Goal: Task Accomplishment & Management: Manage account settings

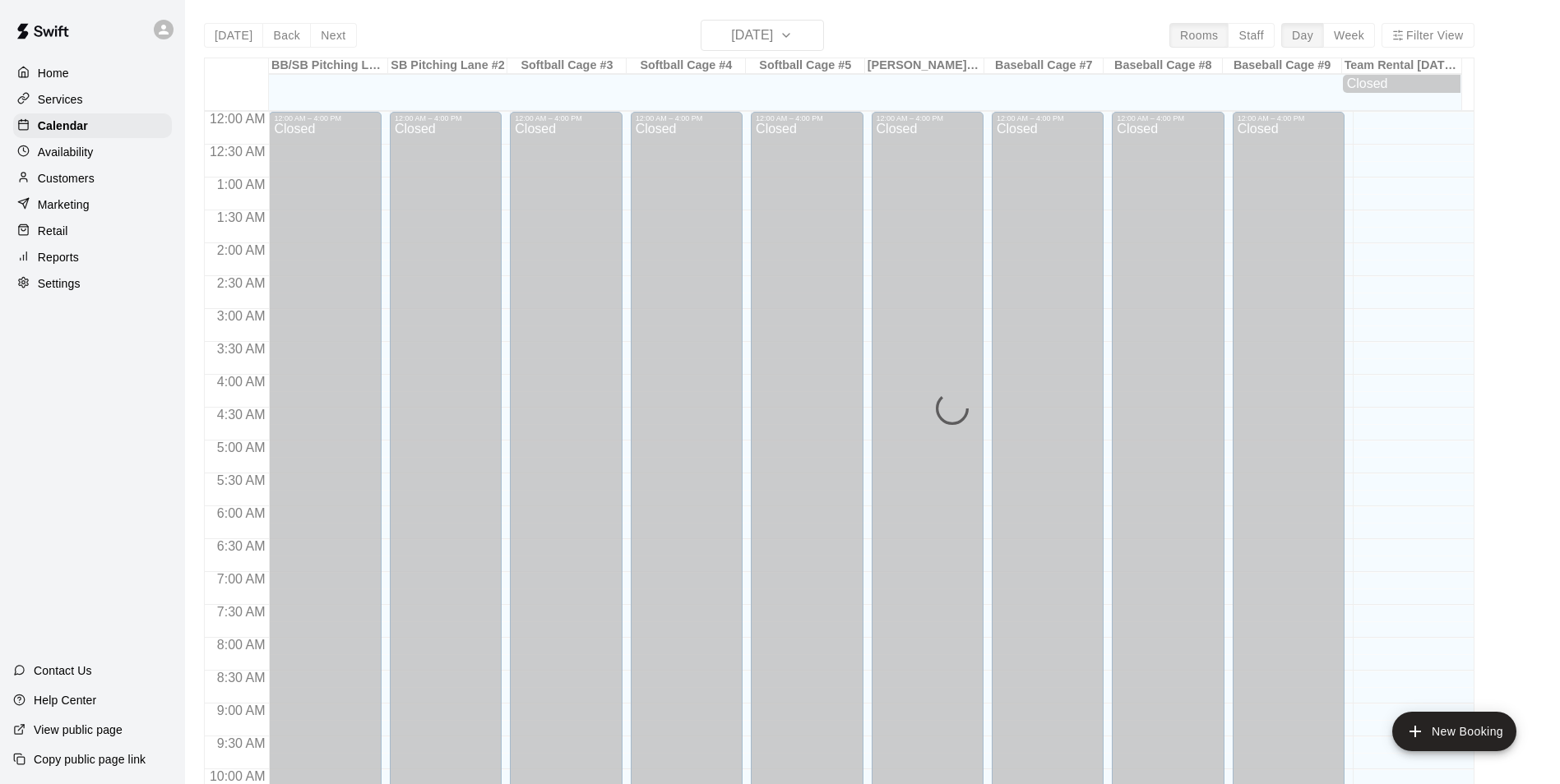
scroll to position [835, 0]
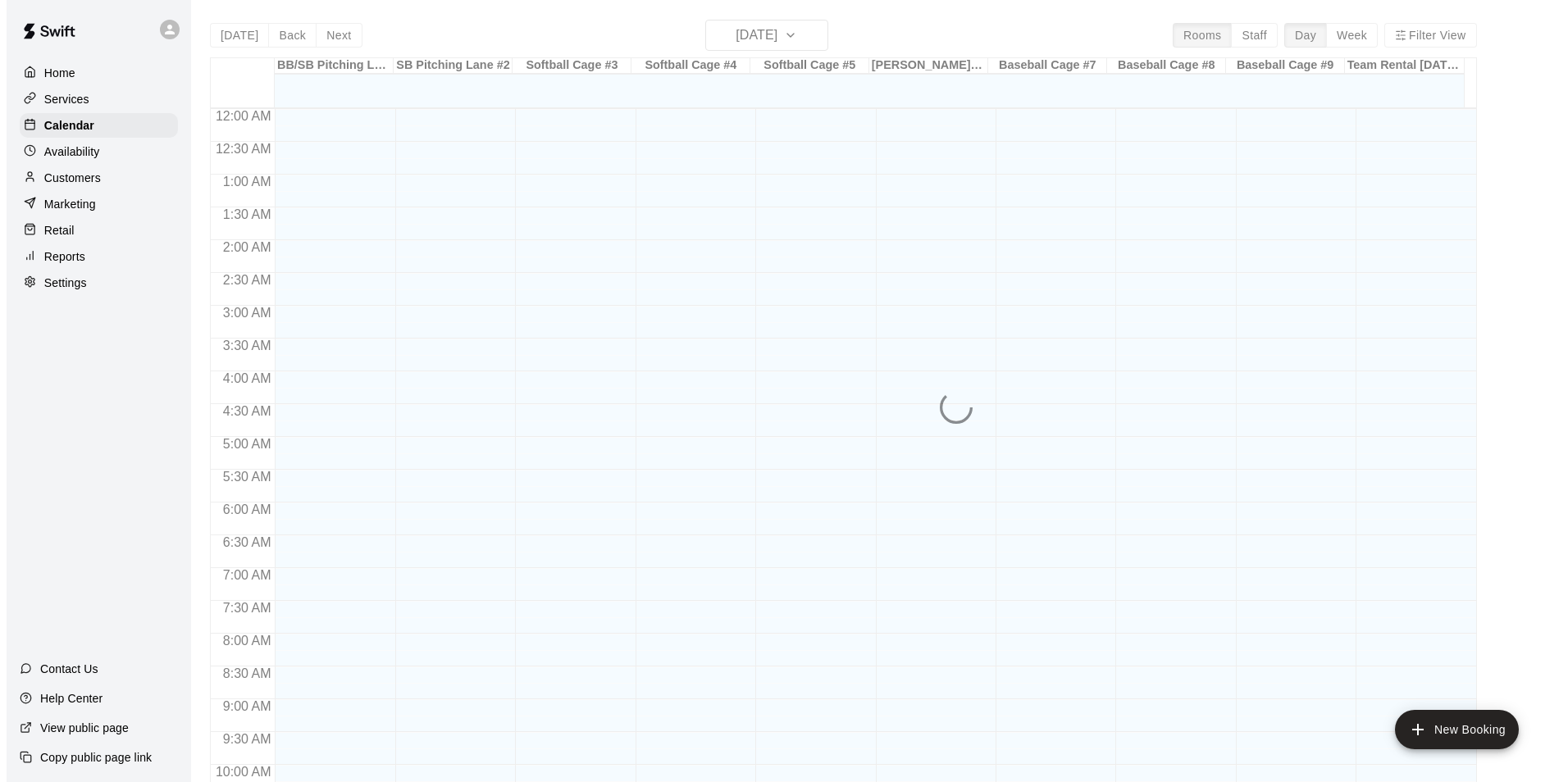
scroll to position [833, 0]
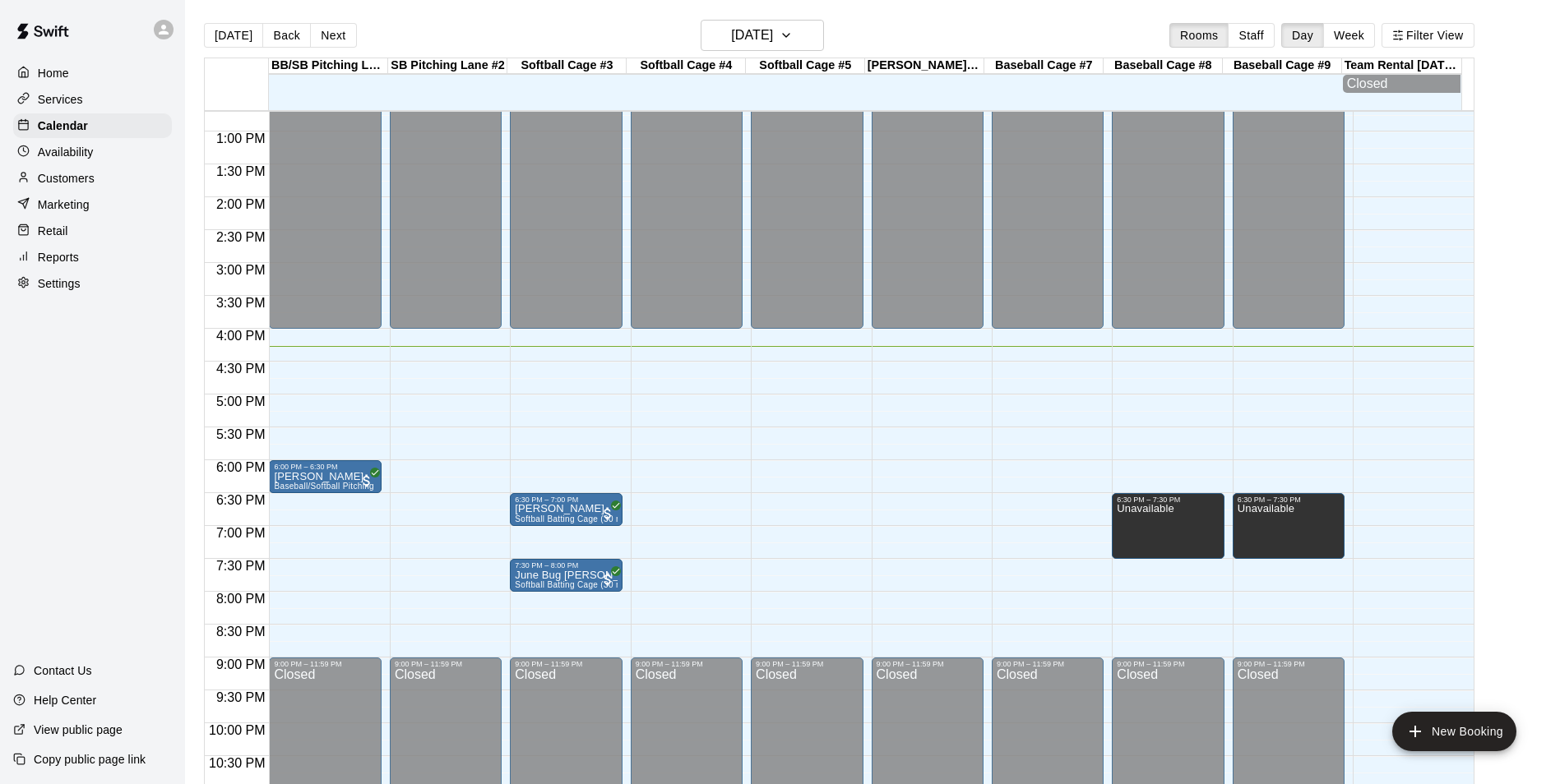
click at [685, 433] on div "12:00 AM – 4:00 PM Closed 9:00 PM – 11:59 PM Closed" at bounding box center [687, 65] width 112 height 1578
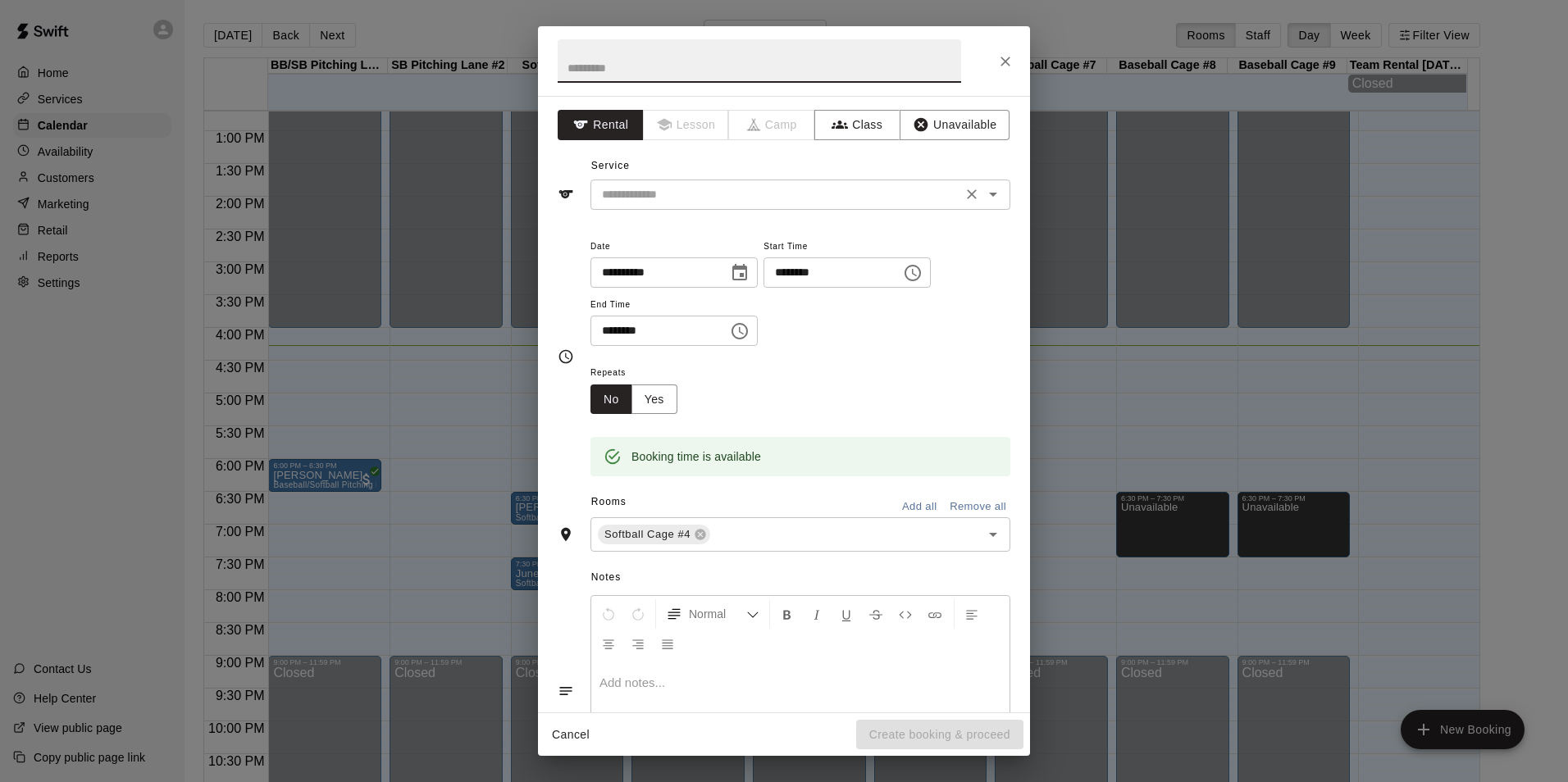
click at [789, 208] on div "​" at bounding box center [801, 194] width 420 height 31
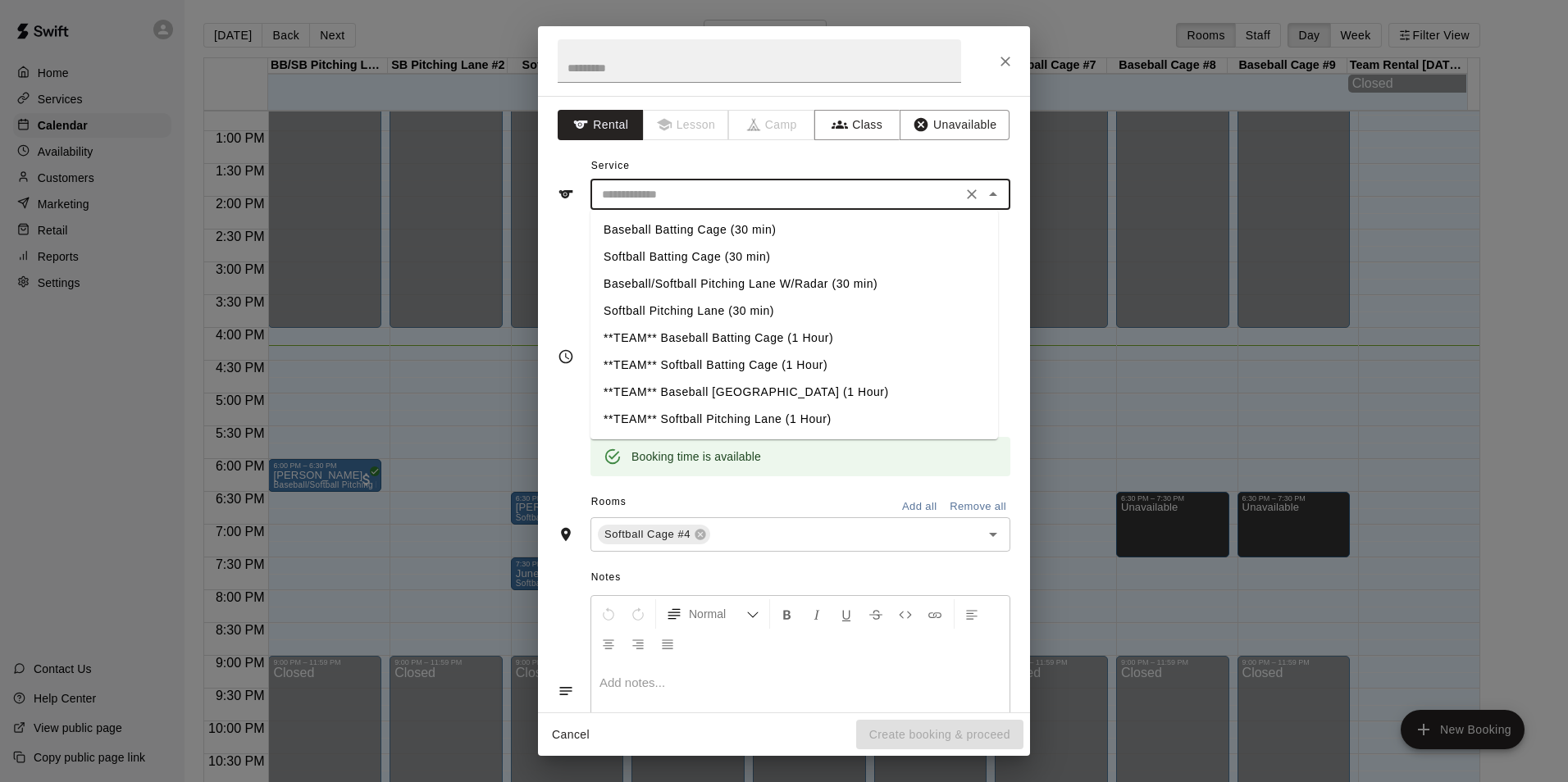
click at [694, 260] on li "Softball Batting Cage (30 min)" at bounding box center [794, 257] width 408 height 27
type input "**********"
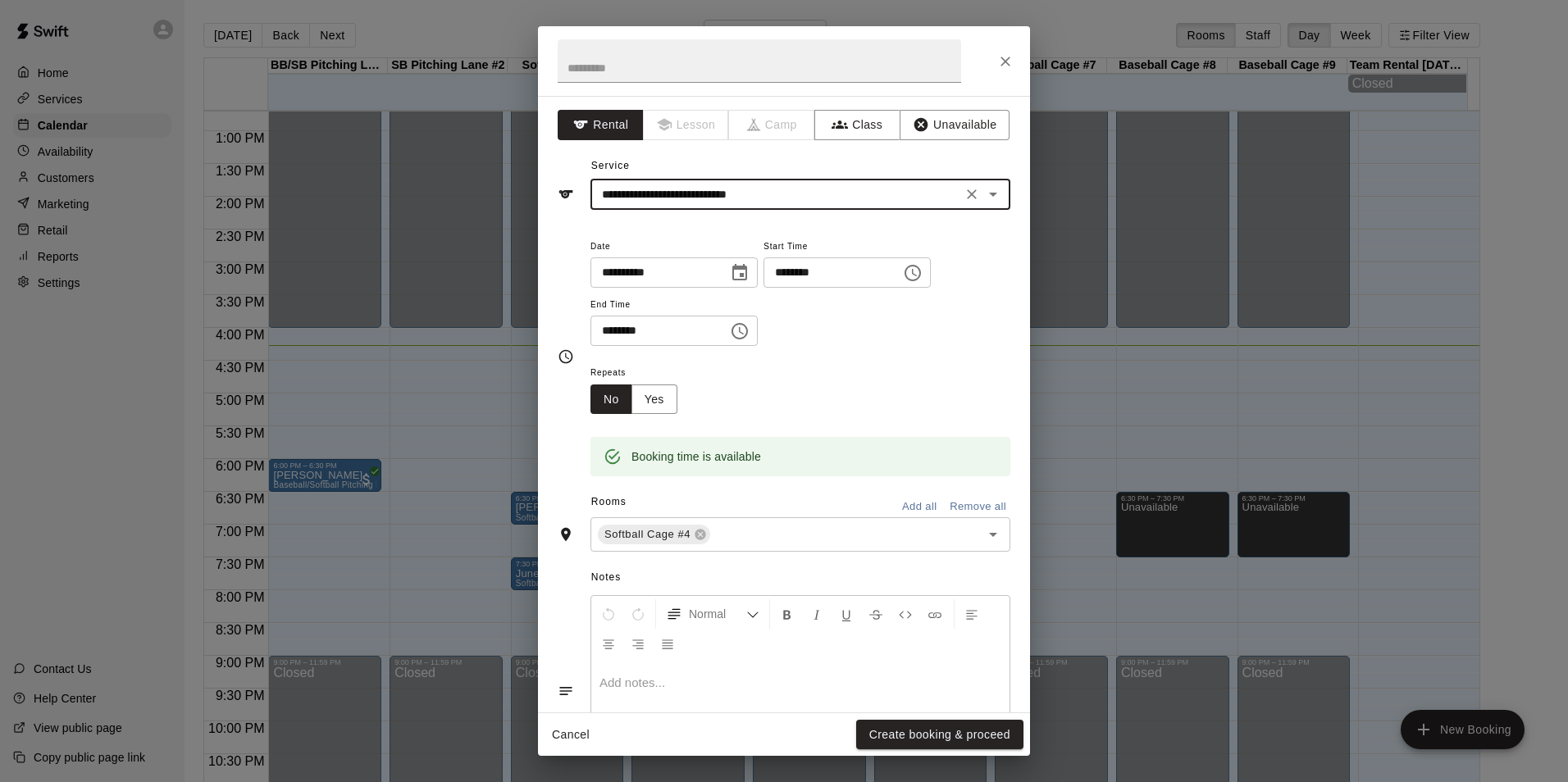
click at [978, 735] on button "Create booking & proceed" at bounding box center [939, 735] width 167 height 31
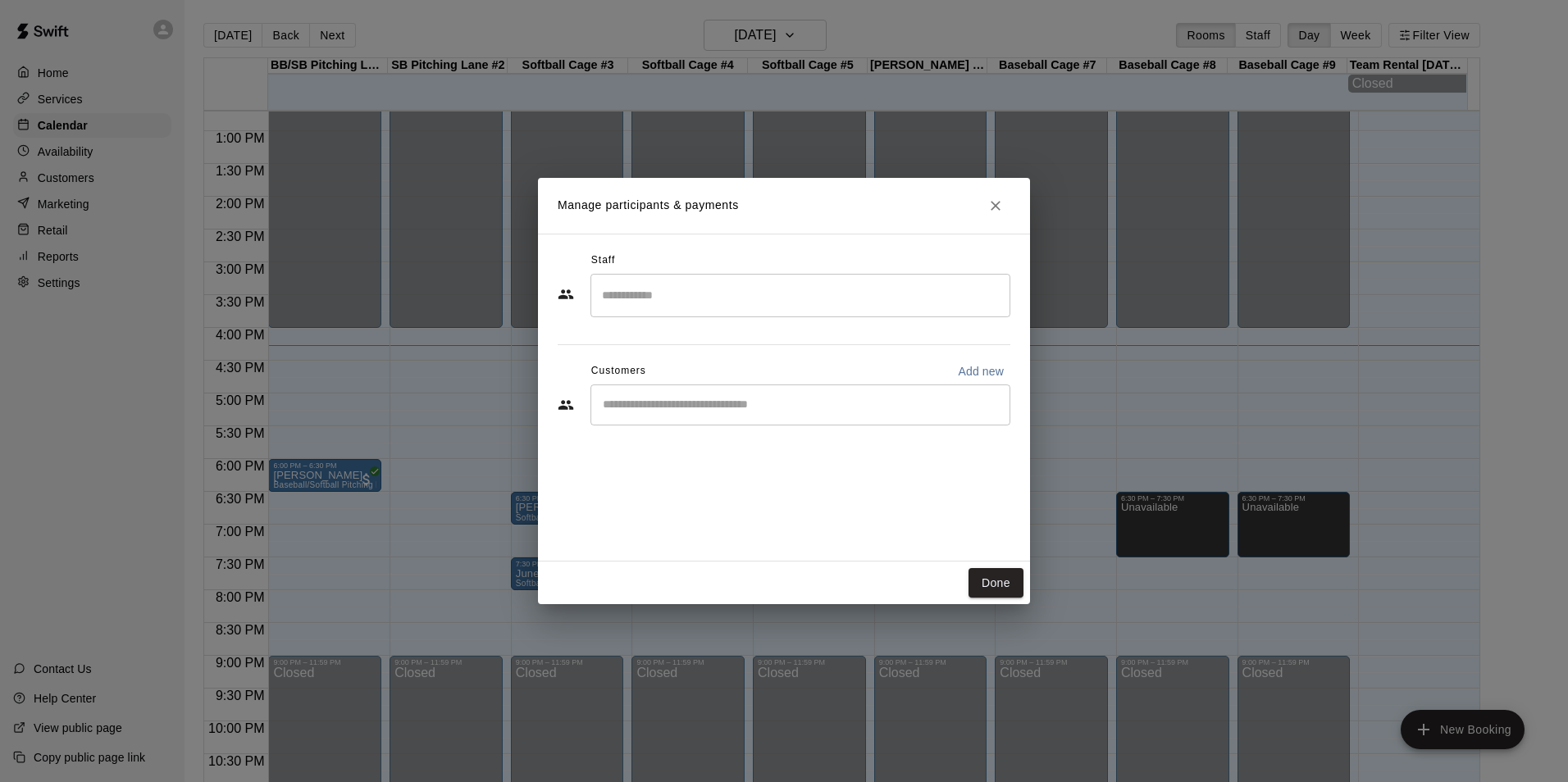
click at [762, 419] on div "​" at bounding box center [801, 405] width 420 height 41
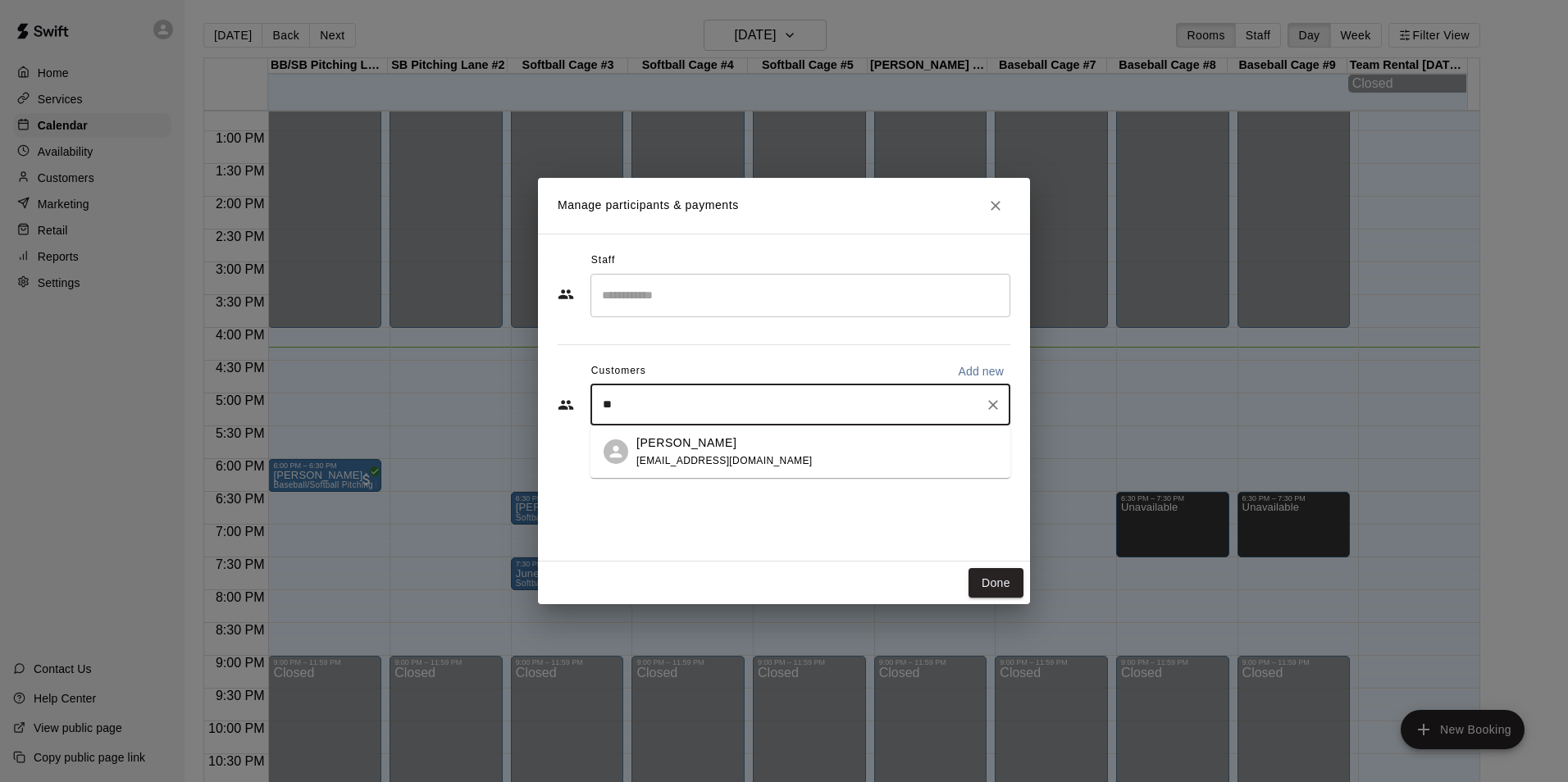
type input "*"
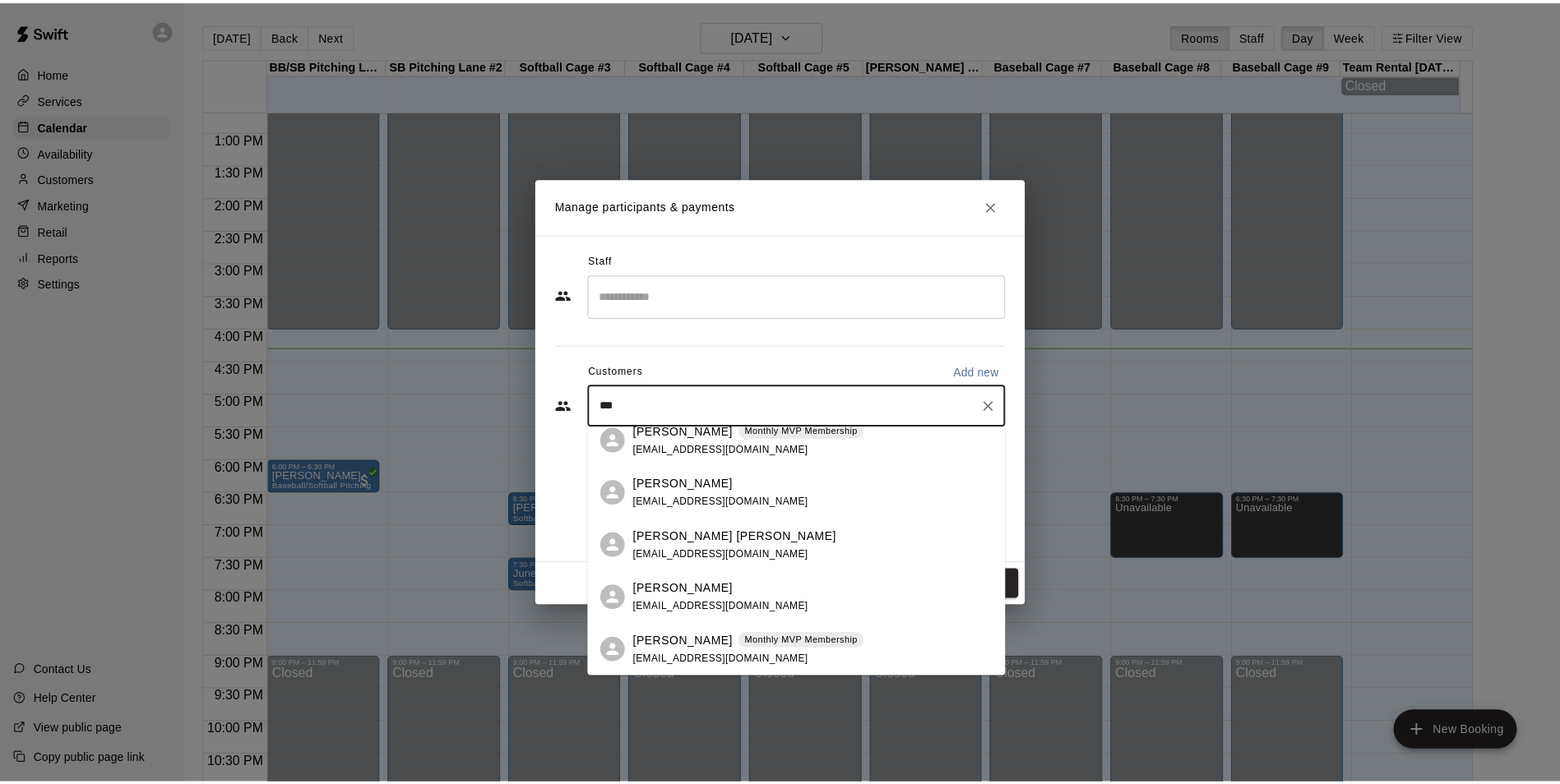
scroll to position [0, 0]
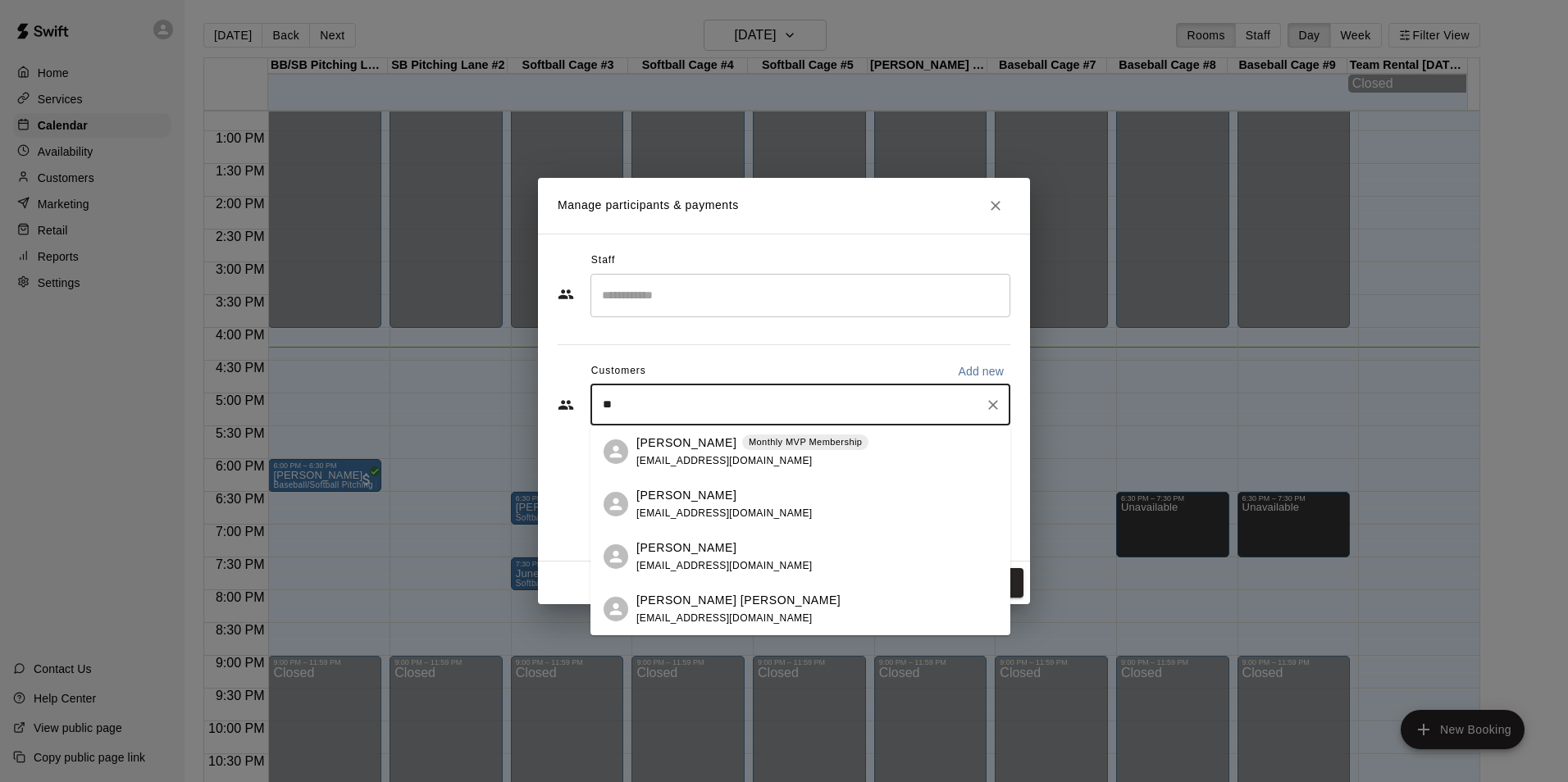
type input "*"
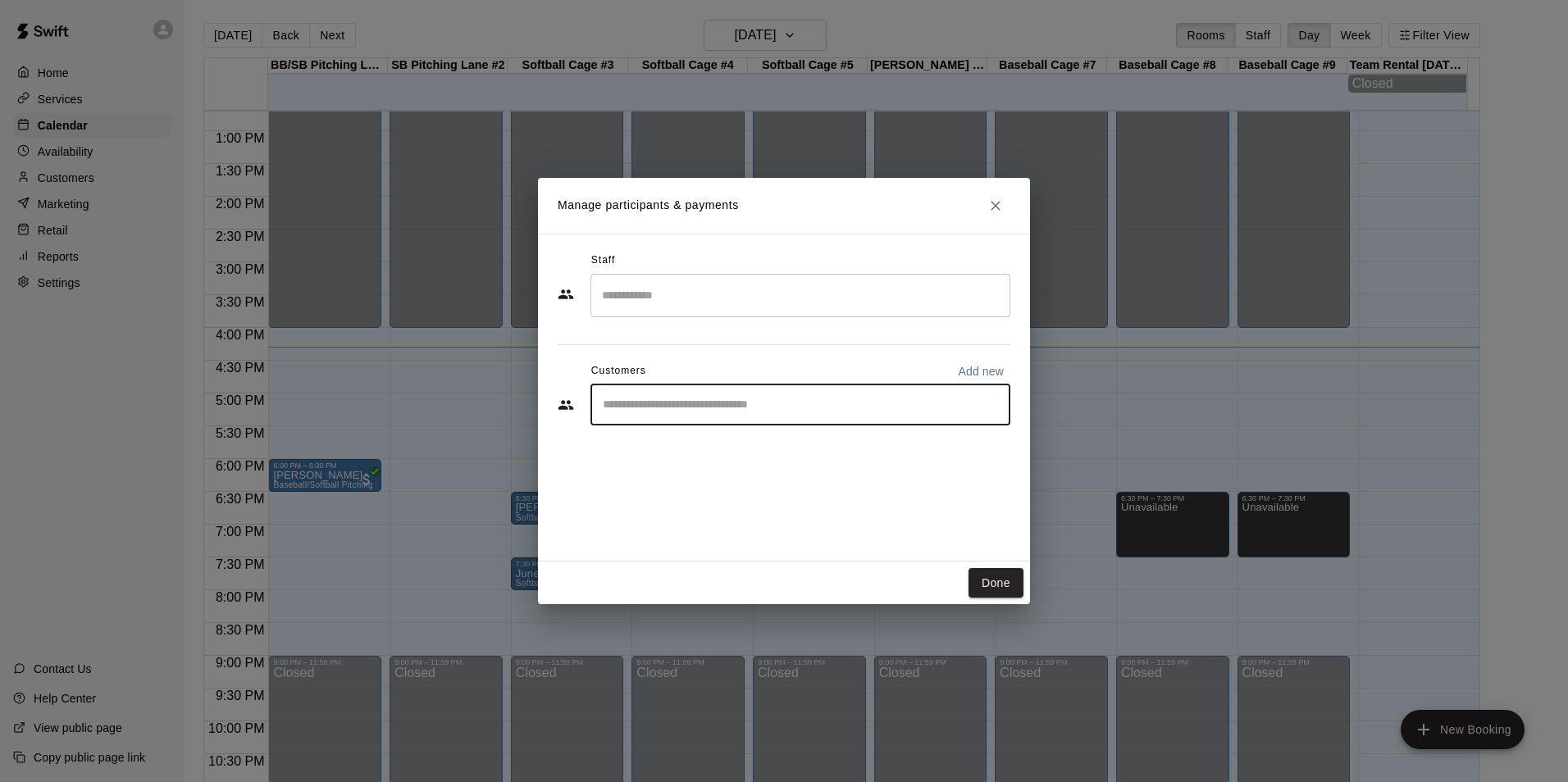
type input "*"
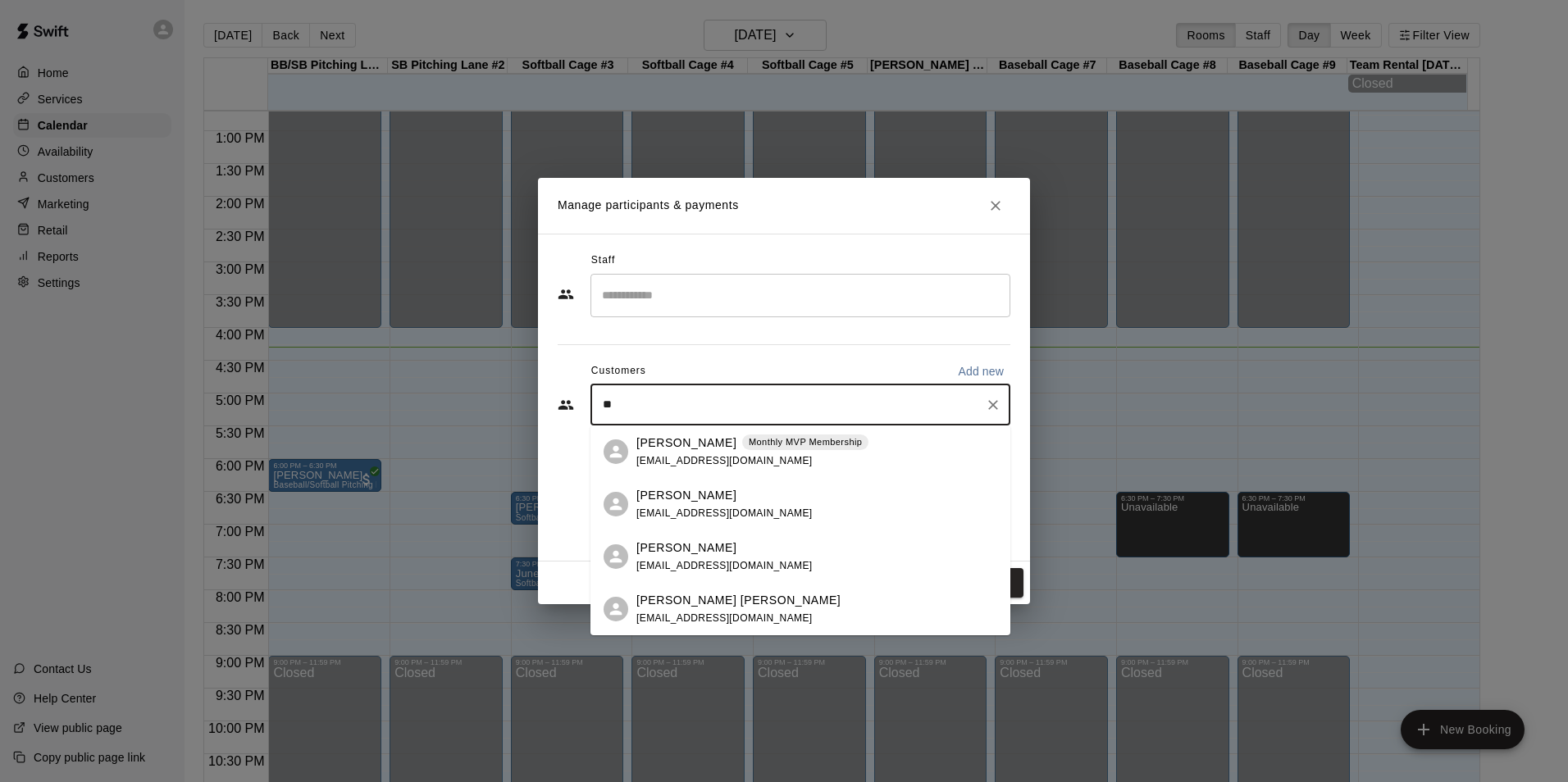
type input "*"
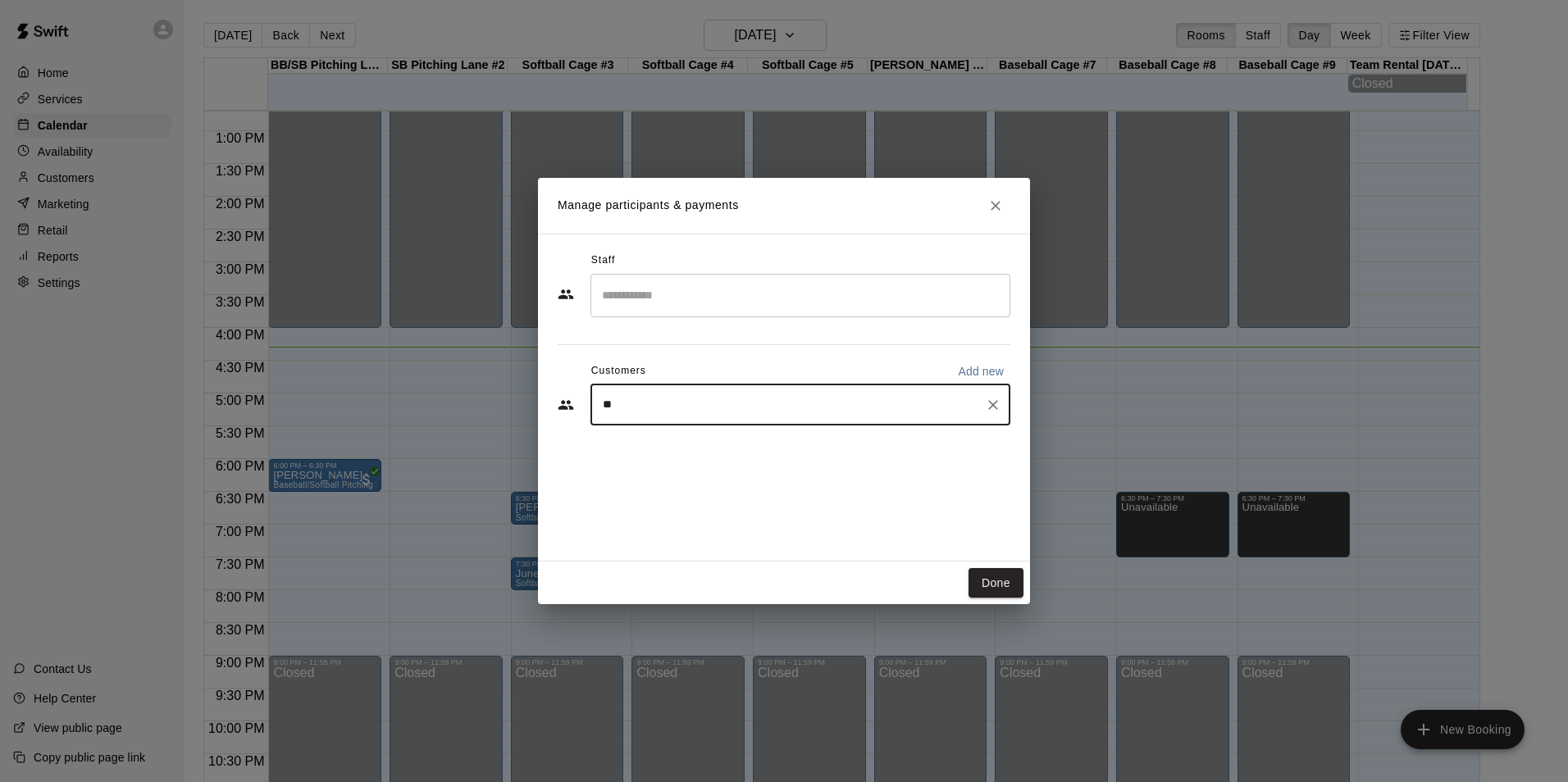
type input "*"
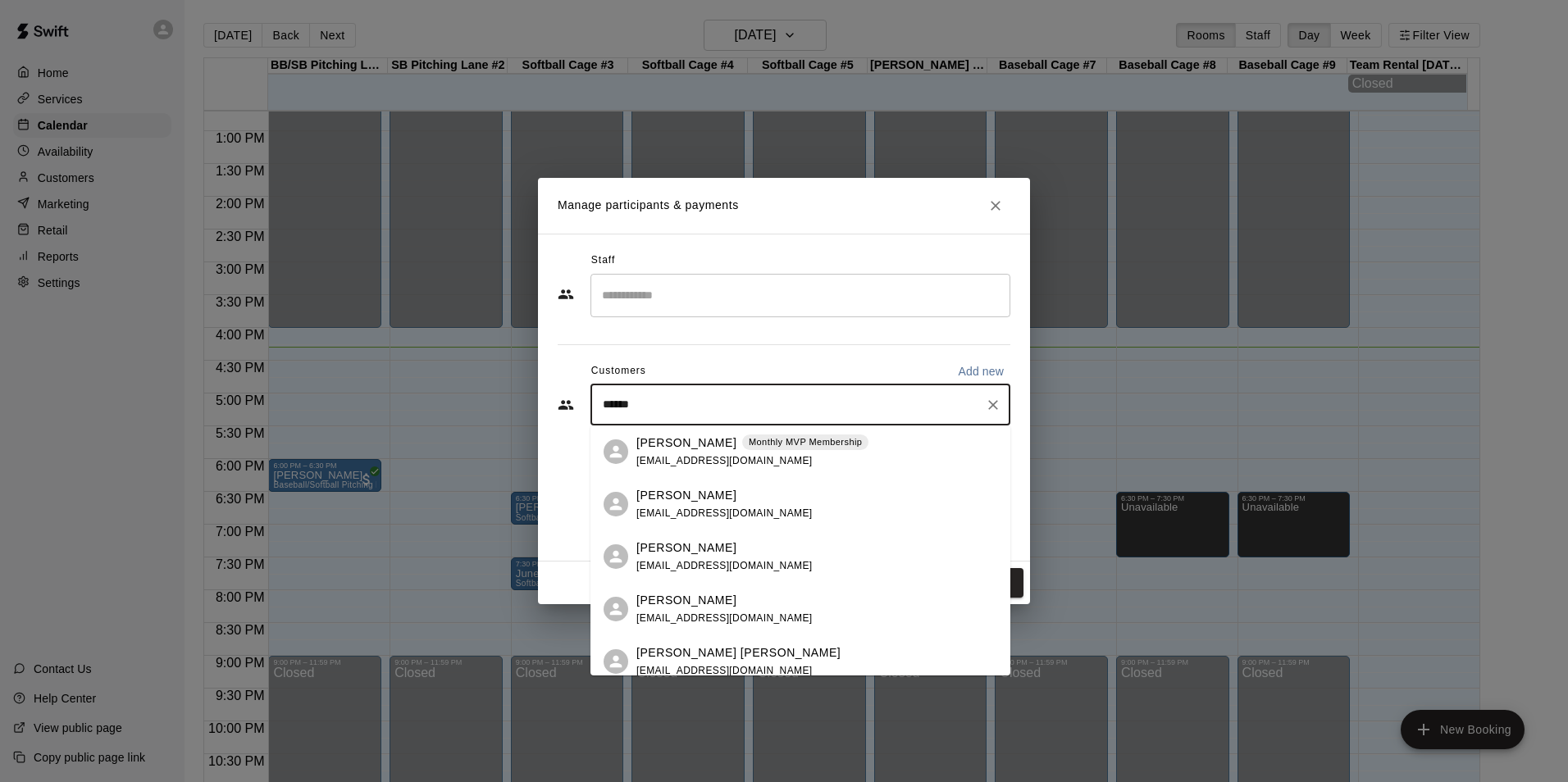
type input "*******"
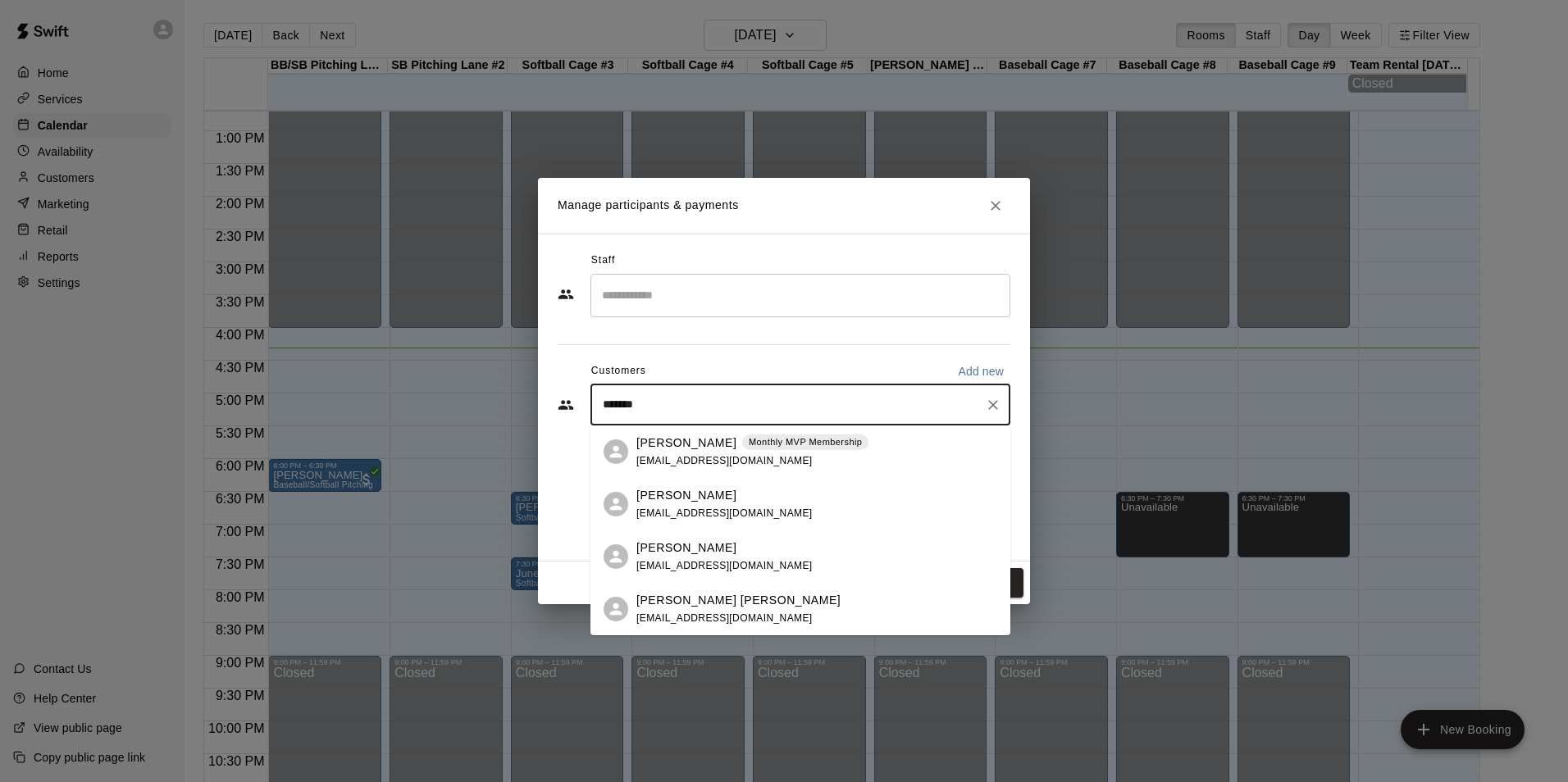
click at [675, 437] on p "[PERSON_NAME]" at bounding box center [686, 443] width 100 height 17
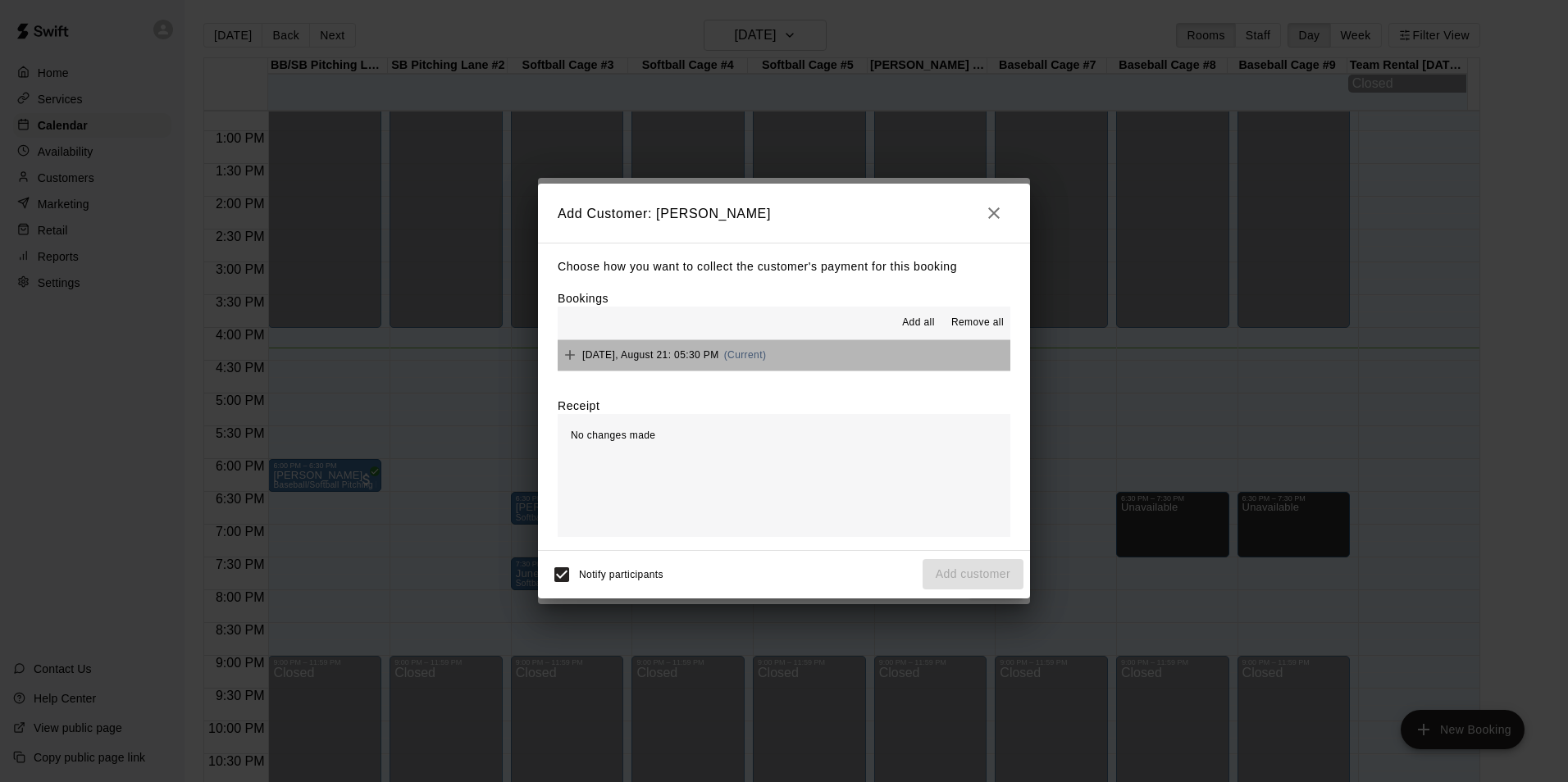
drag, startPoint x: 868, startPoint y: 370, endPoint x: 868, endPoint y: 353, distance: 17.0
click at [868, 356] on button "Thursday, August 21: 05:30 PM (Current)" at bounding box center [784, 356] width 453 height 31
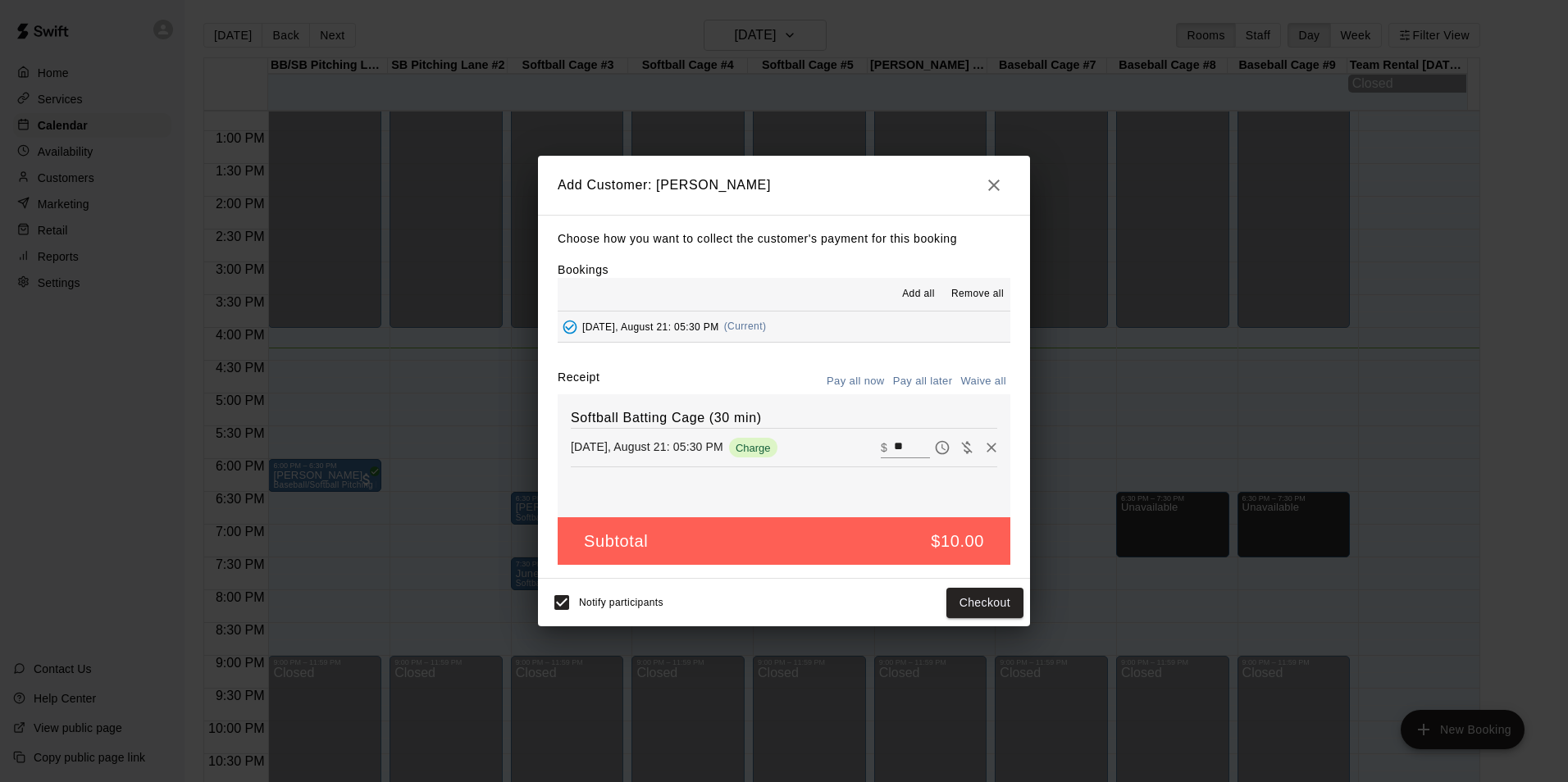
click at [894, 443] on input "**" at bounding box center [912, 447] width 36 height 21
type input "*"
click at [978, 599] on button "Add customer" at bounding box center [973, 603] width 101 height 31
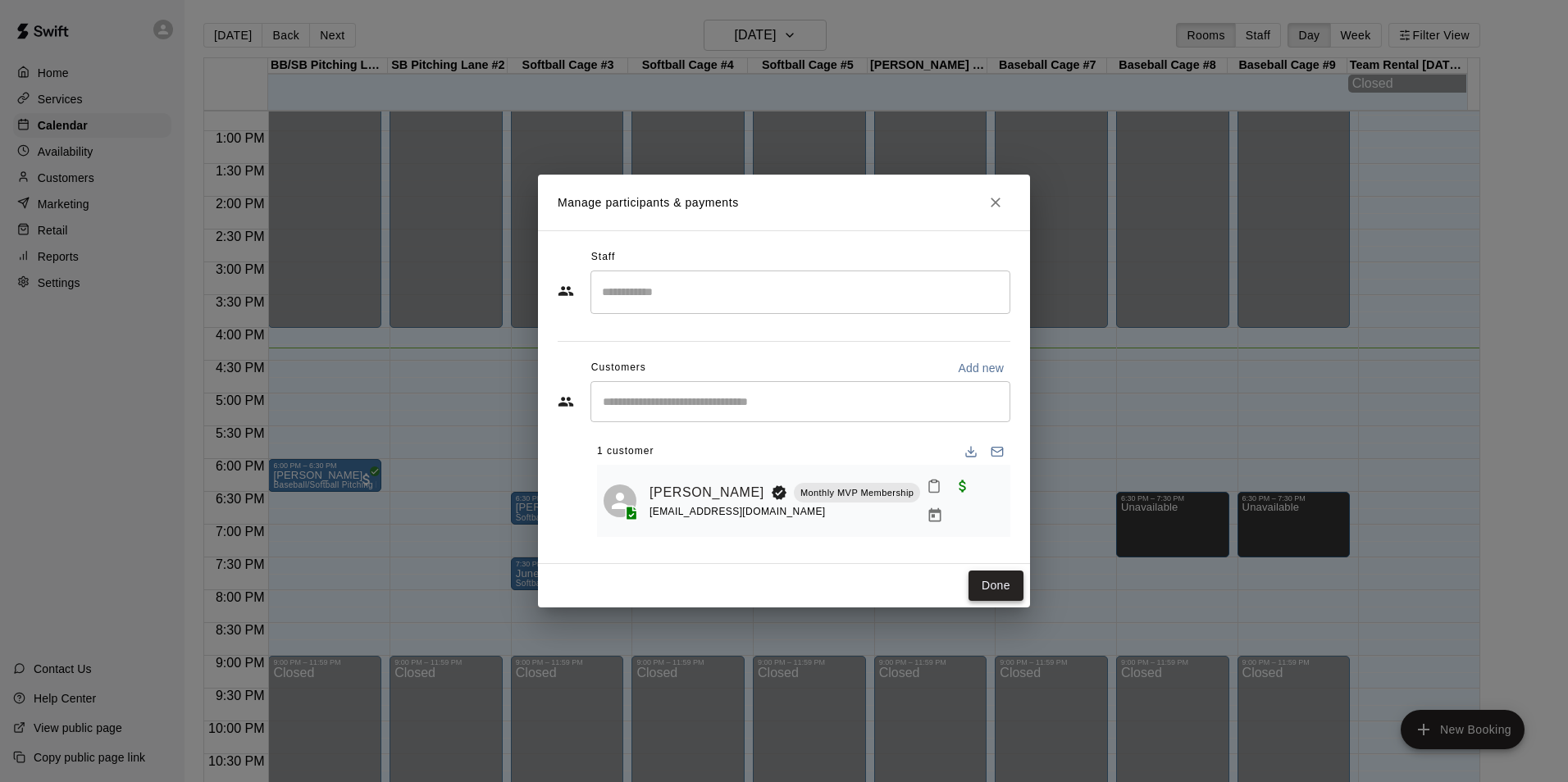
click at [1004, 584] on button "Done" at bounding box center [996, 586] width 55 height 31
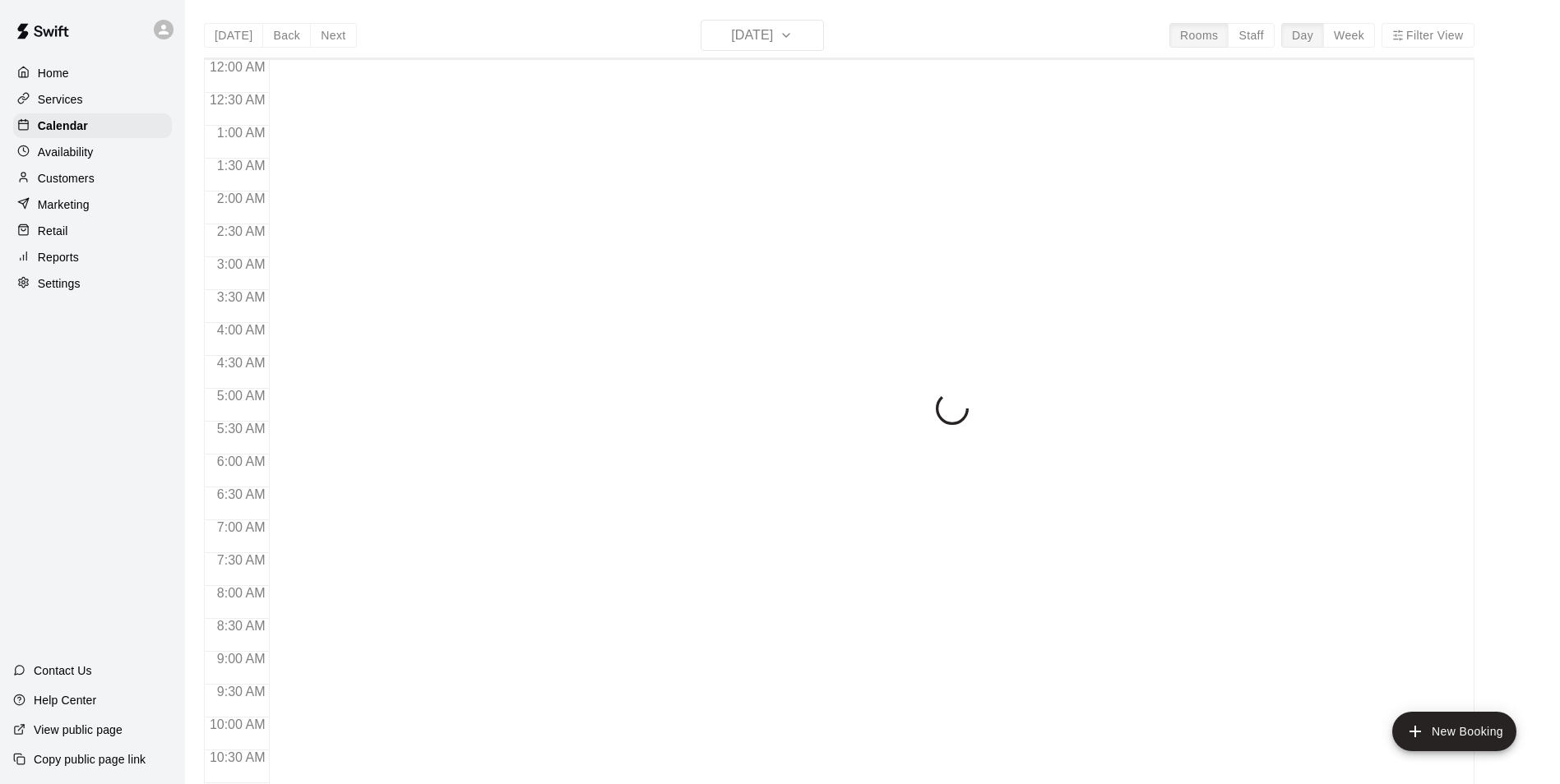
scroll to position [835, 0]
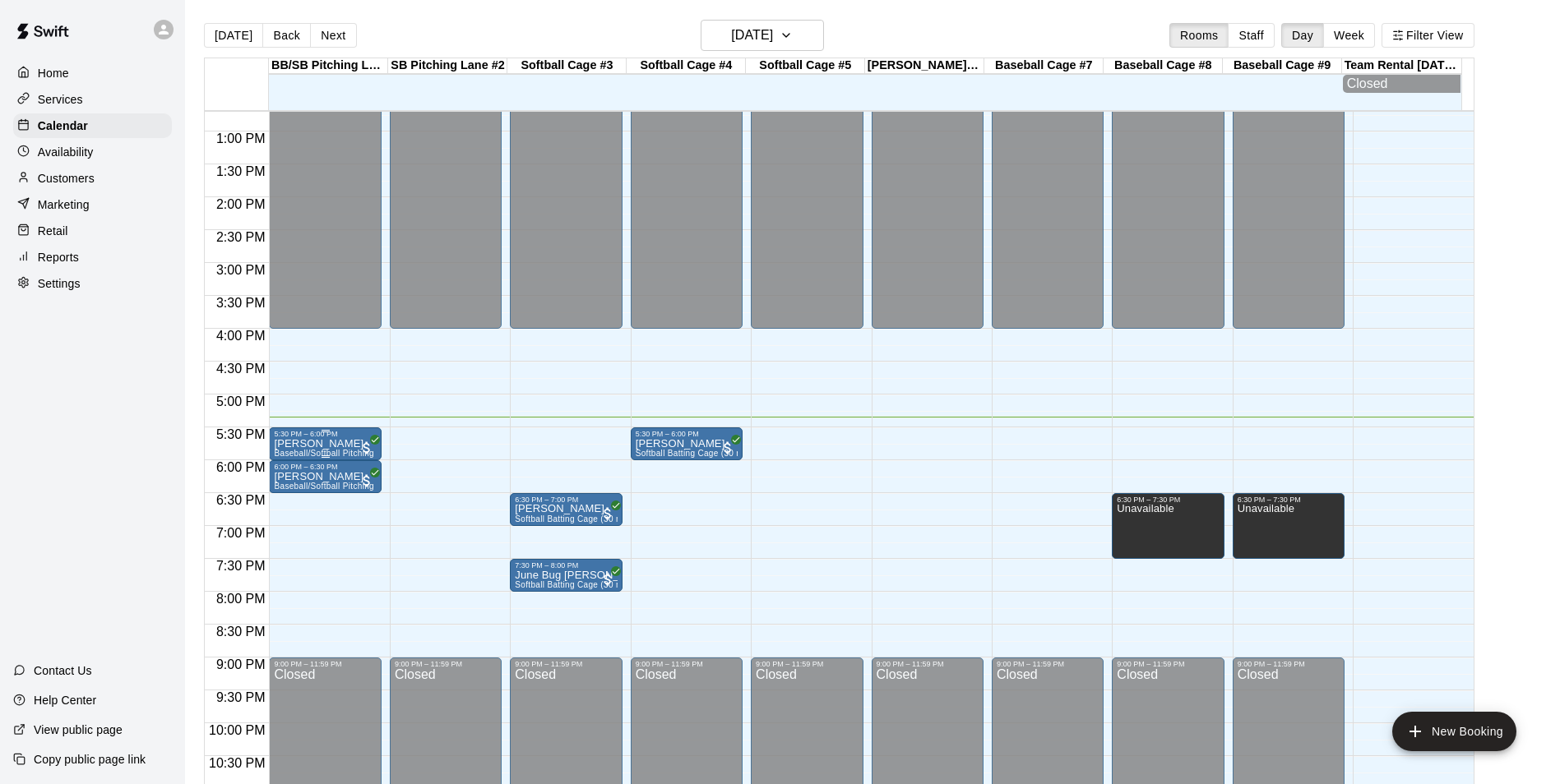
drag, startPoint x: 337, startPoint y: 441, endPoint x: 307, endPoint y: 456, distance: 33.5
click at [307, 456] on span "Baseball/Softball Pitching Lane W/Radar (30 min)" at bounding box center [371, 454] width 194 height 9
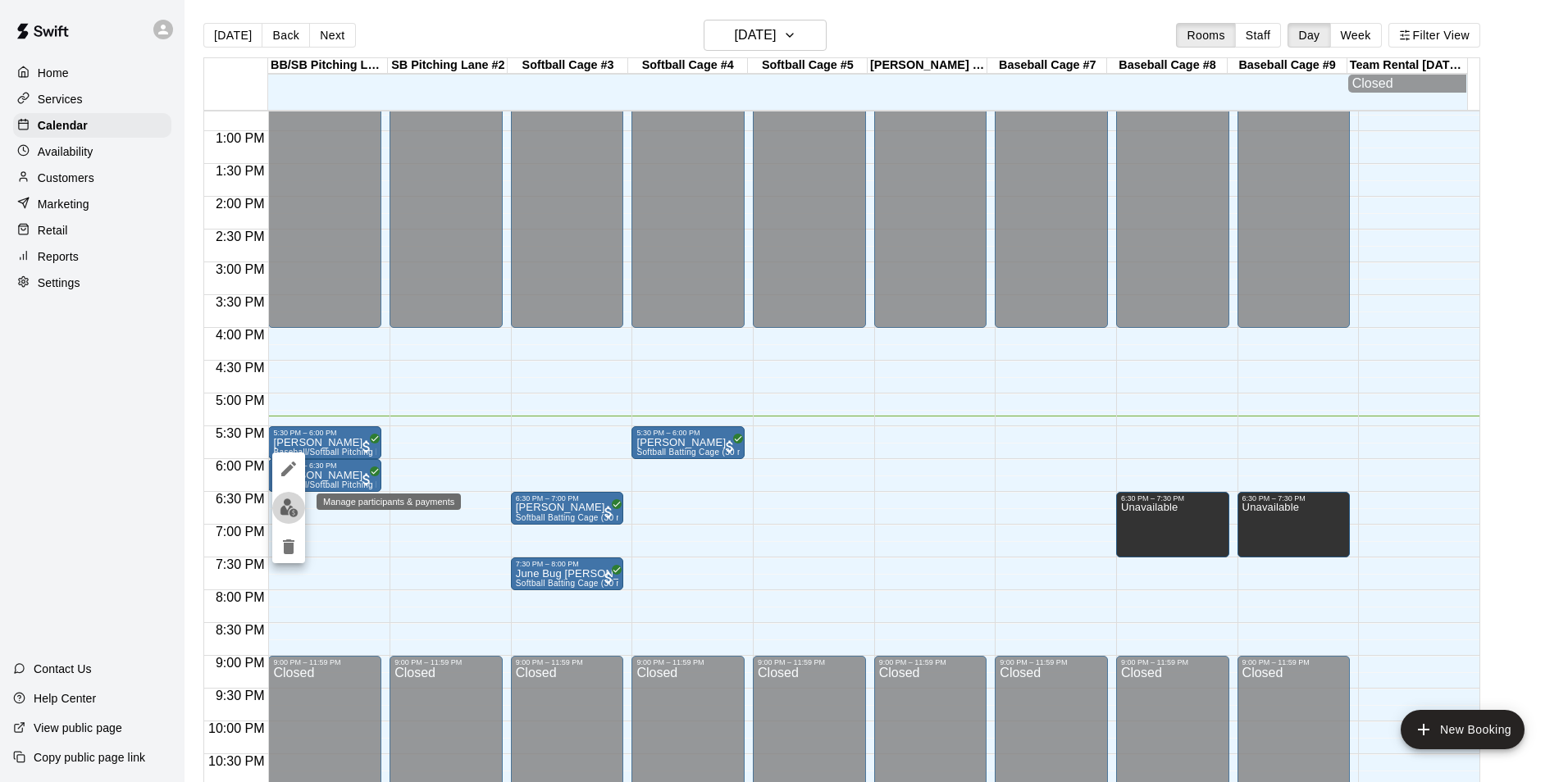
click at [285, 511] on img "edit" at bounding box center [289, 508] width 19 height 19
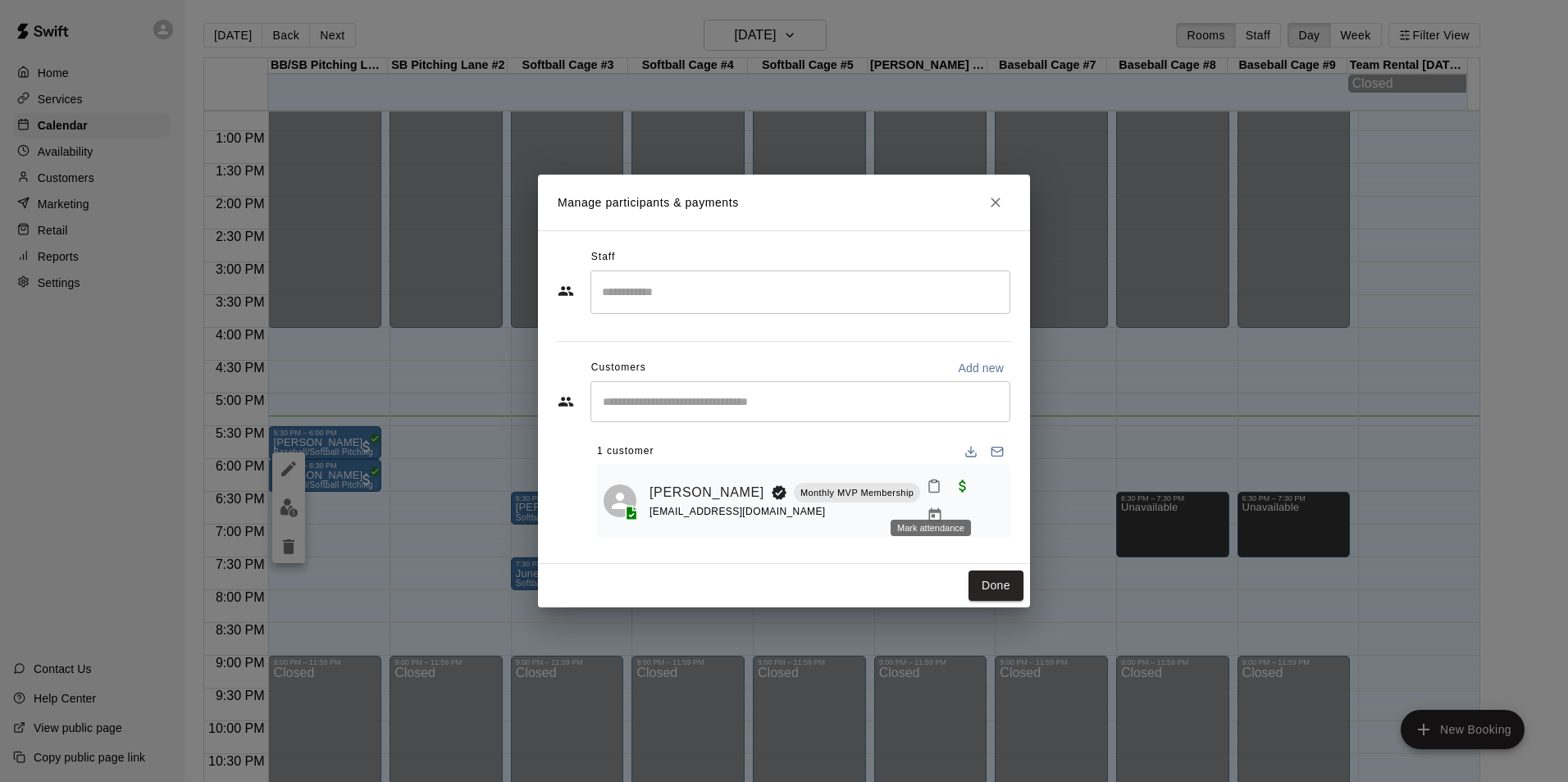
click at [935, 489] on icon "Mark attendance" at bounding box center [934, 486] width 15 height 15
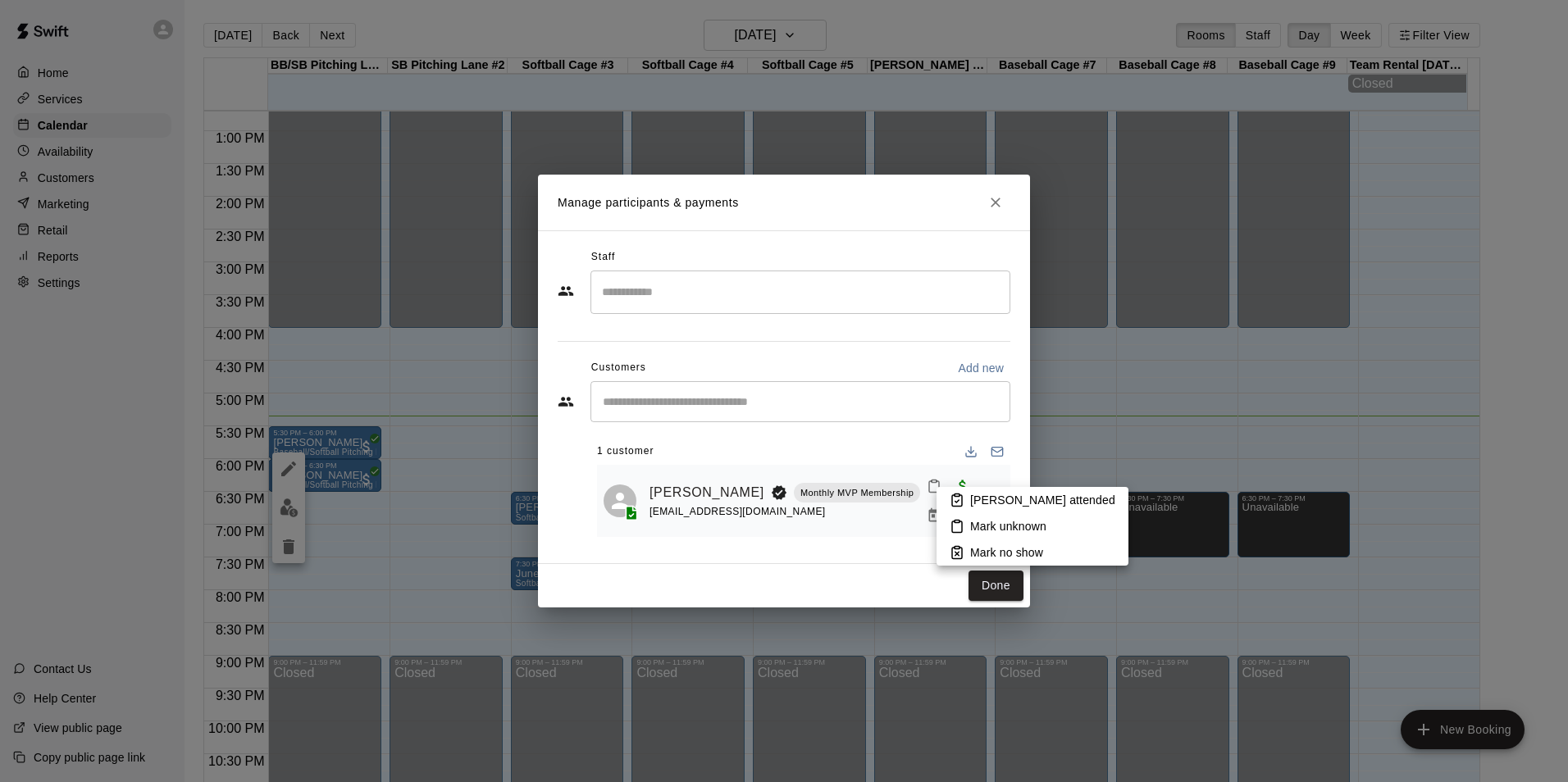
click at [970, 499] on li "[PERSON_NAME] attended" at bounding box center [1033, 500] width 192 height 26
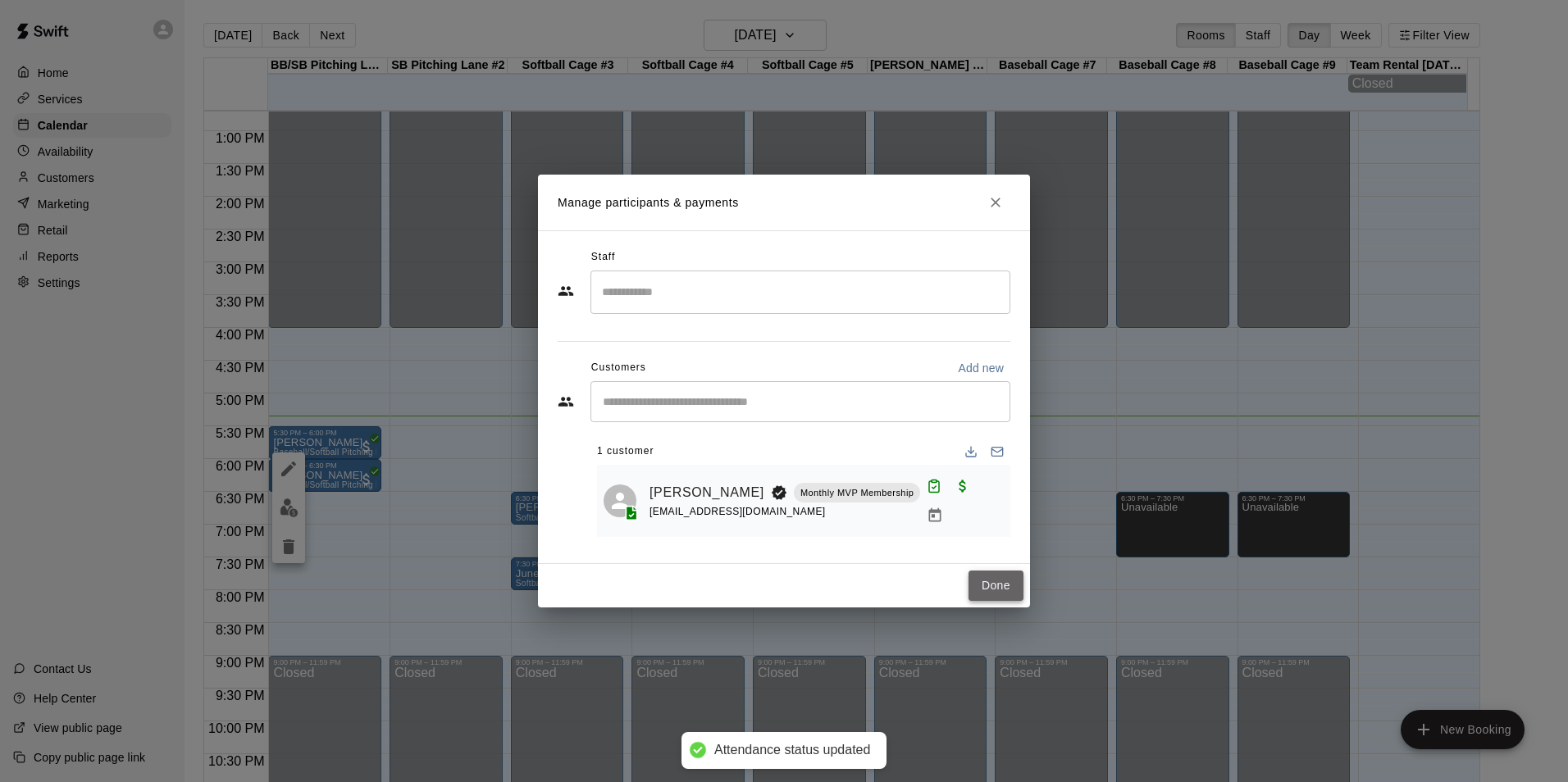
click at [992, 571] on button "Done" at bounding box center [996, 586] width 55 height 31
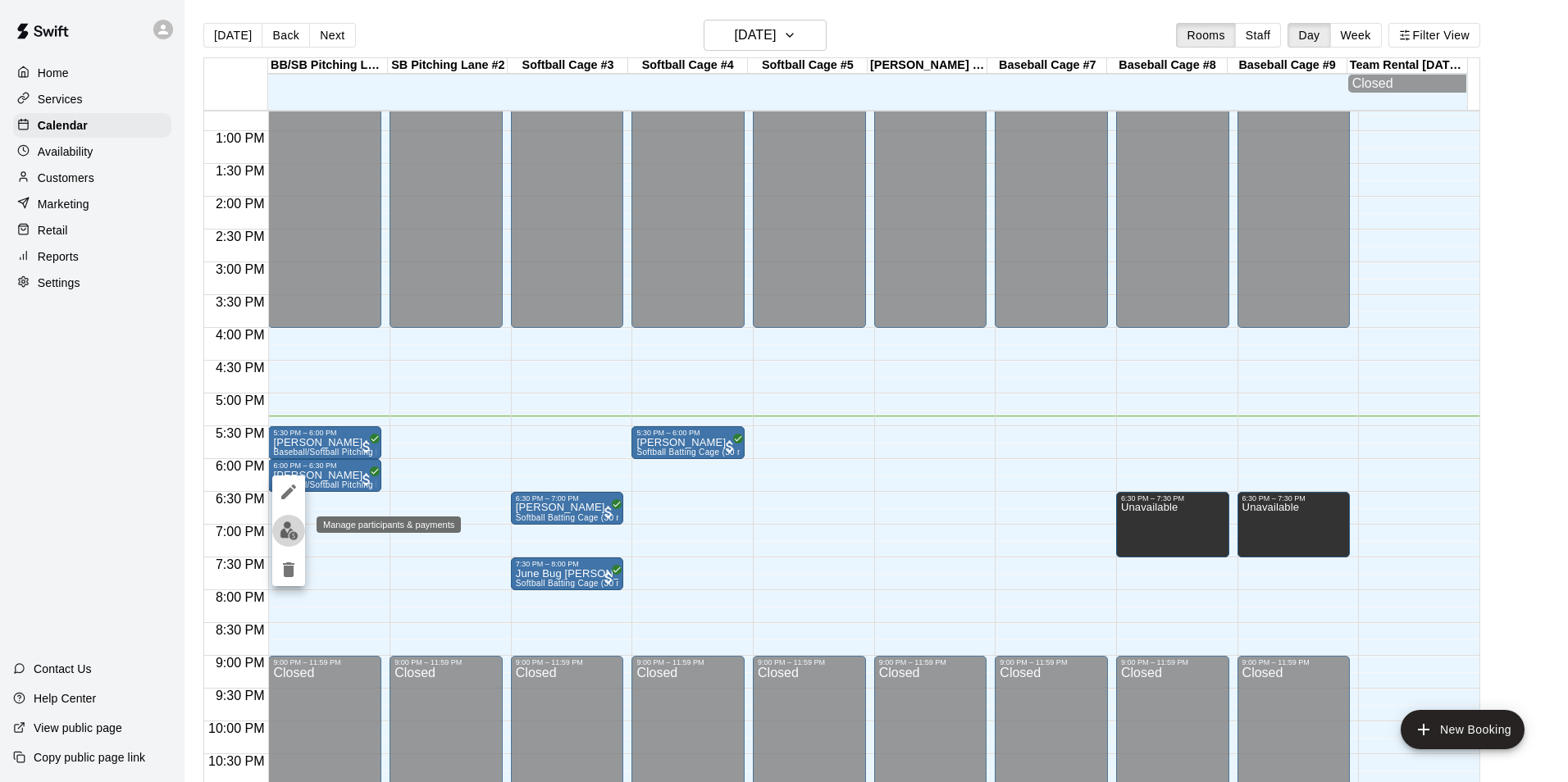
click at [276, 531] on button "edit" at bounding box center [288, 531] width 33 height 32
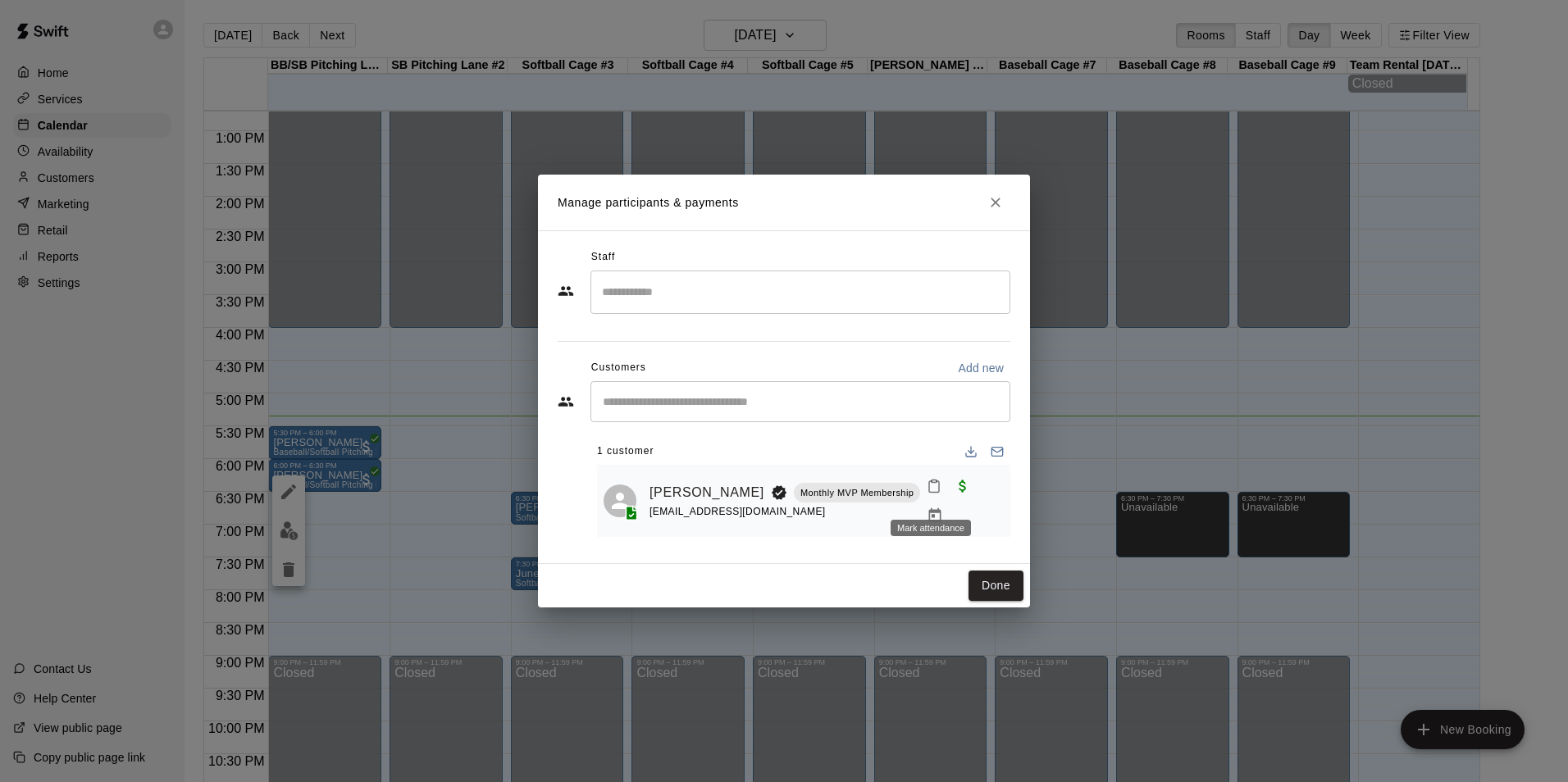
click at [934, 494] on icon "Mark attendance" at bounding box center [934, 486] width 15 height 15
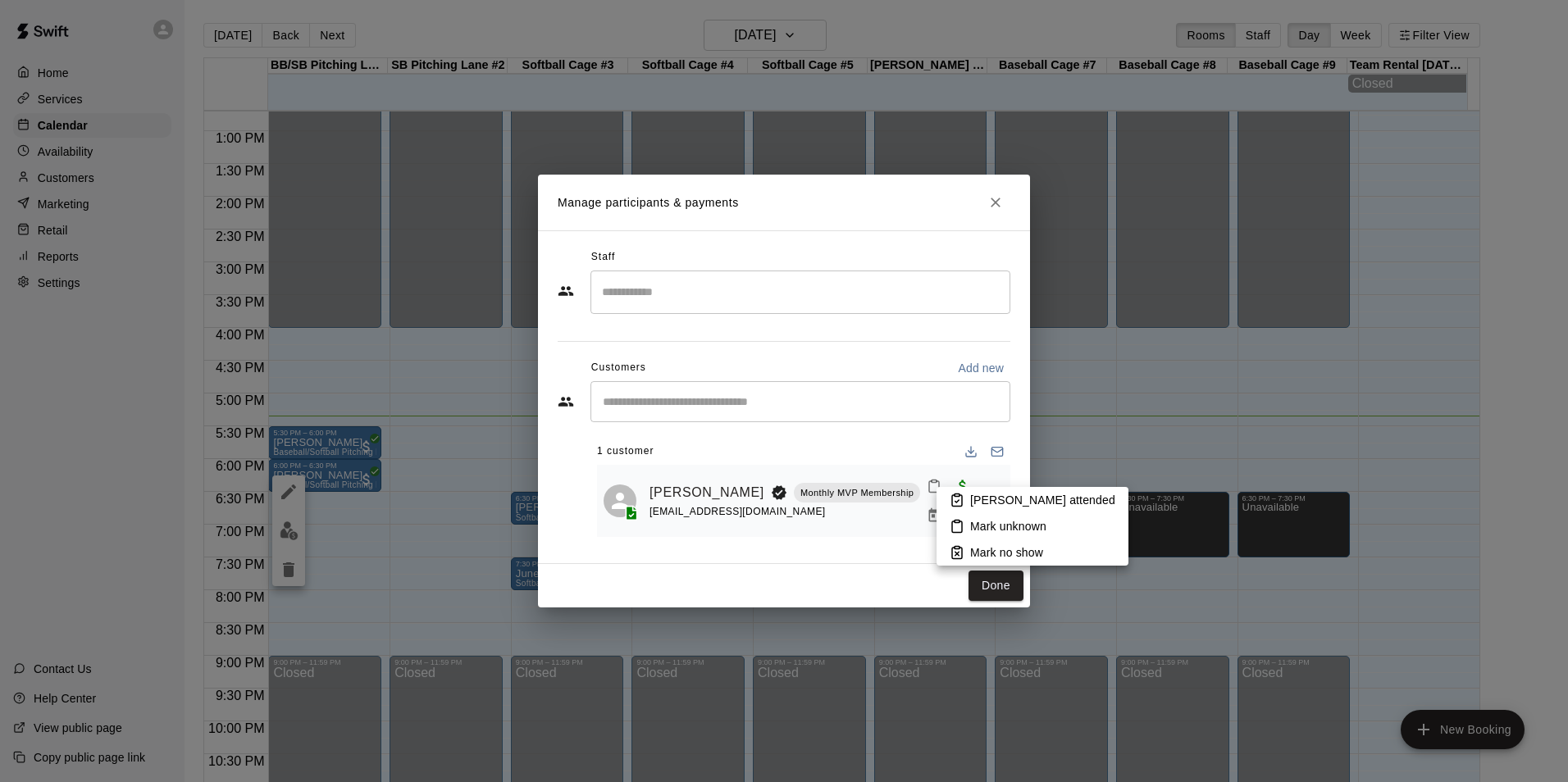
click at [986, 499] on p "[PERSON_NAME] attended" at bounding box center [1043, 500] width 146 height 17
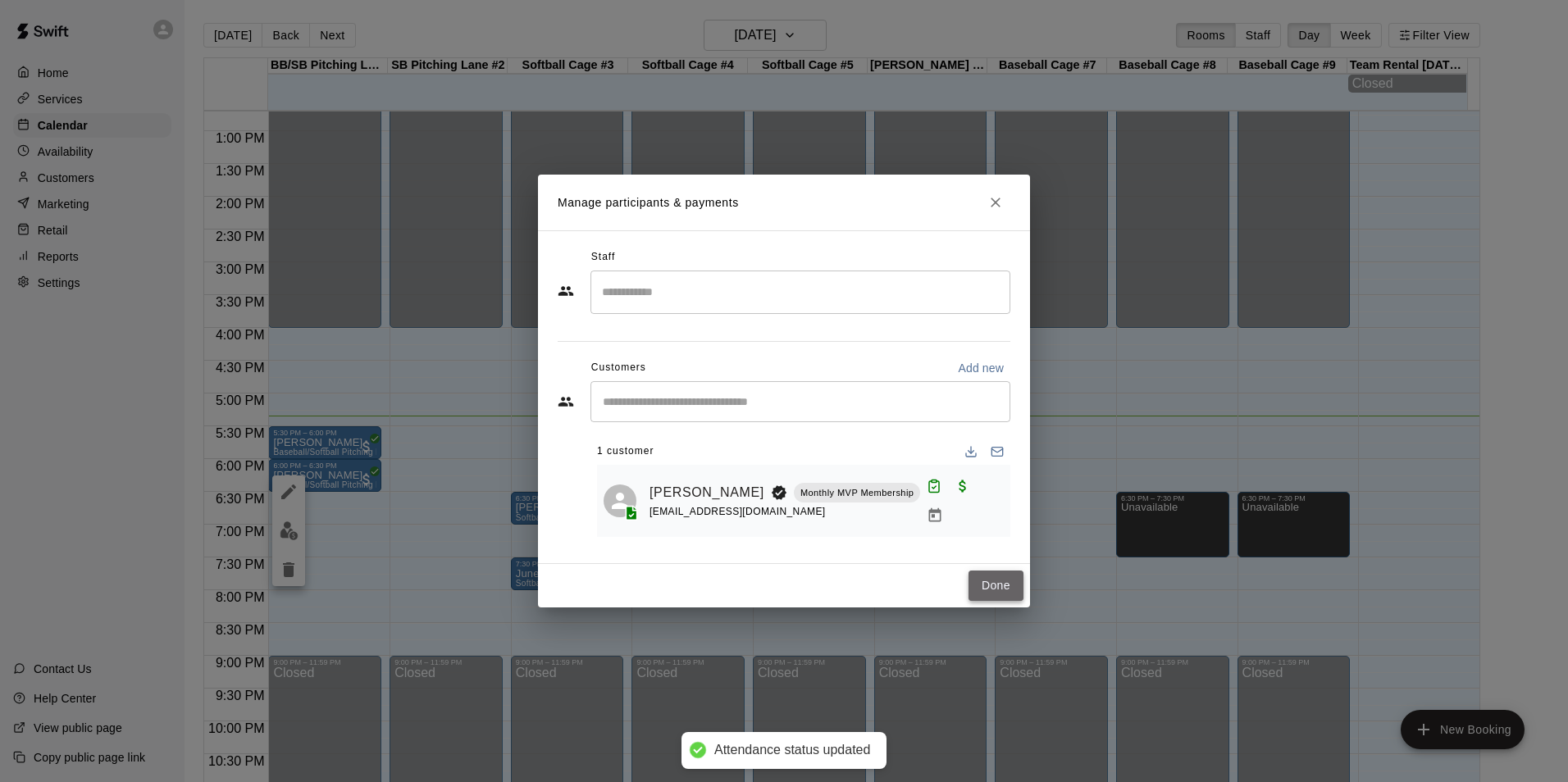
click at [1006, 587] on button "Done" at bounding box center [996, 586] width 55 height 31
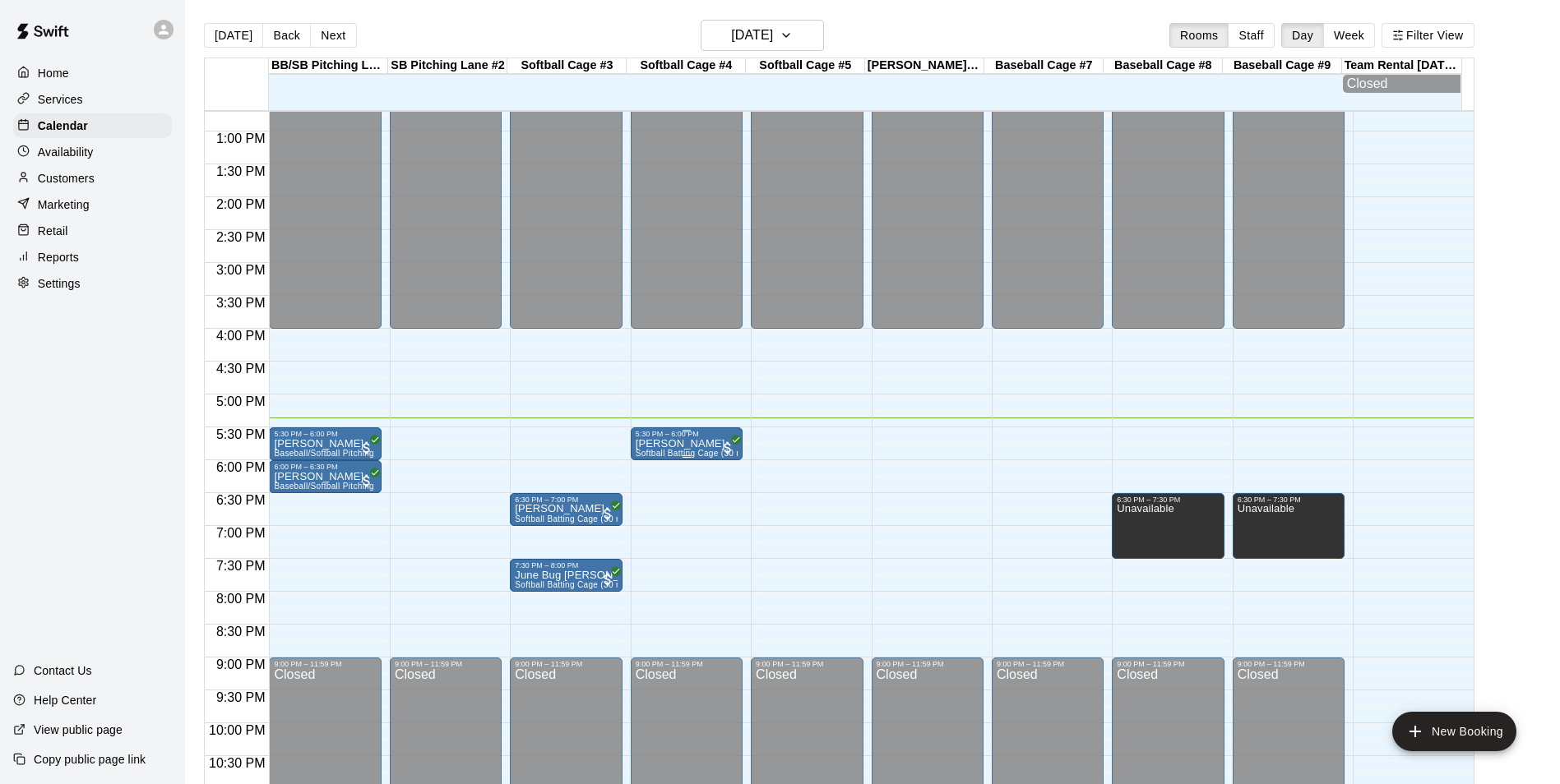
drag, startPoint x: 713, startPoint y: 444, endPoint x: 700, endPoint y: 459, distance: 19.8
click at [700, 457] on div at bounding box center [686, 457] width 102 height 3
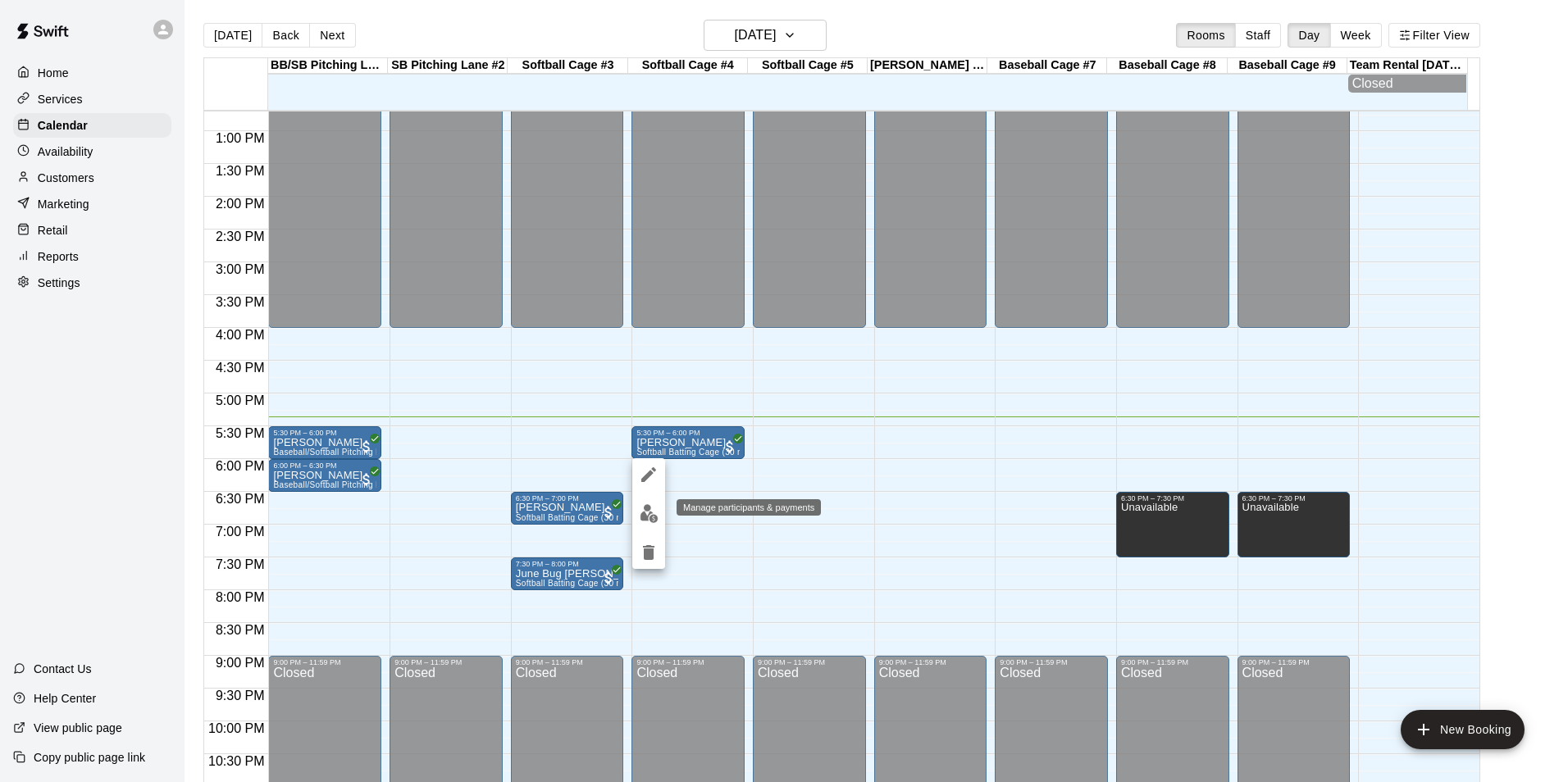
click at [647, 518] on img "edit" at bounding box center [649, 513] width 19 height 19
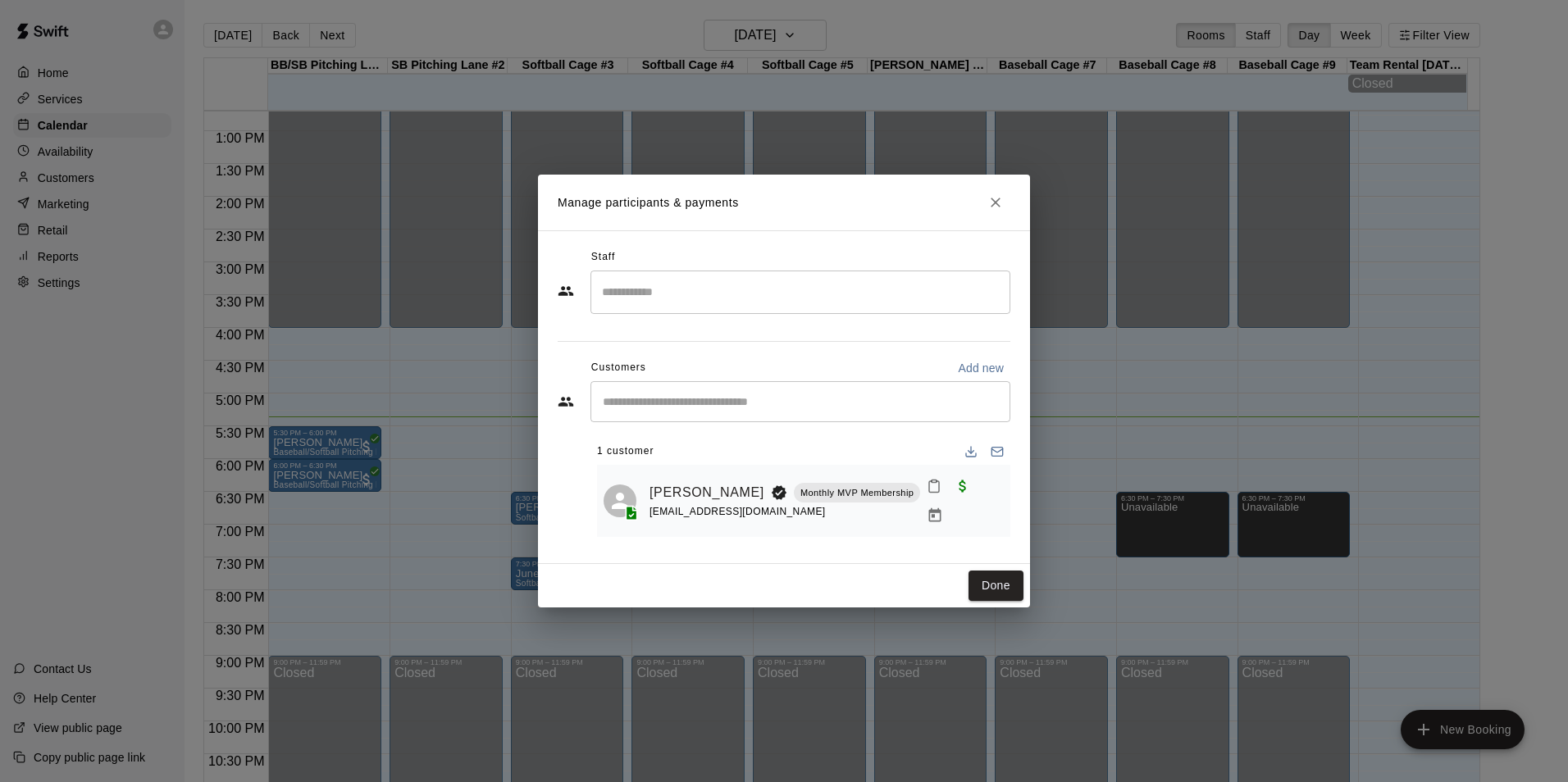
click at [927, 494] on icon "Mark attendance" at bounding box center [934, 486] width 15 height 15
click at [953, 505] on icon at bounding box center [958, 500] width 15 height 15
drag, startPoint x: 995, startPoint y: 586, endPoint x: 985, endPoint y: 603, distance: 19.7
click at [1001, 585] on button "Done" at bounding box center [996, 586] width 55 height 31
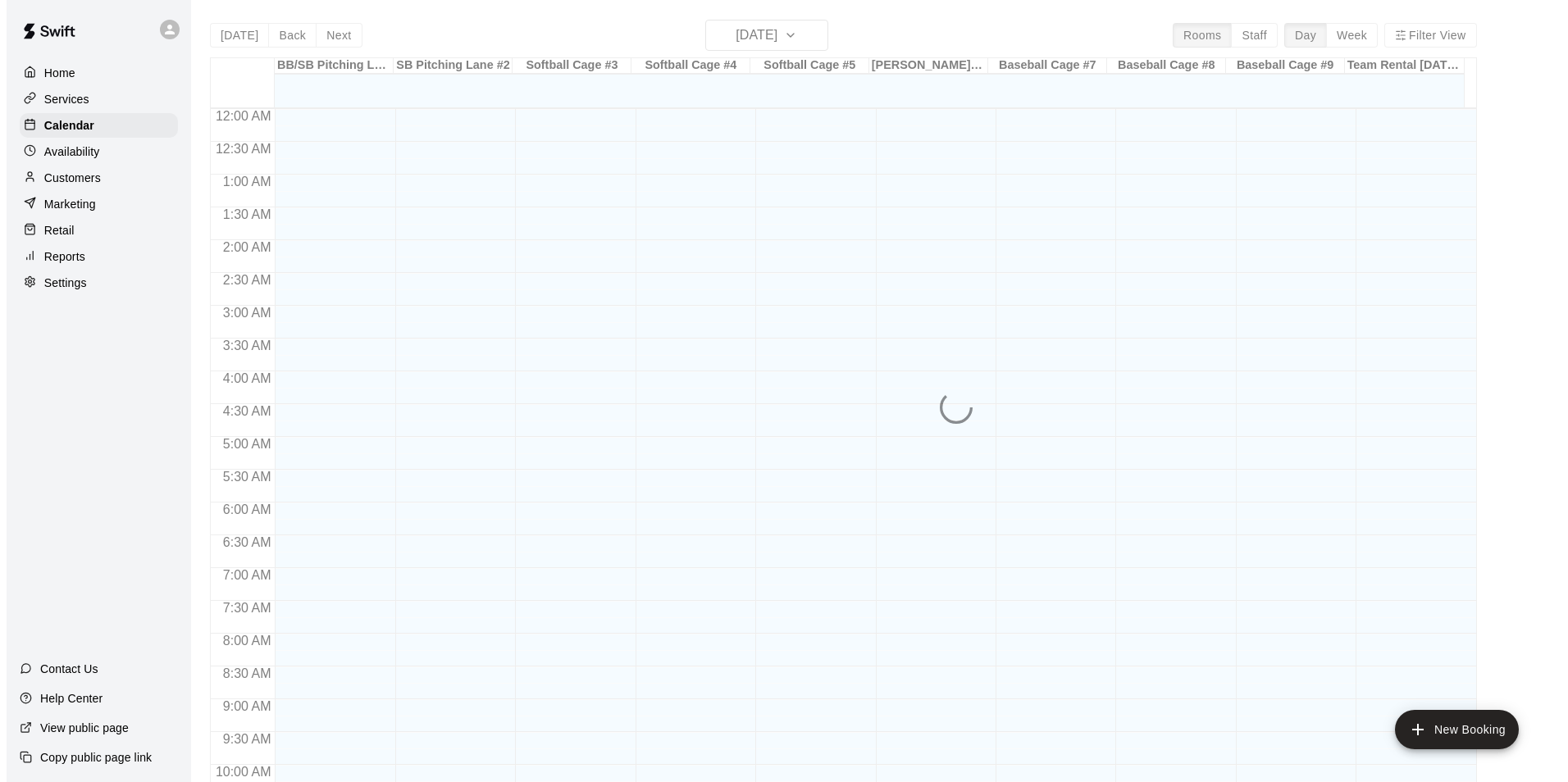
scroll to position [833, 0]
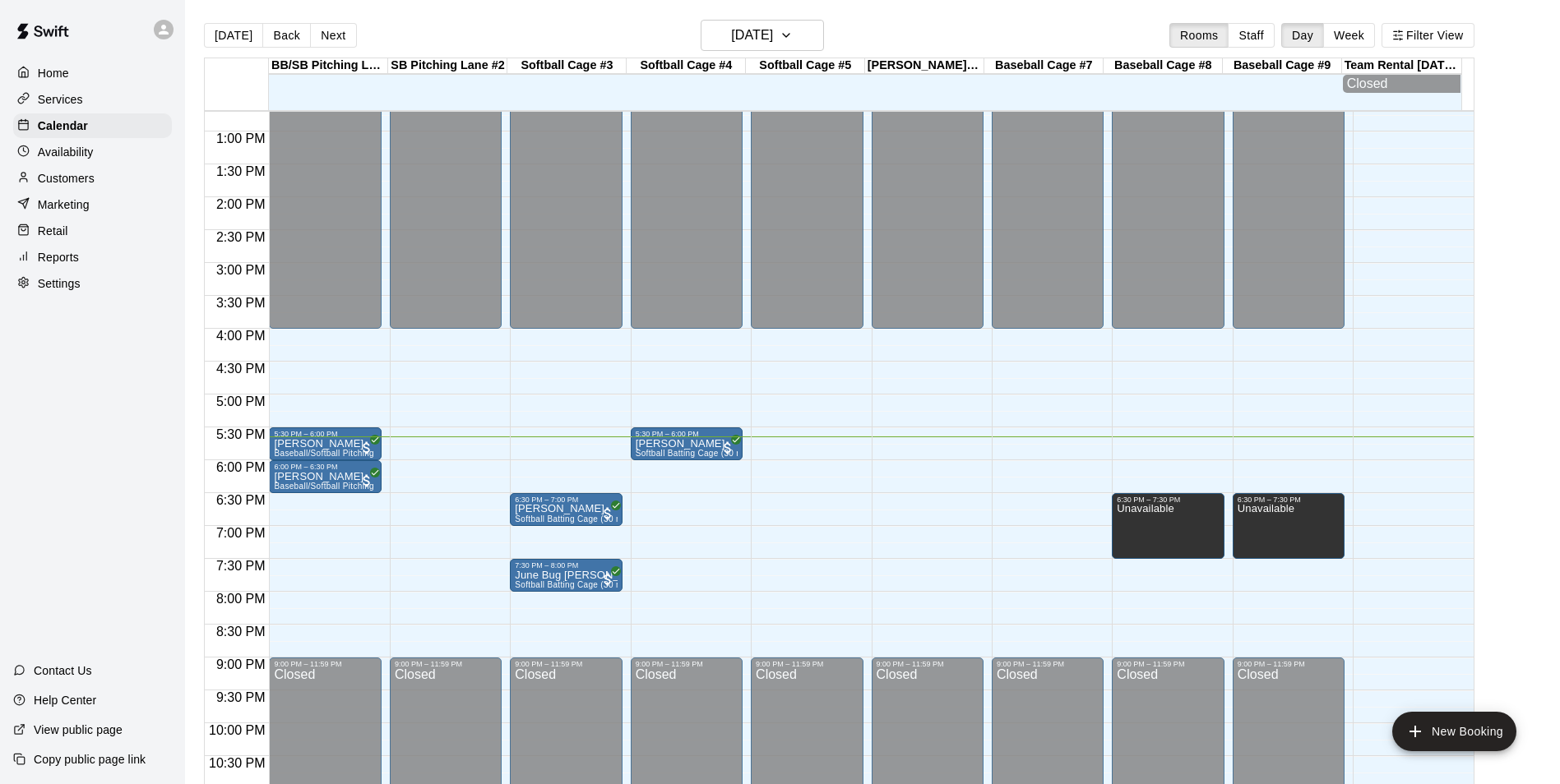
click at [1024, 465] on div "12:00 AM – 4:00 PM Closed 9:00 PM – 11:59 PM Closed" at bounding box center [1048, 65] width 112 height 1578
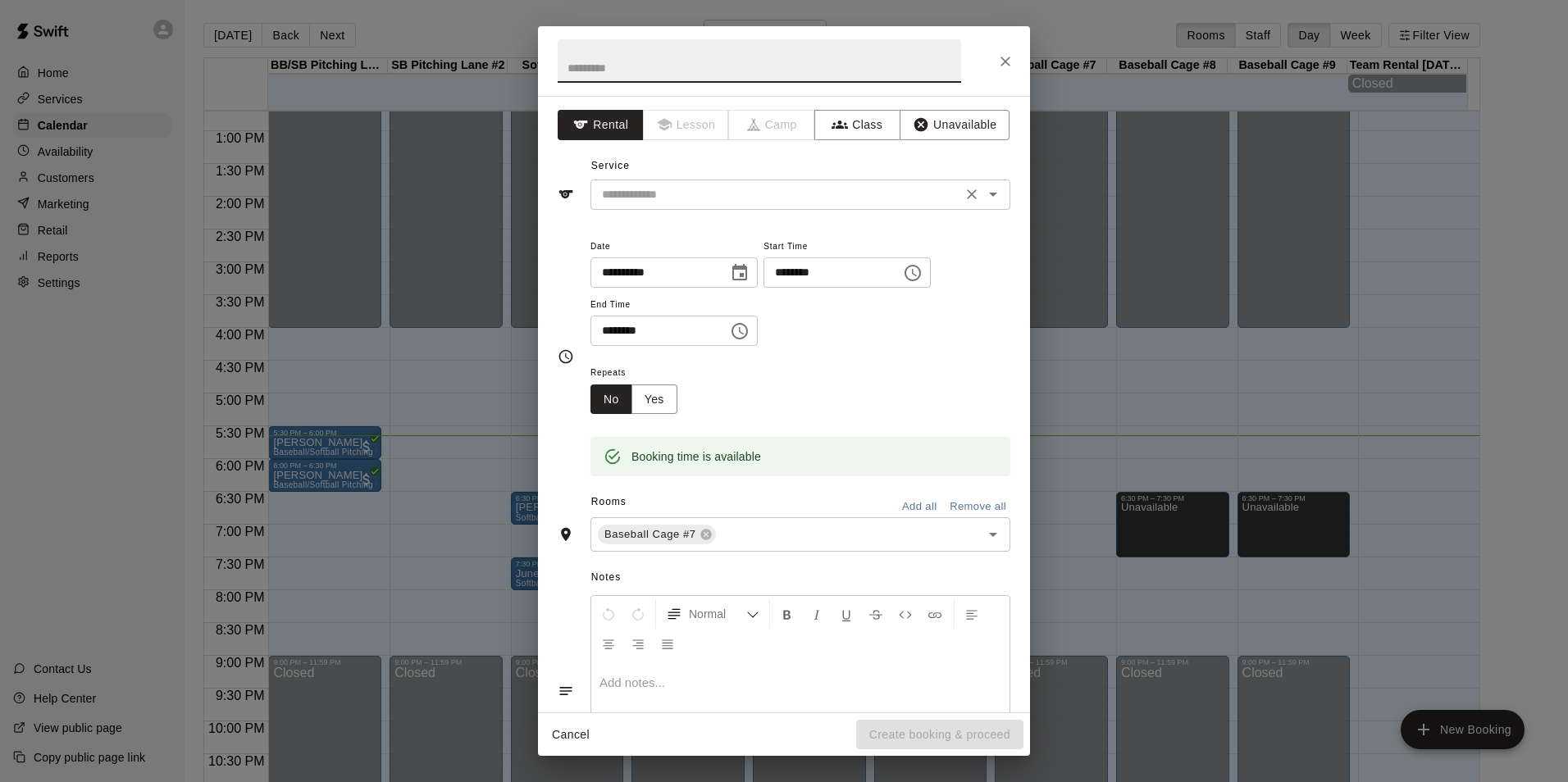
click at [762, 200] on input "text" at bounding box center [777, 195] width 362 height 21
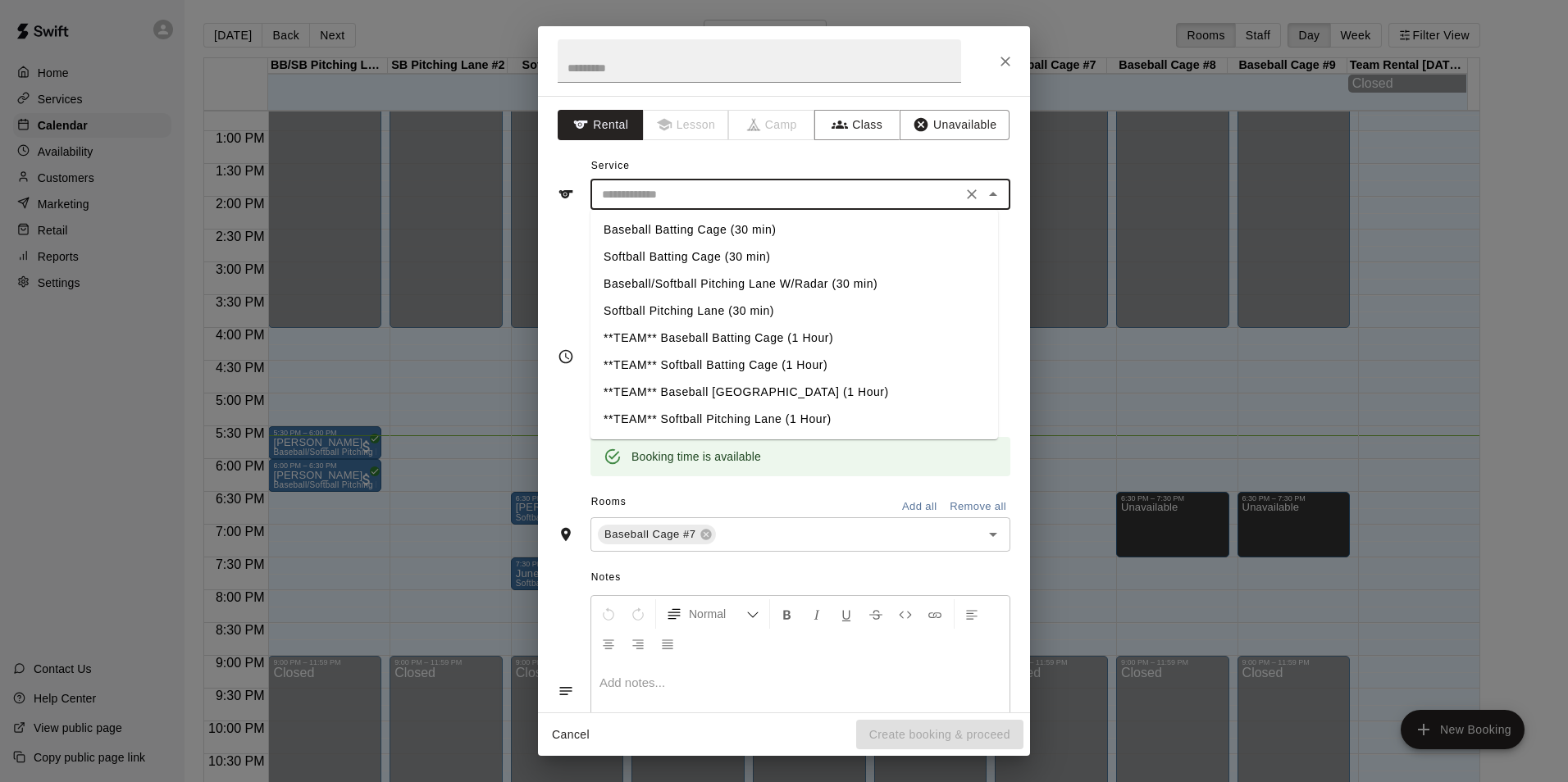
click at [636, 233] on li "Baseball Batting Cage (30 min)" at bounding box center [794, 230] width 408 height 27
type input "**********"
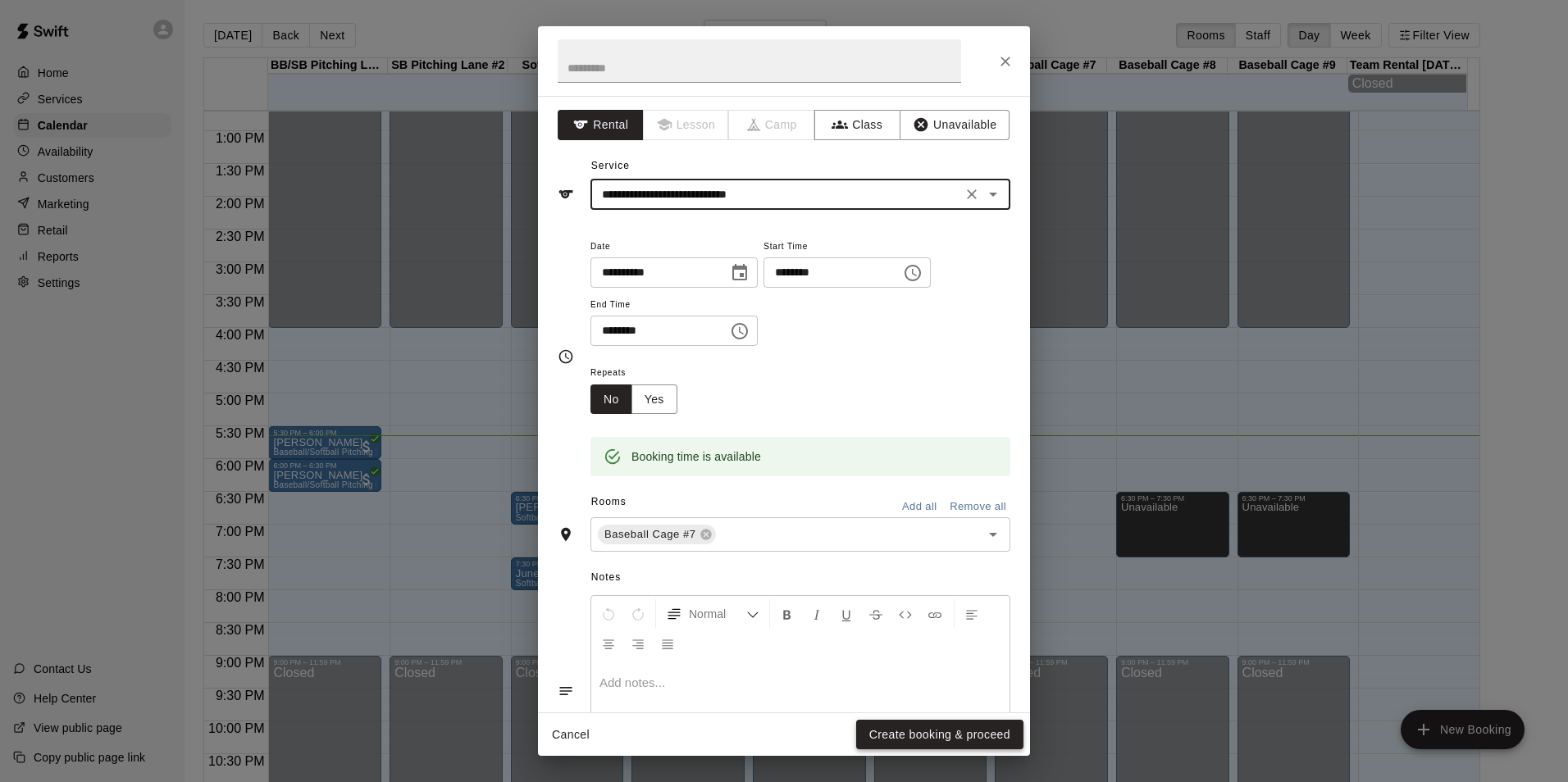
click at [937, 741] on button "Create booking & proceed" at bounding box center [939, 735] width 167 height 31
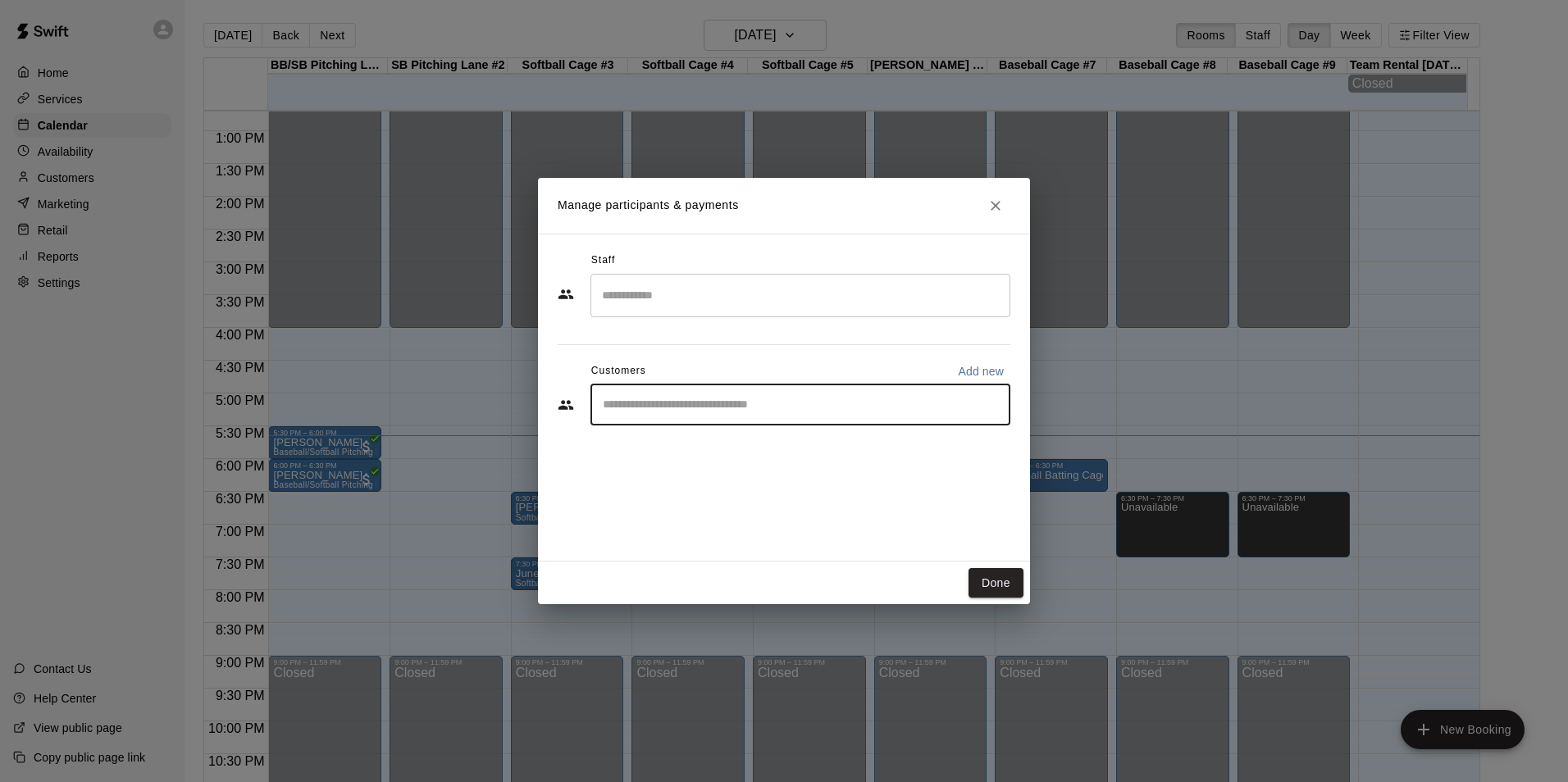
click at [693, 398] on input "Start typing to search customers..." at bounding box center [801, 405] width 405 height 17
type input "***"
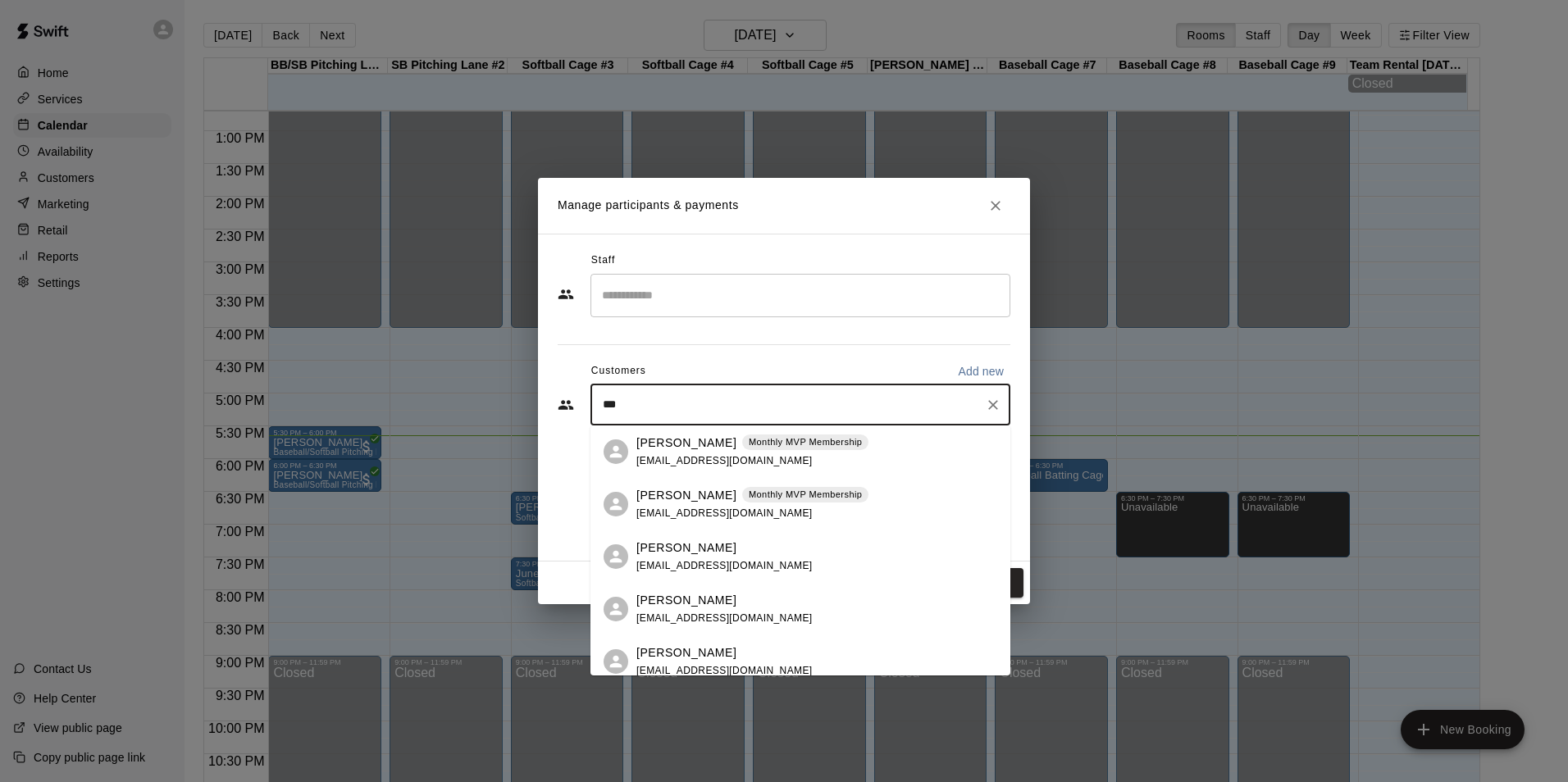
click at [688, 495] on p "[PERSON_NAME]" at bounding box center [686, 496] width 100 height 17
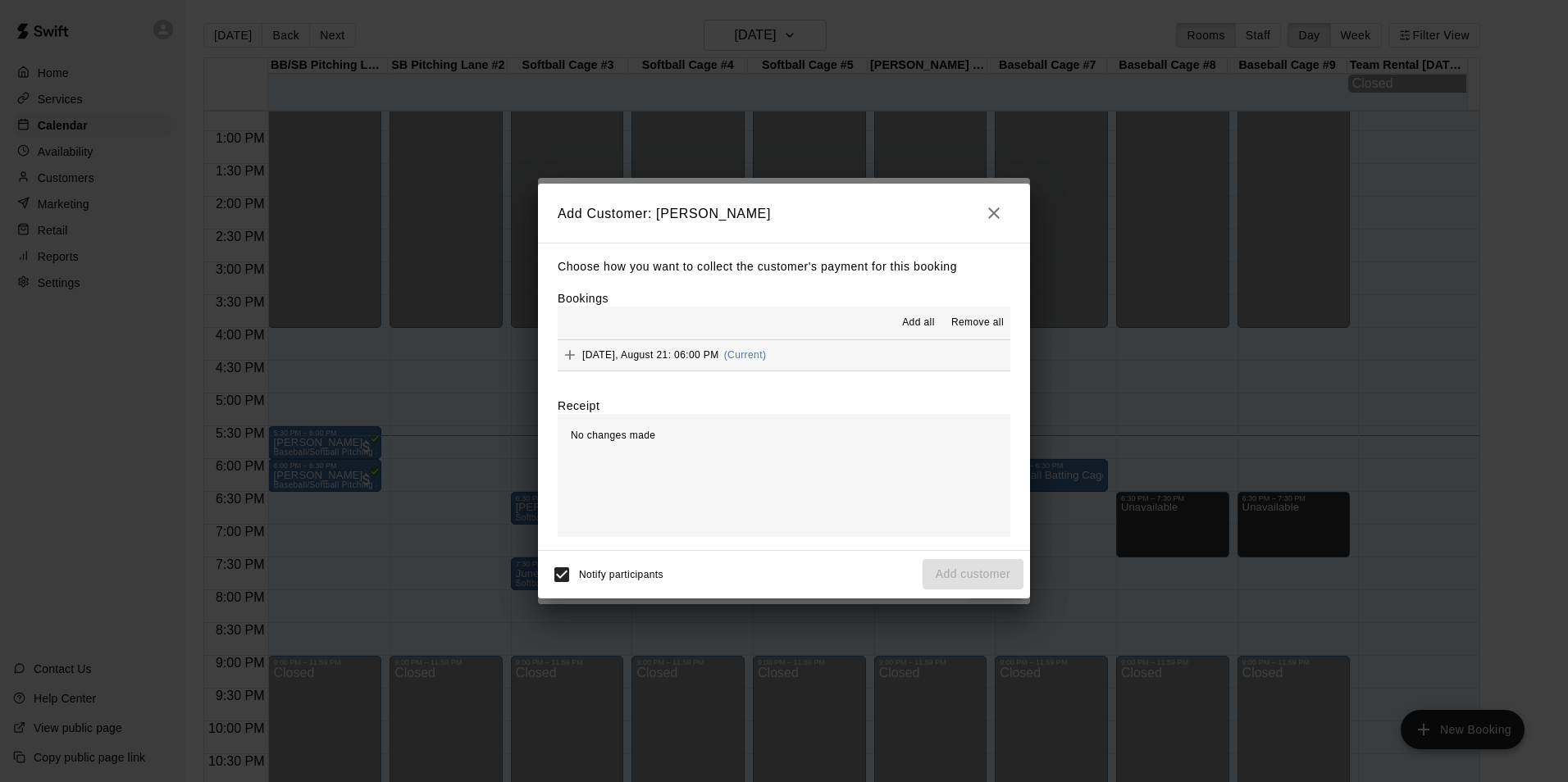
click at [720, 356] on span "Thursday, August 21: 06:00 PM" at bounding box center [651, 355] width 137 height 11
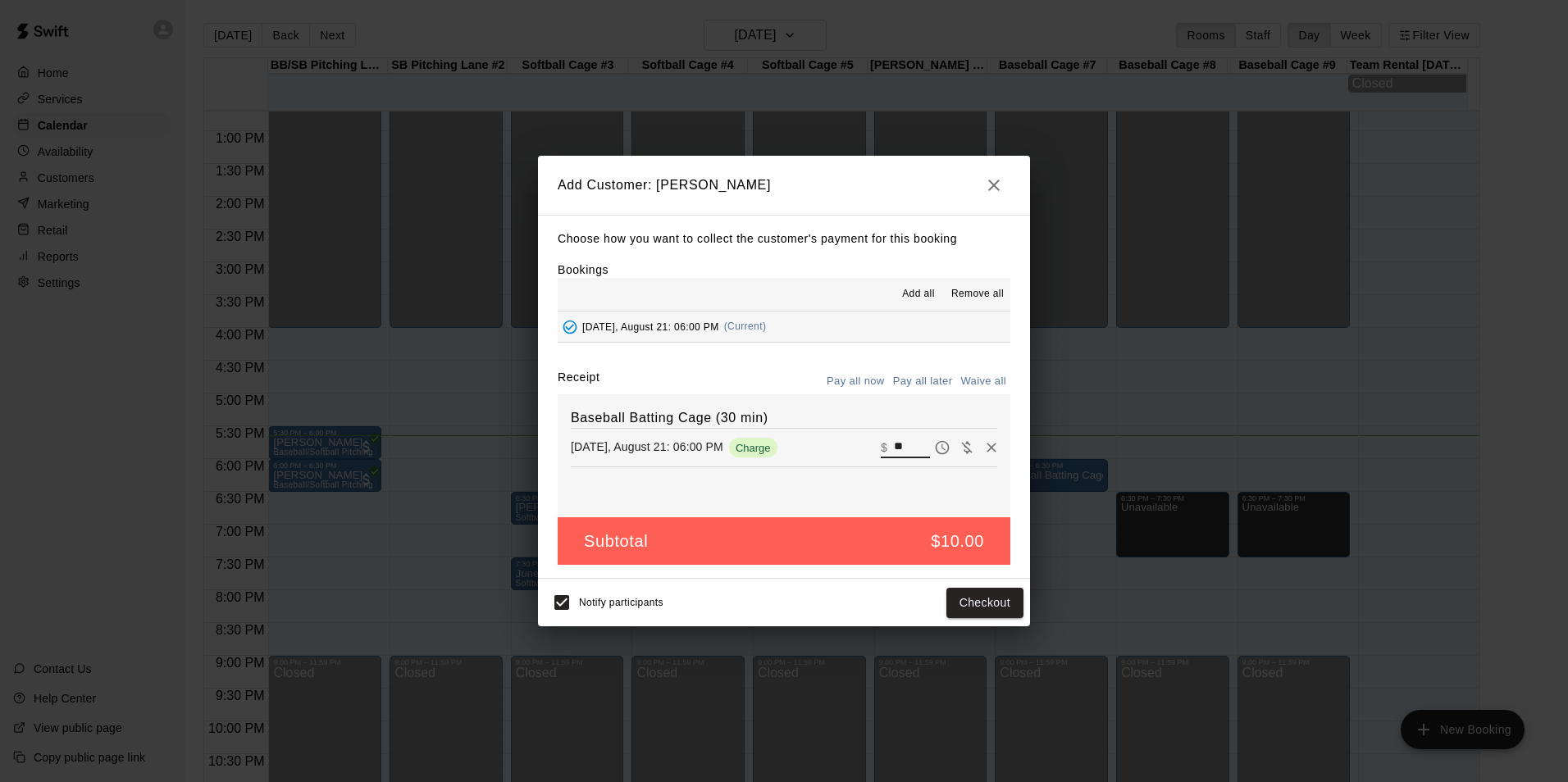
click at [894, 444] on input "**" at bounding box center [912, 447] width 36 height 21
type input "*"
click at [992, 607] on button "Add customer" at bounding box center [973, 603] width 101 height 31
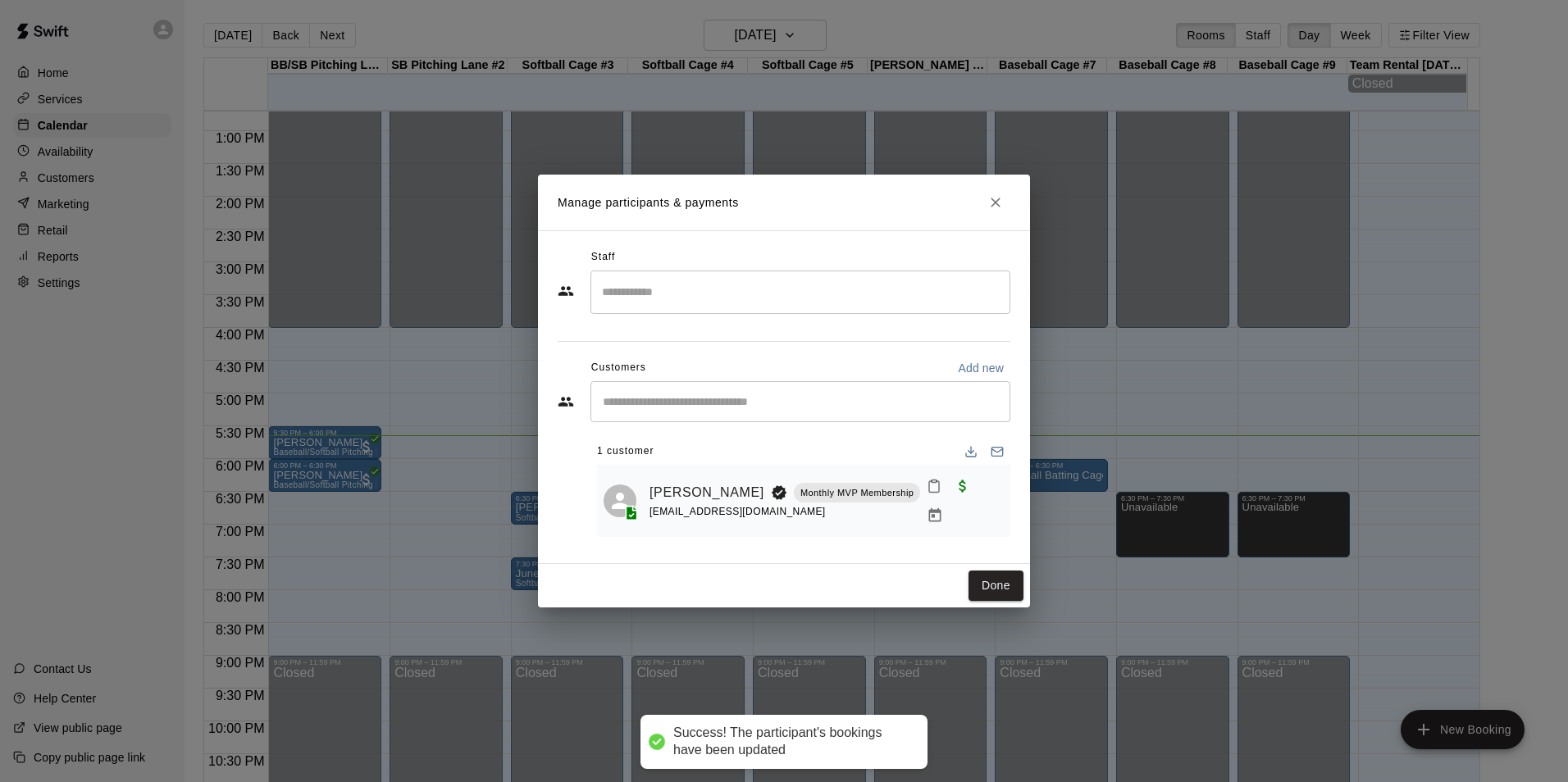
click at [928, 494] on icon "Mark attendance" at bounding box center [934, 486] width 15 height 15
click at [961, 502] on icon at bounding box center [958, 500] width 15 height 15
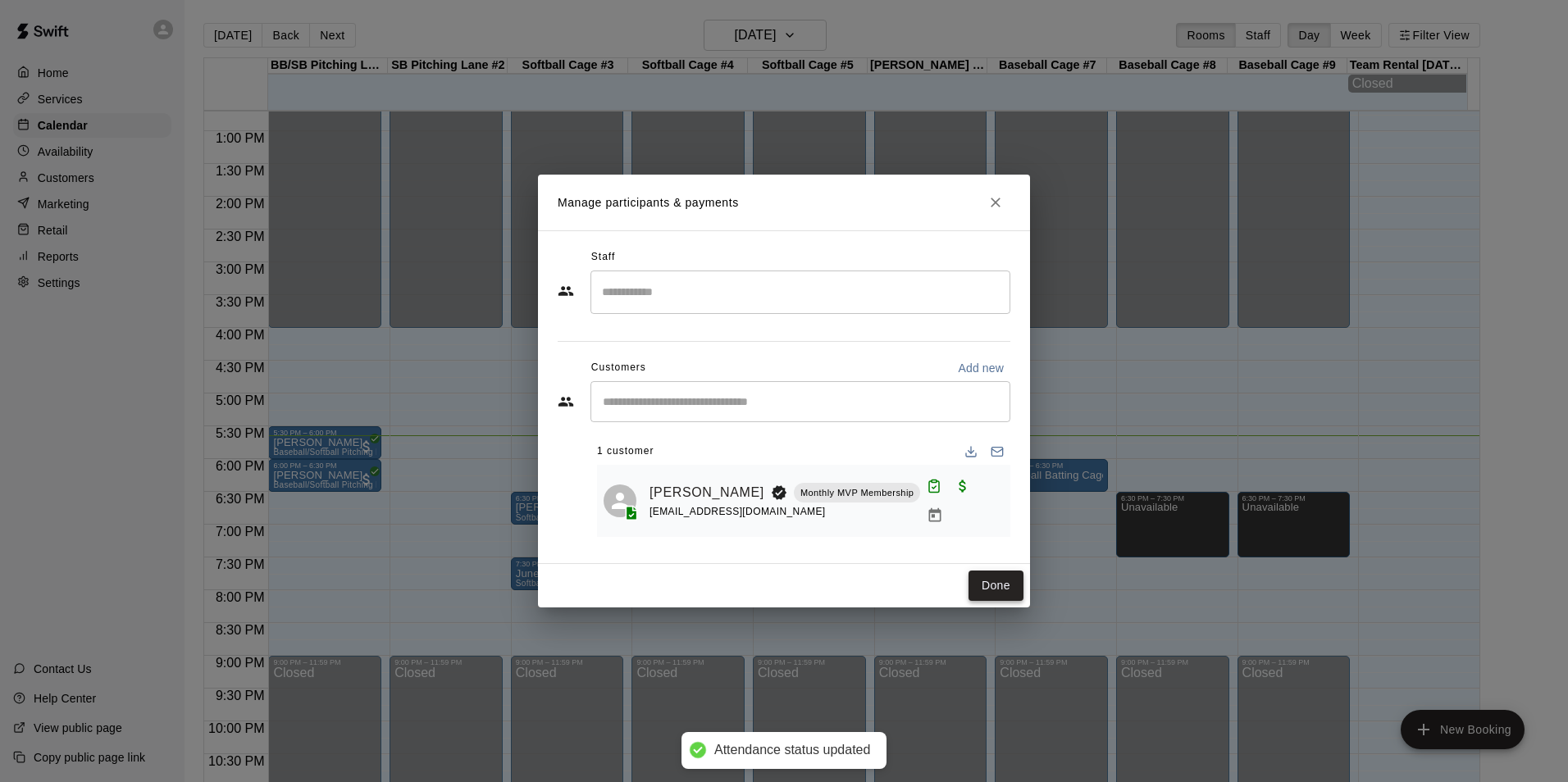
click at [1009, 587] on button "Done" at bounding box center [996, 586] width 55 height 31
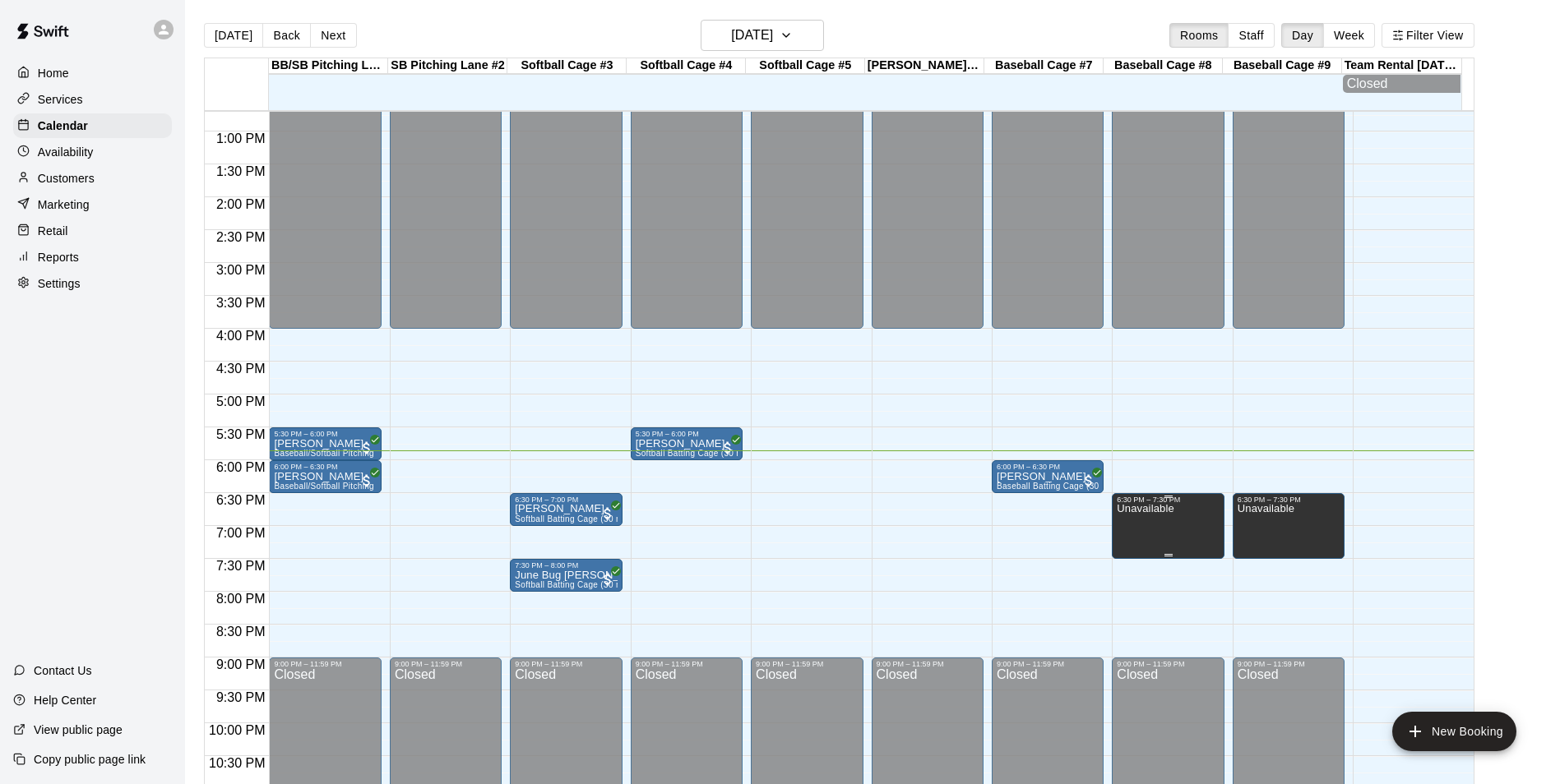
click at [1164, 509] on p "Unavailable" at bounding box center [1144, 509] width 57 height 0
click at [1182, 522] on div at bounding box center [786, 392] width 1572 height 784
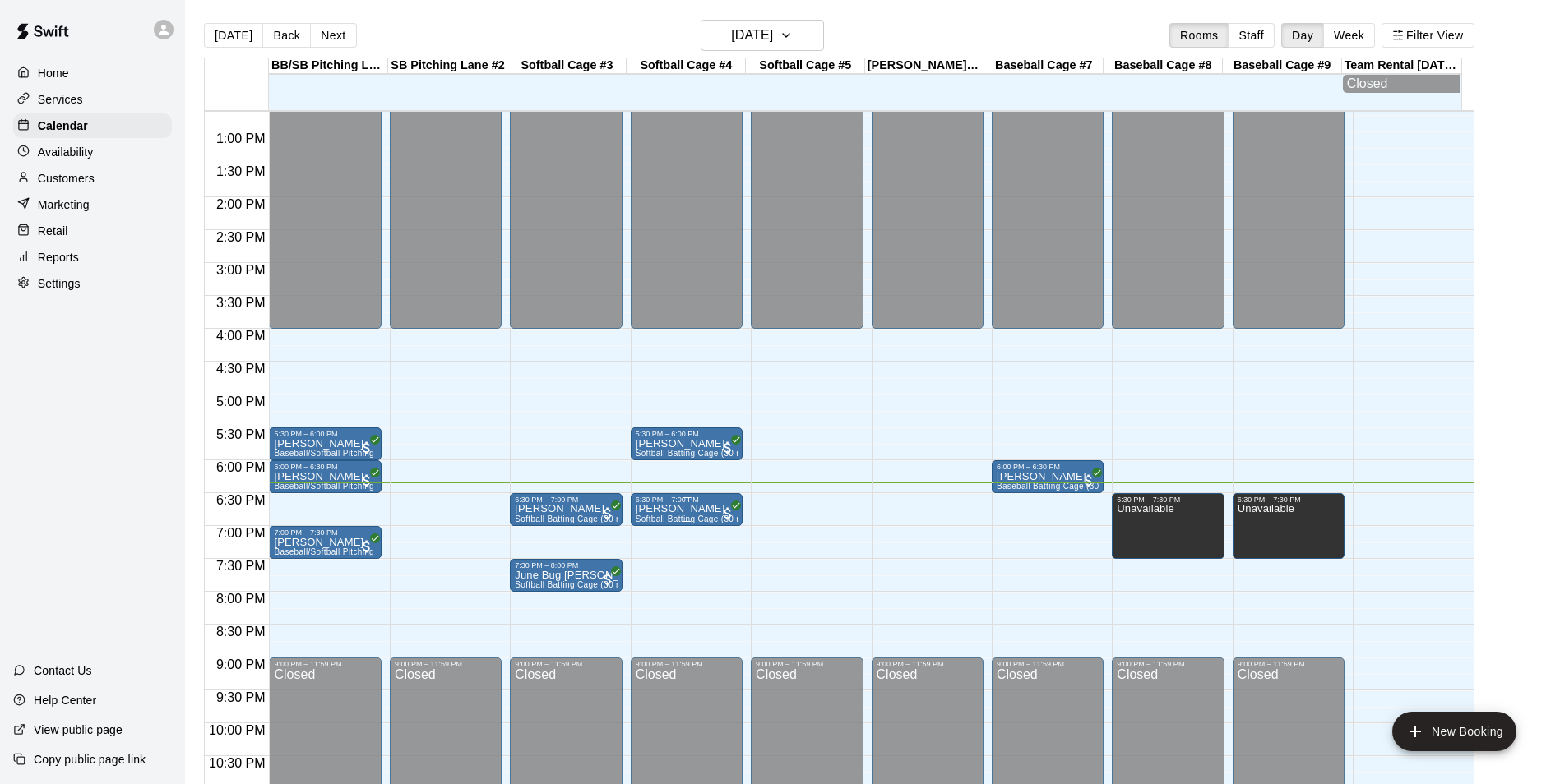
click at [669, 509] on p "[PERSON_NAME]" at bounding box center [686, 509] width 102 height 0
click at [654, 577] on img "edit" at bounding box center [650, 571] width 19 height 19
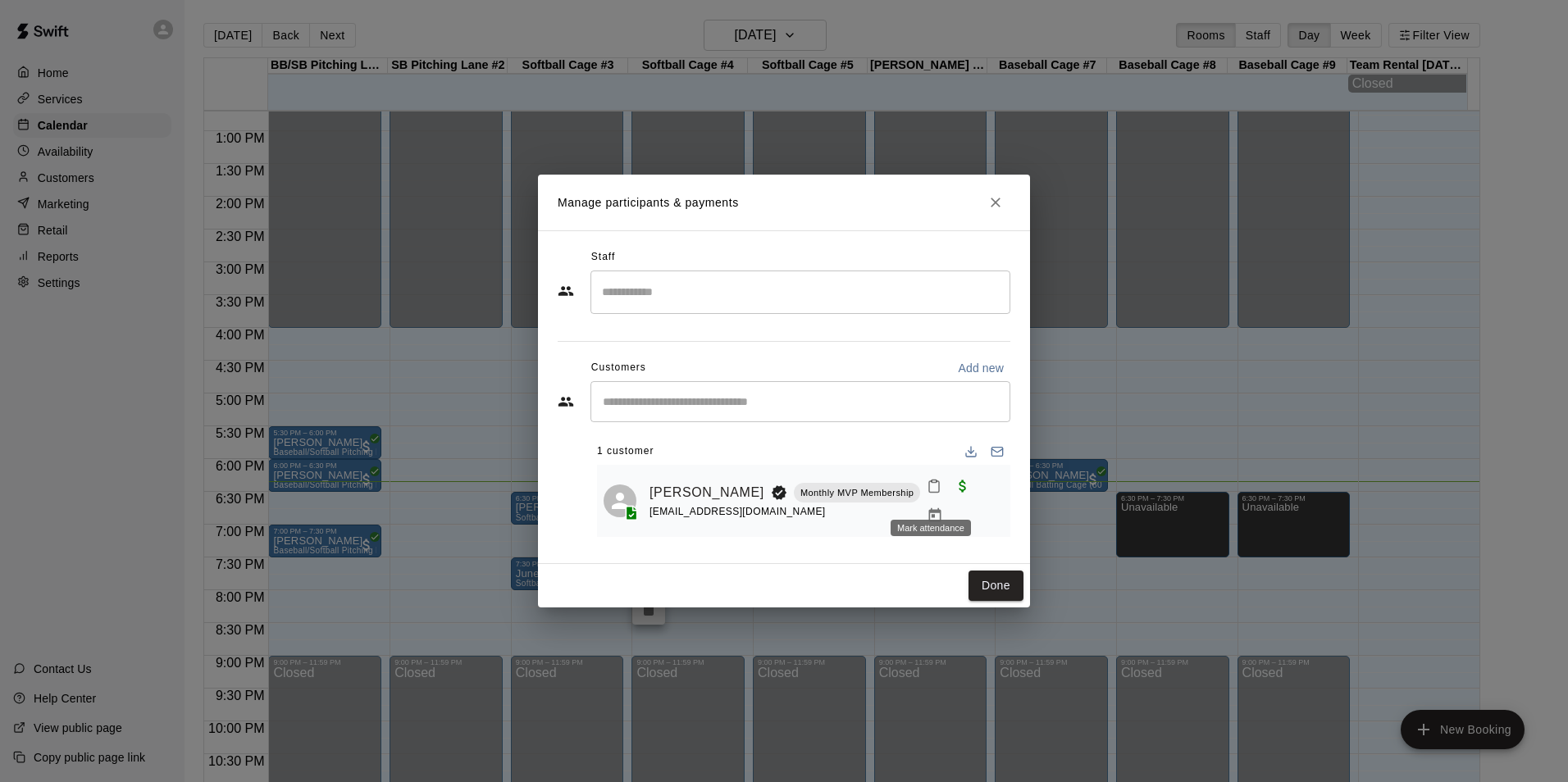
click at [930, 488] on icon "Mark attendance" at bounding box center [934, 486] width 15 height 15
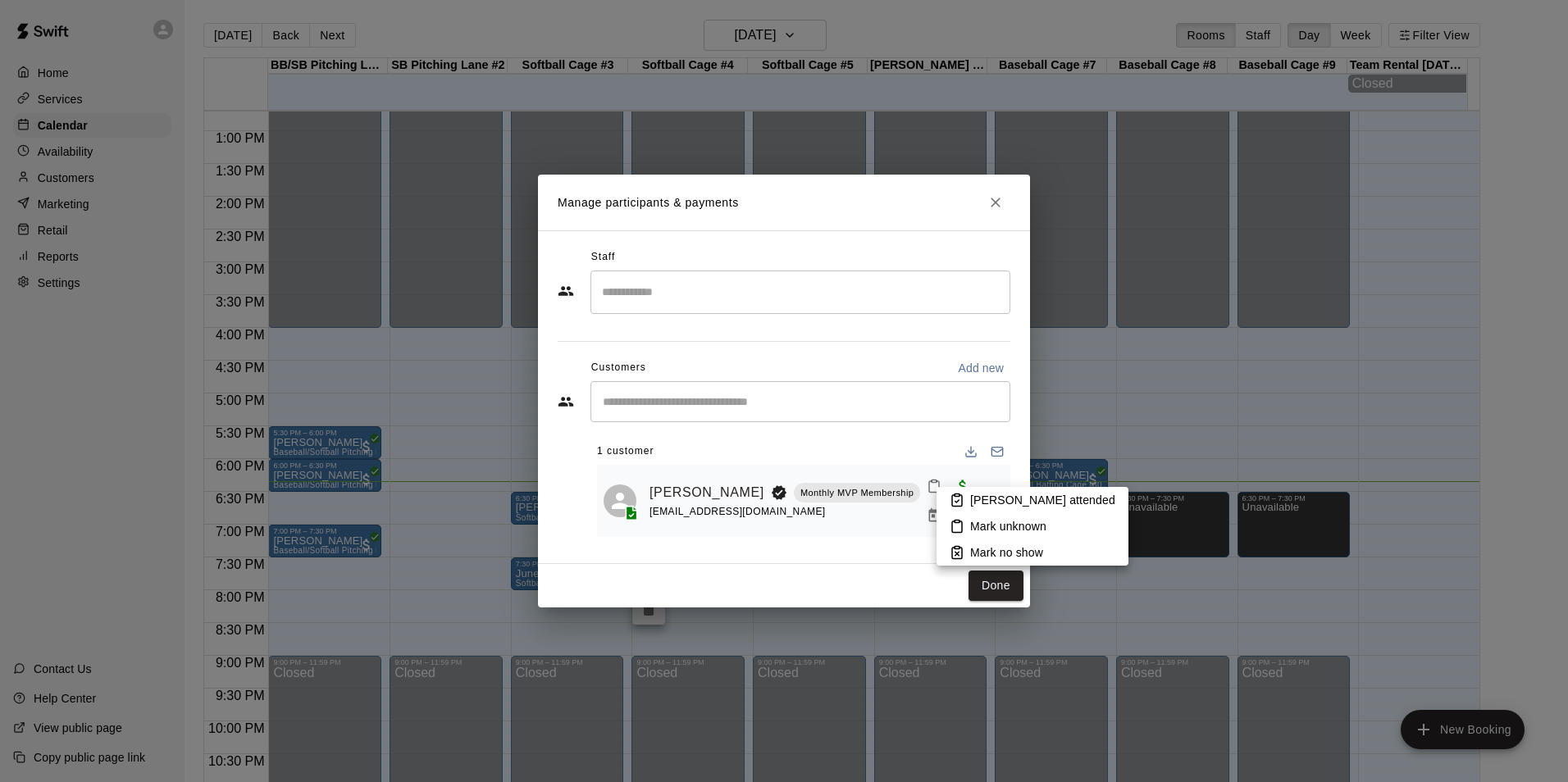
click at [981, 491] on li "[PERSON_NAME] attended" at bounding box center [1033, 500] width 192 height 26
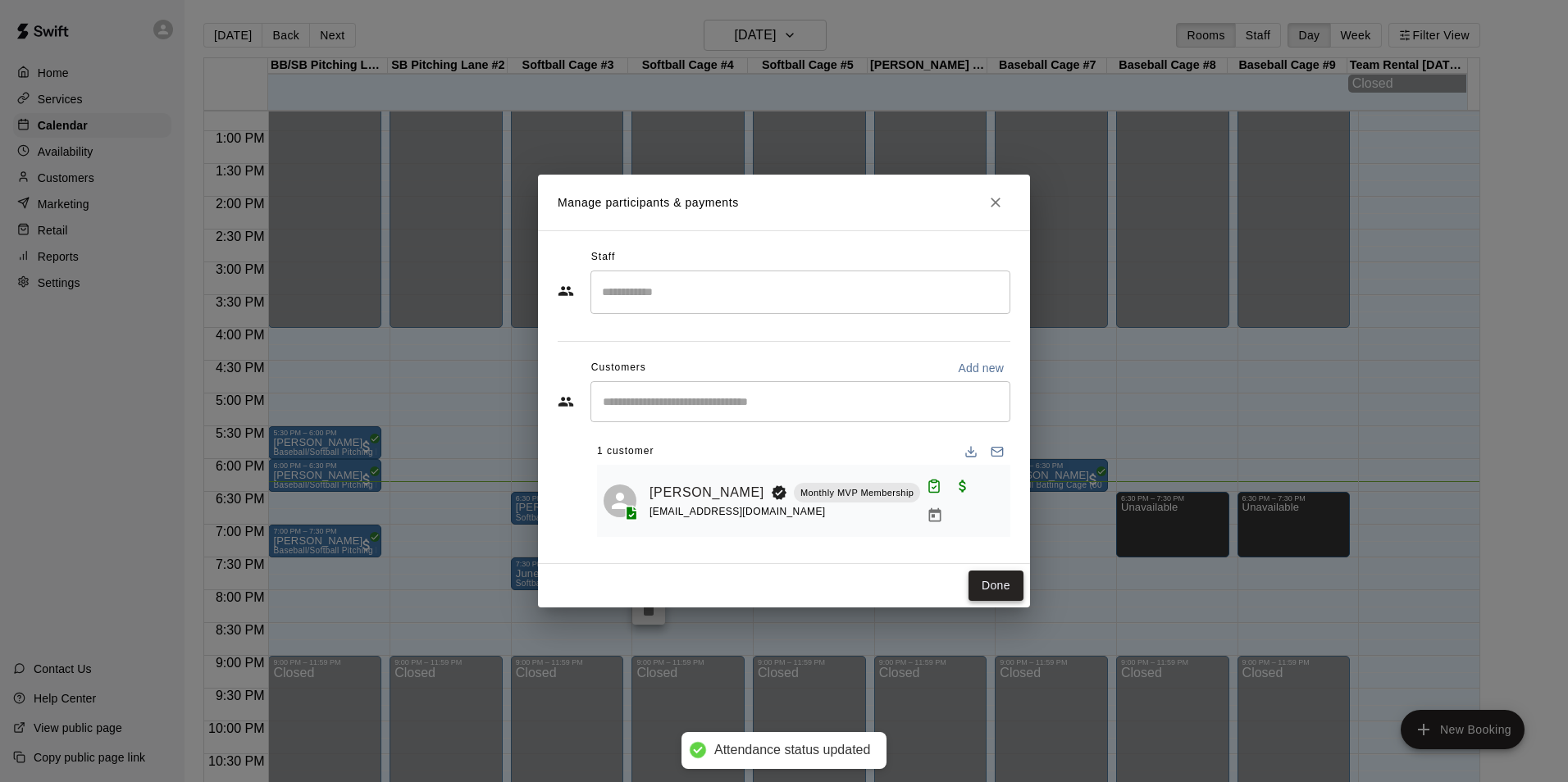
click at [1006, 580] on button "Done" at bounding box center [996, 586] width 55 height 31
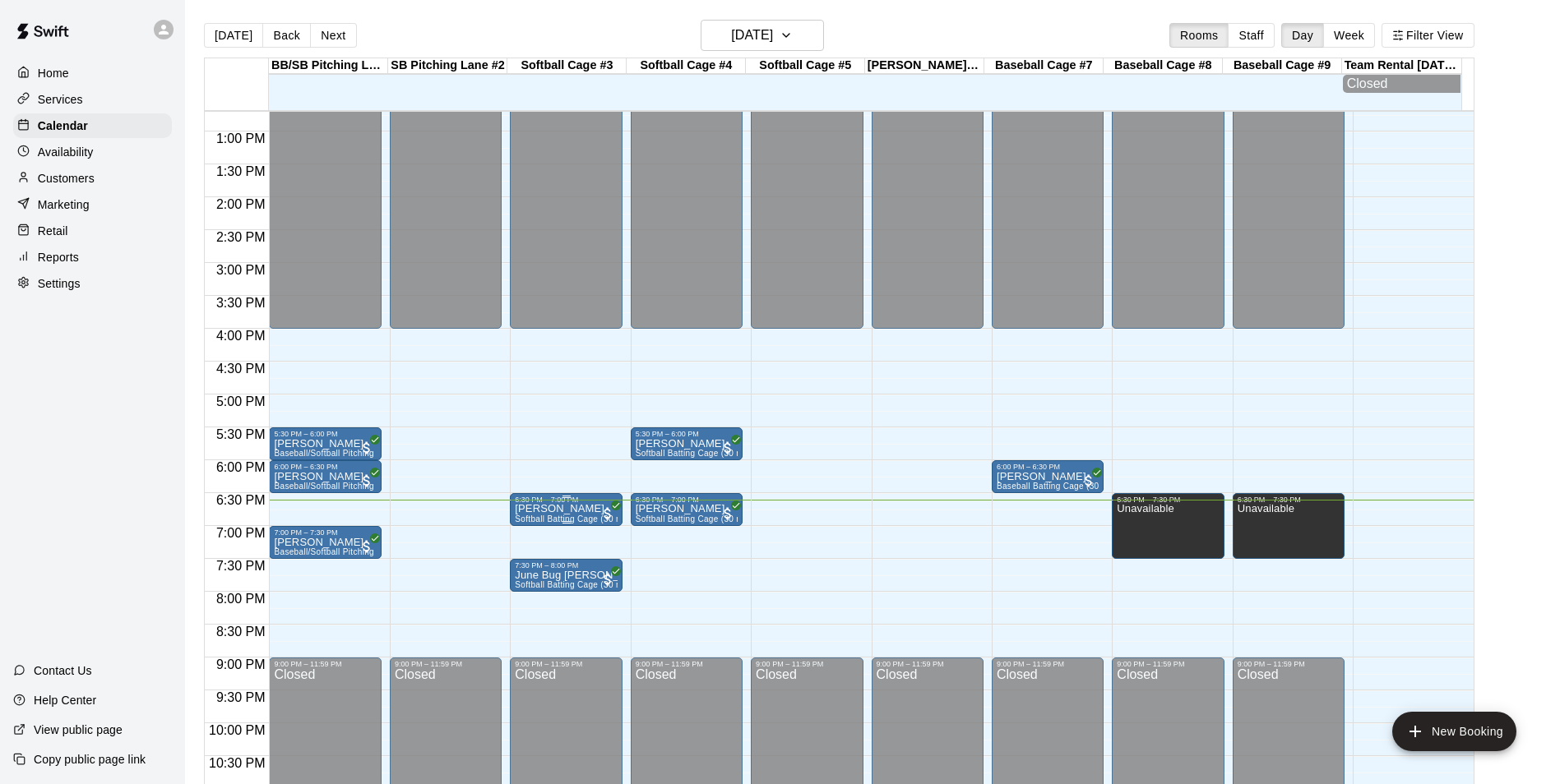
click at [536, 504] on div "6:30 PM – 7:00 PM" at bounding box center [565, 500] width 102 height 8
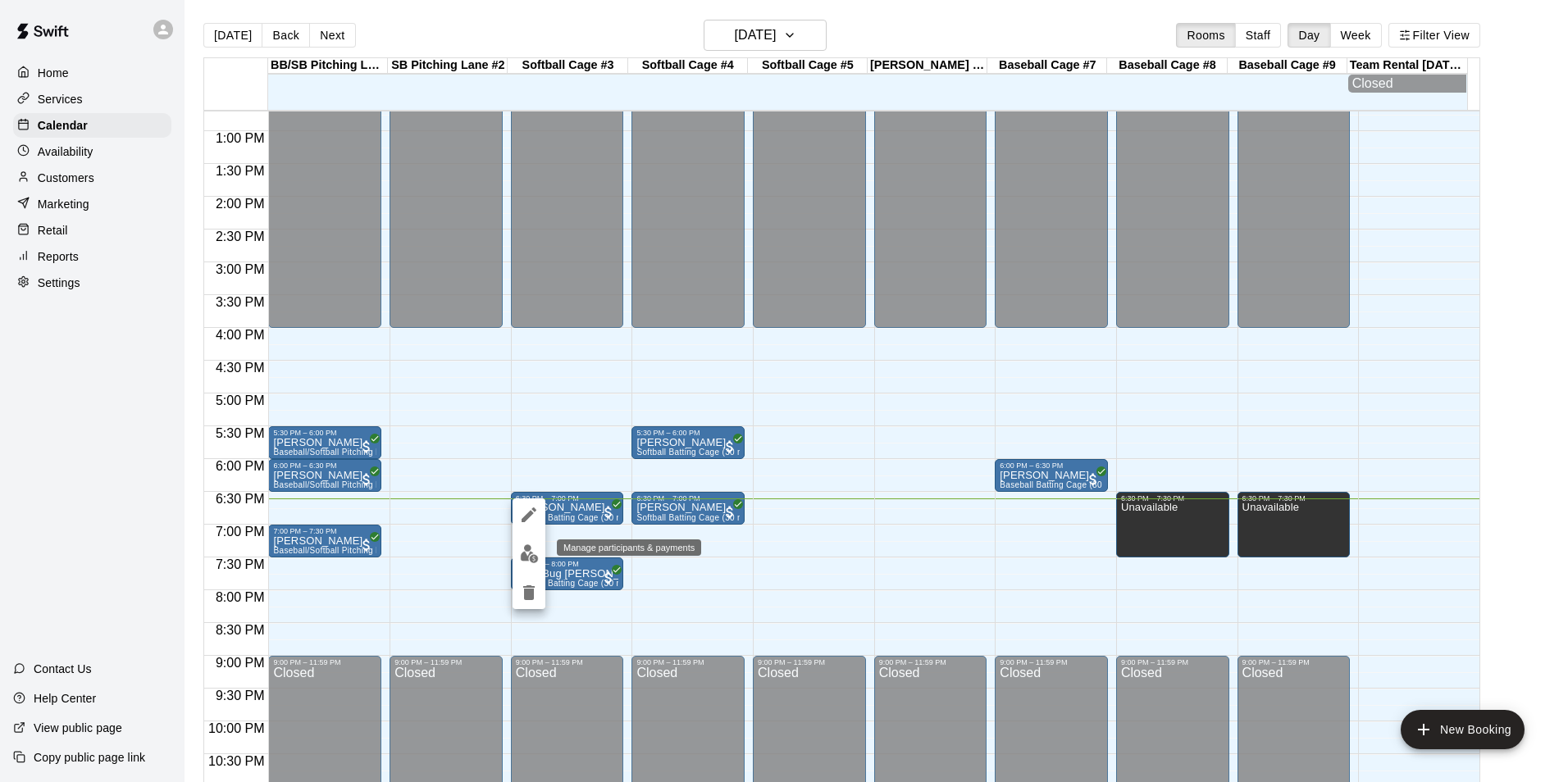
click at [535, 544] on button "edit" at bounding box center [528, 553] width 33 height 32
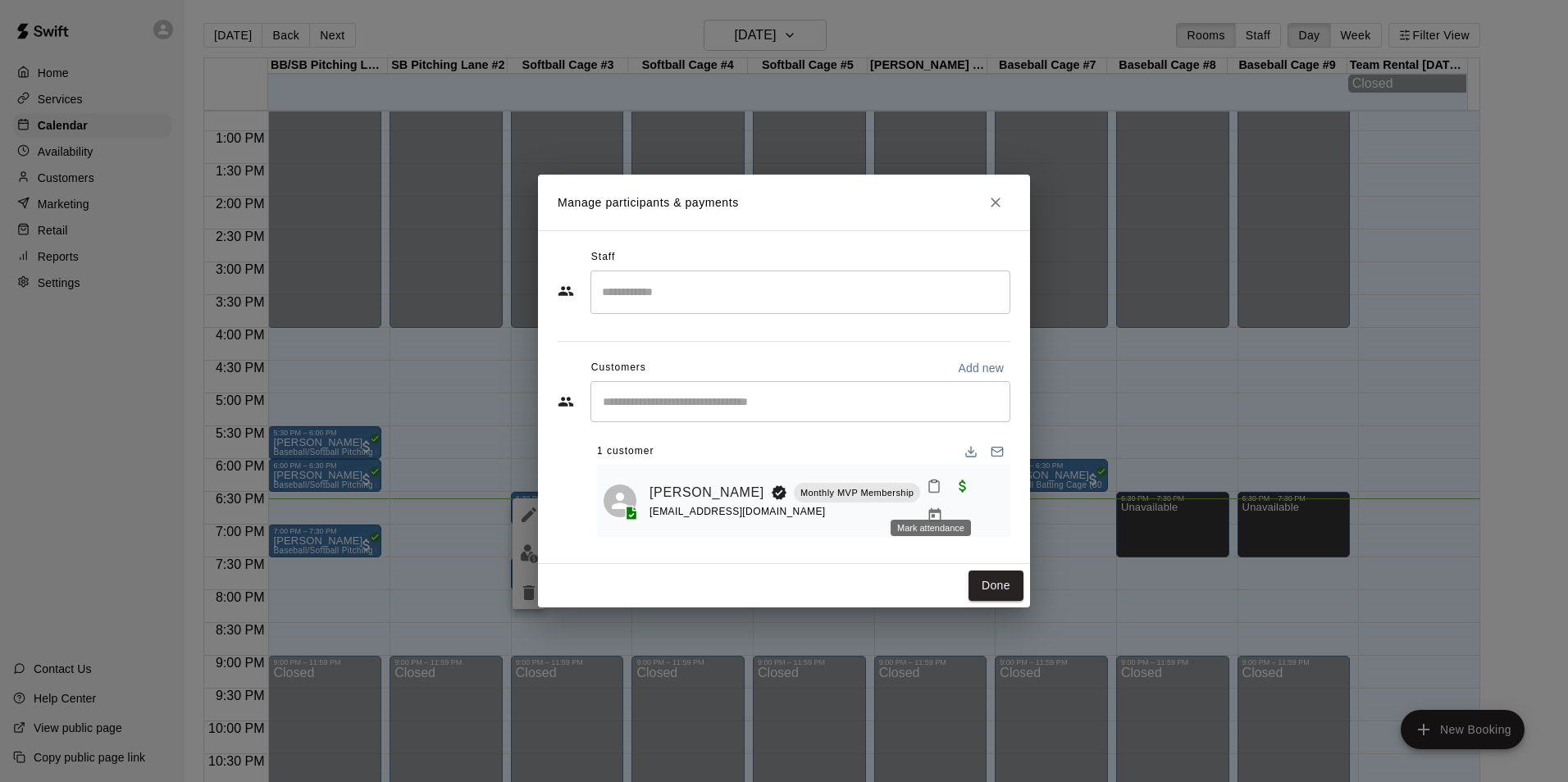
click at [930, 494] on icon "Mark attendance" at bounding box center [934, 486] width 15 height 15
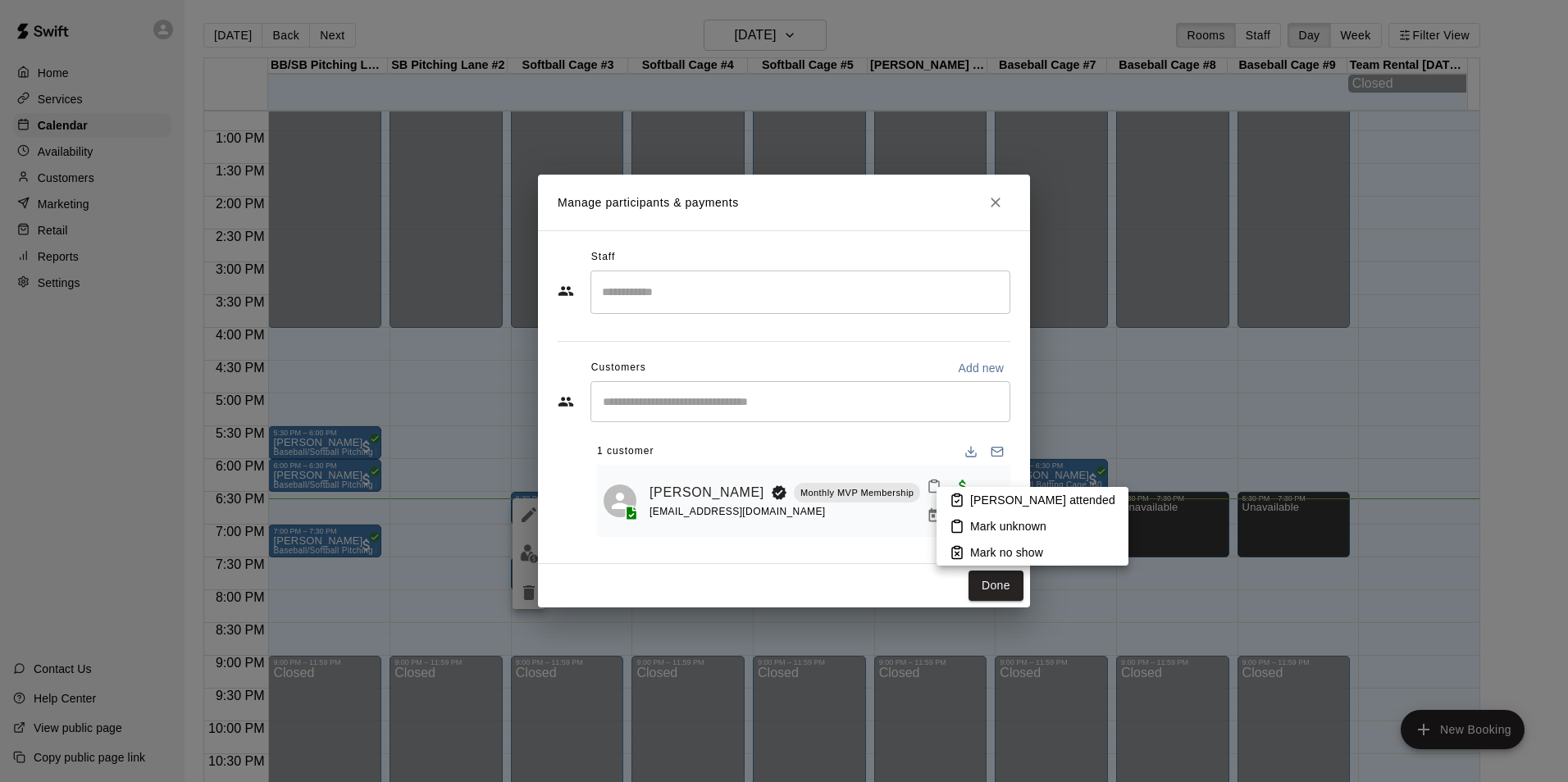
click at [1017, 499] on p "Mark attended" at bounding box center [1043, 500] width 146 height 17
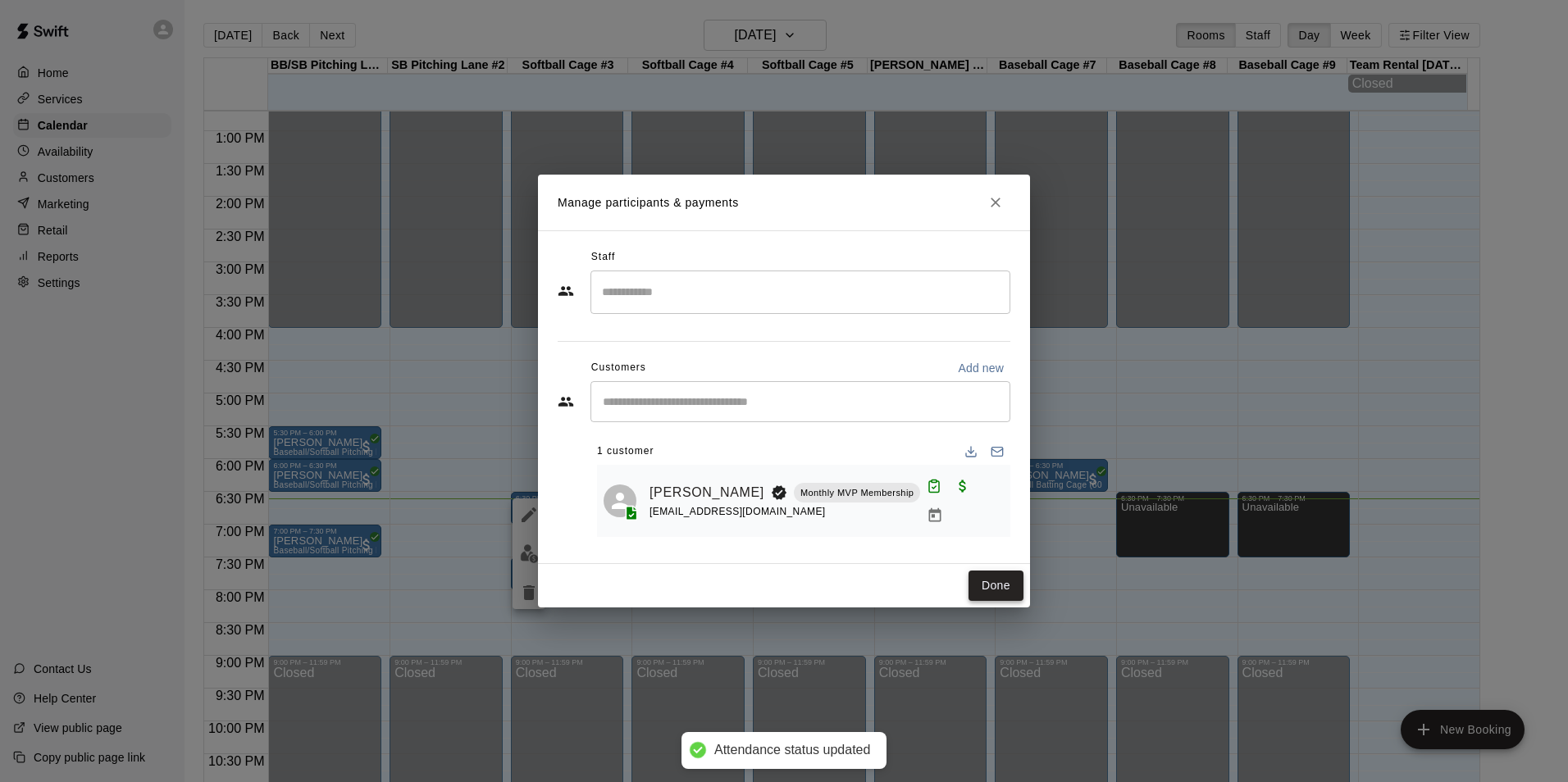
click at [1002, 576] on button "Done" at bounding box center [996, 586] width 55 height 31
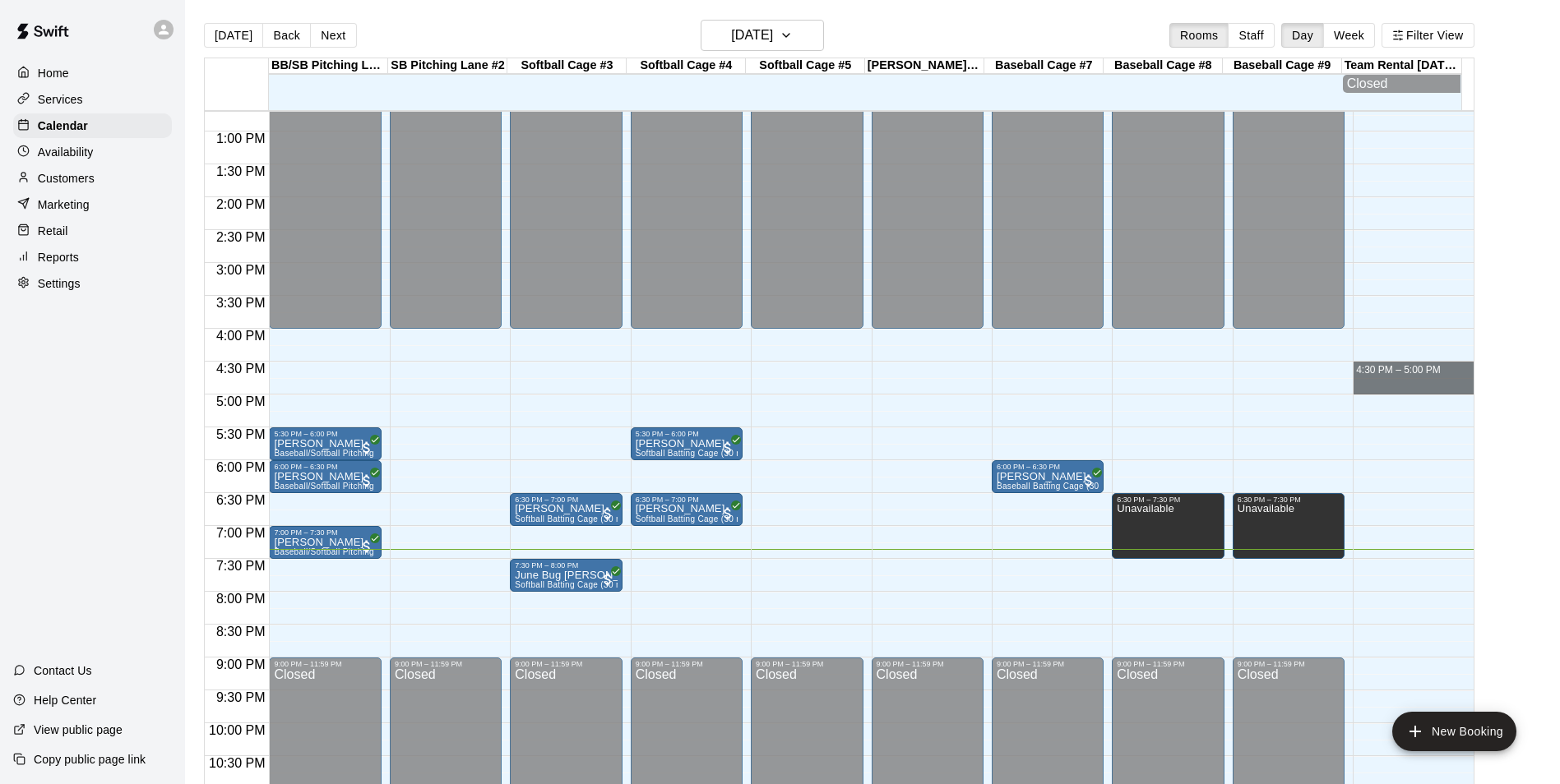
drag, startPoint x: 1432, startPoint y: 379, endPoint x: 1485, endPoint y: 370, distance: 53.8
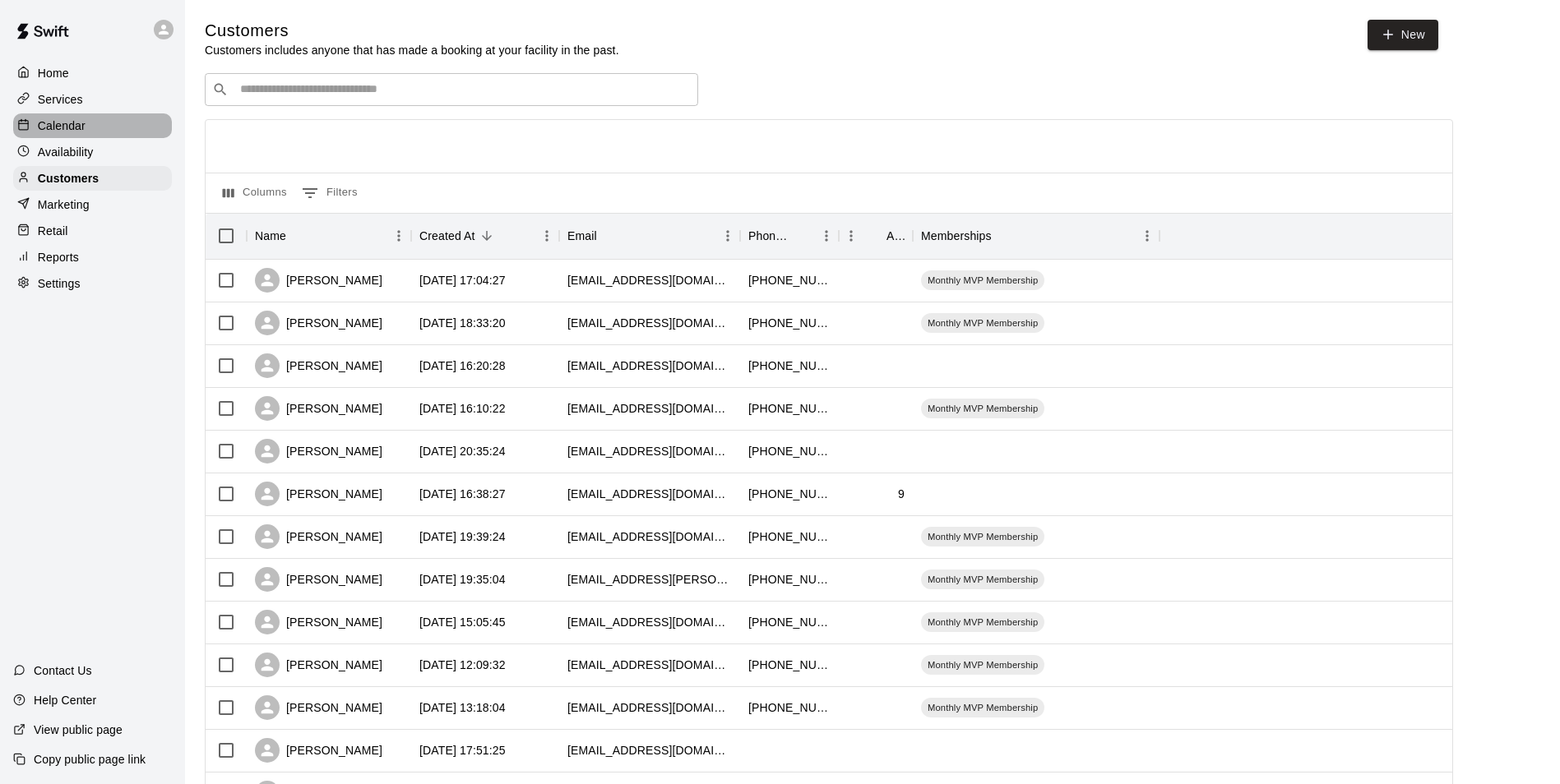
click at [62, 131] on p "Calendar" at bounding box center [61, 126] width 48 height 17
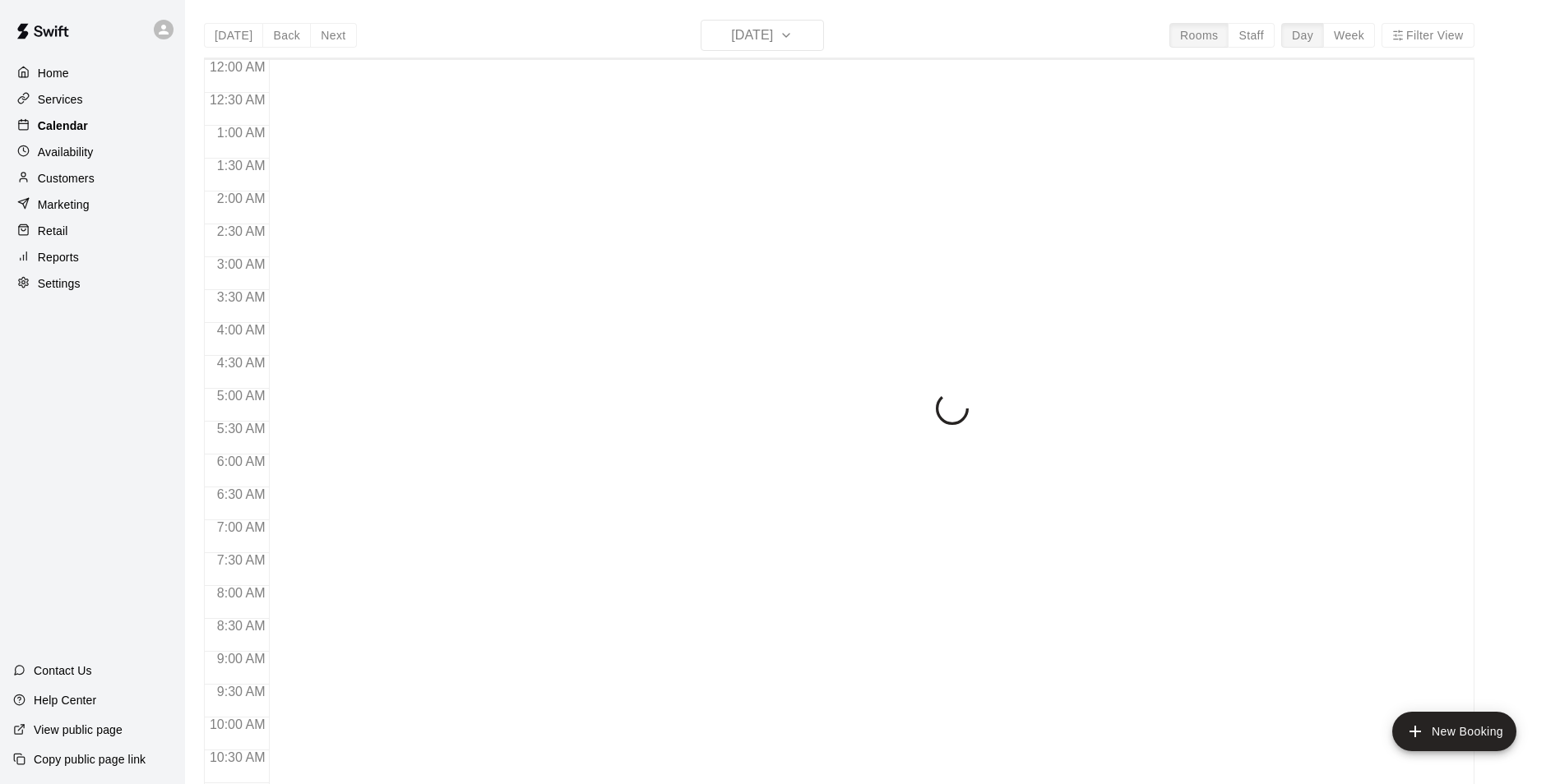
scroll to position [835, 0]
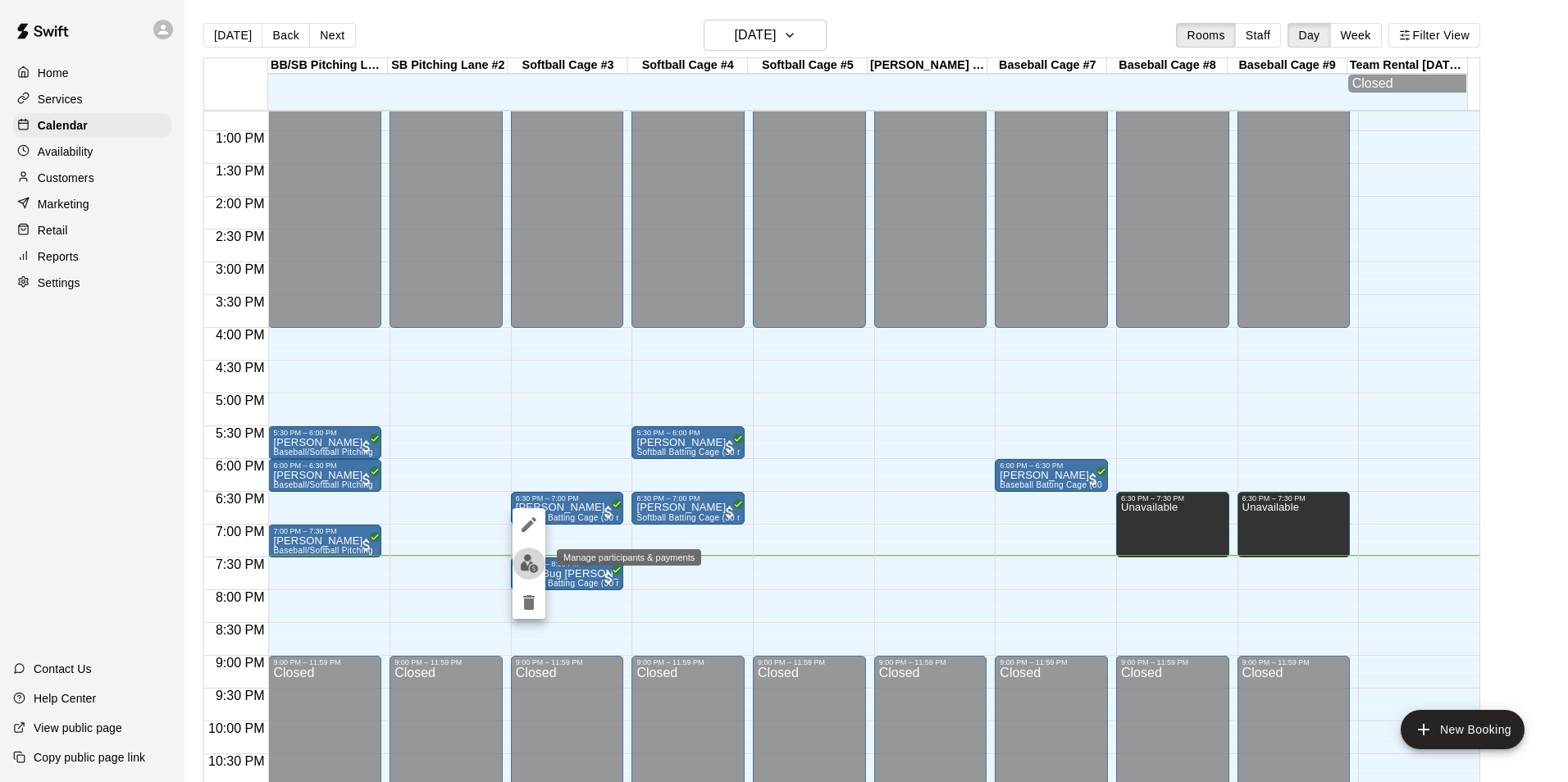
click at [527, 571] on img "edit" at bounding box center [529, 564] width 19 height 19
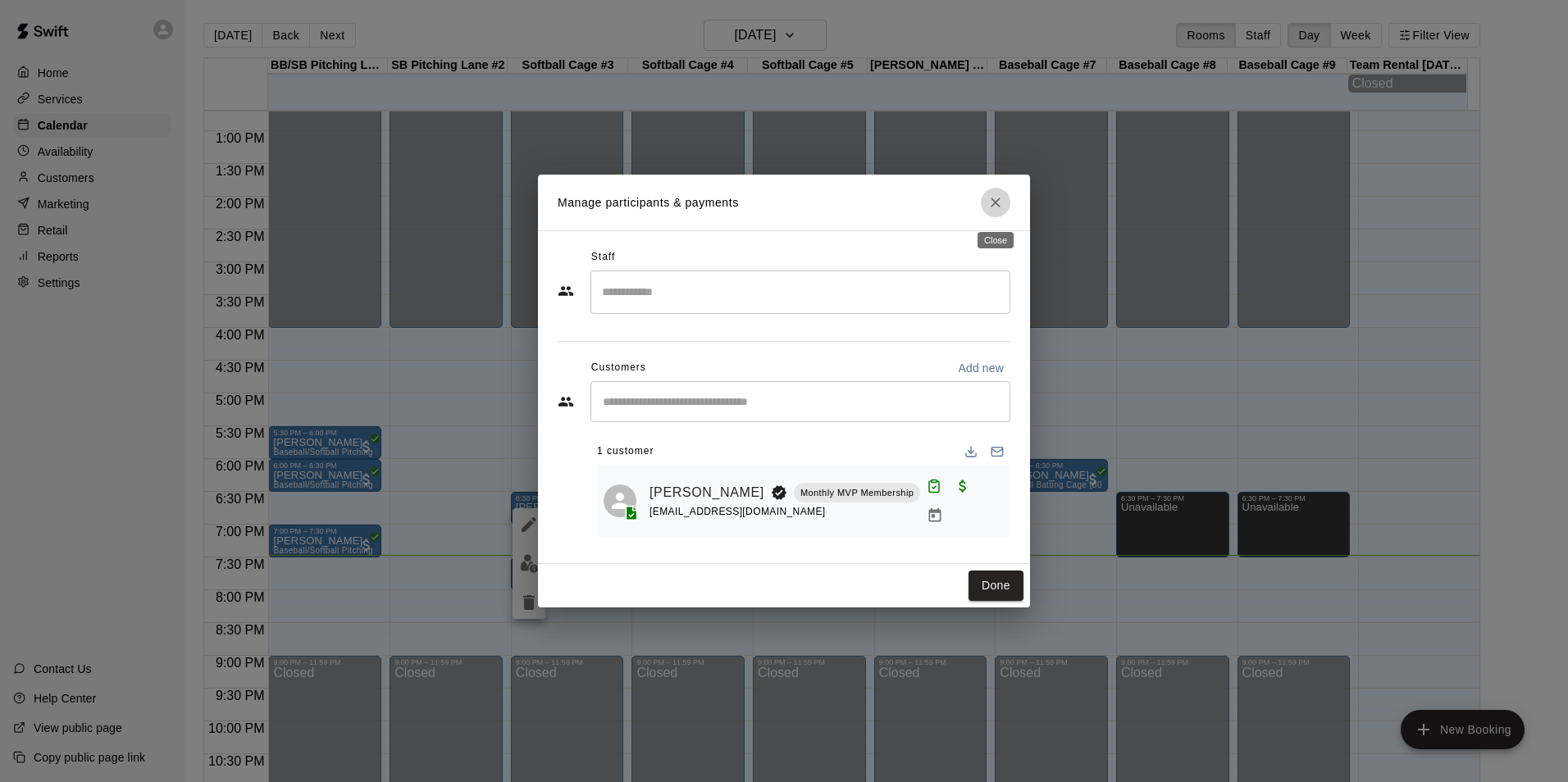
click at [998, 202] on icon "Close" at bounding box center [996, 202] width 17 height 17
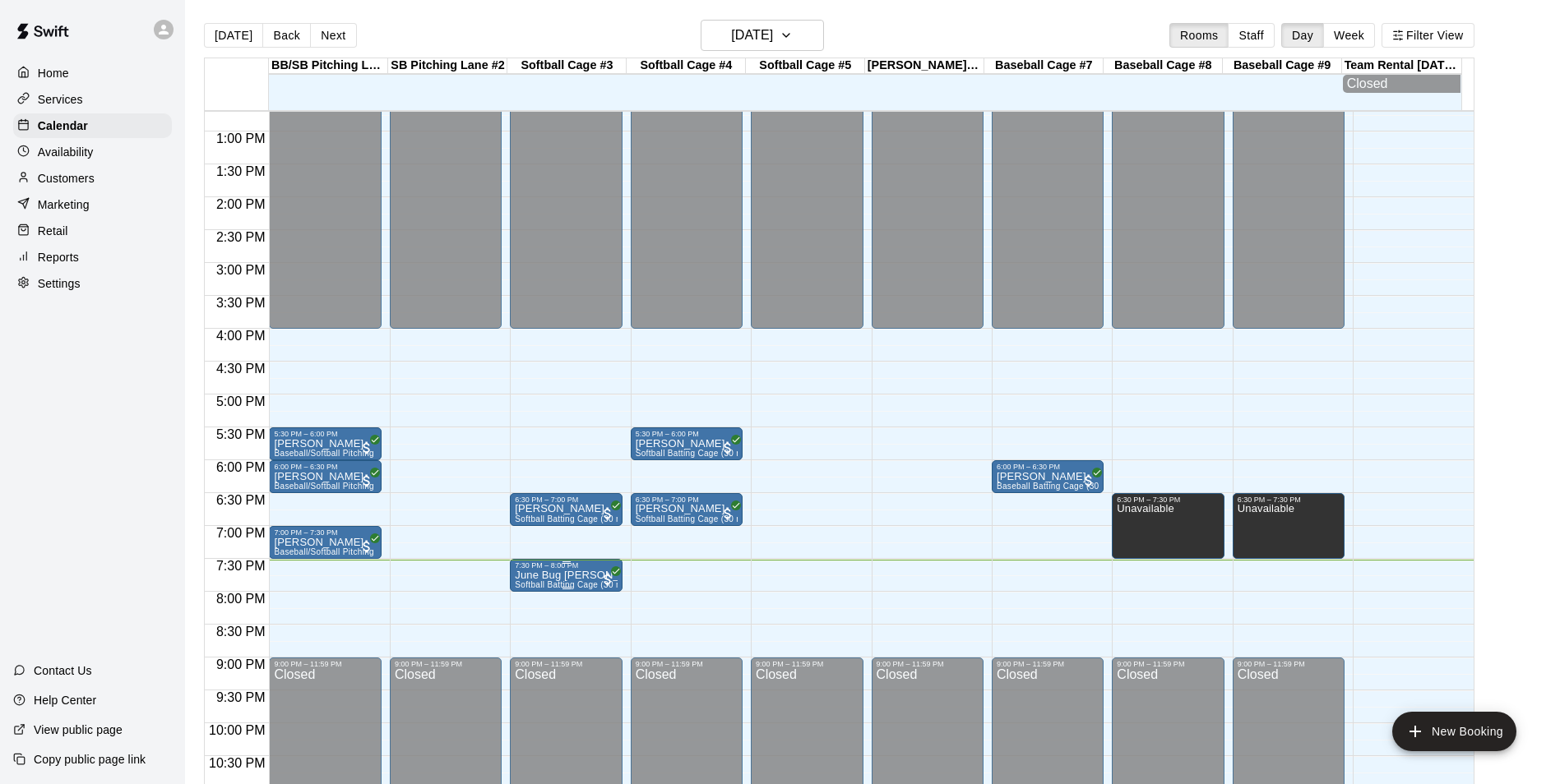
click at [590, 570] on div "7:30 PM – 8:00 PM" at bounding box center [565, 565] width 102 height 8
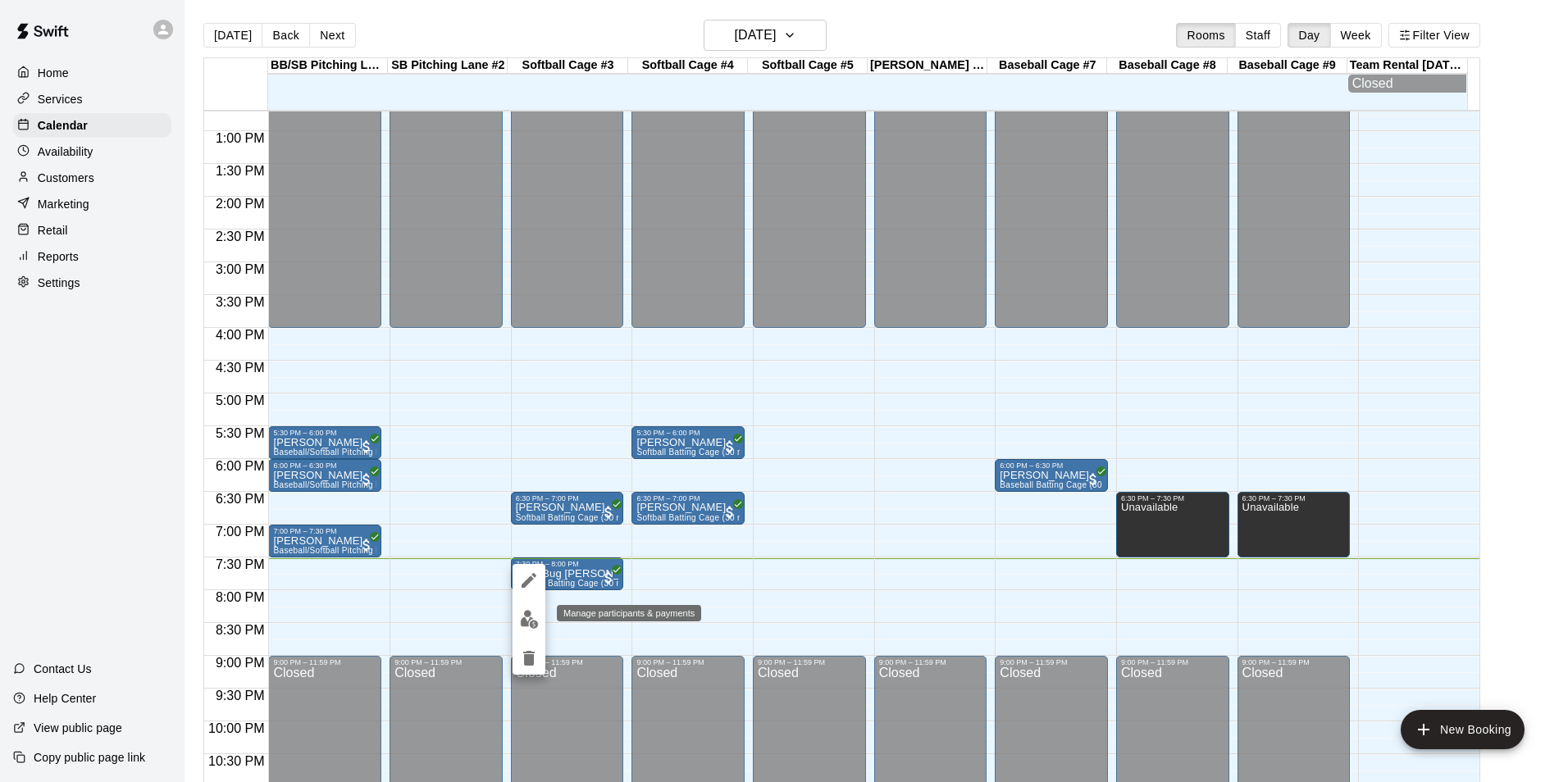
click at [533, 621] on img "edit" at bounding box center [529, 620] width 19 height 19
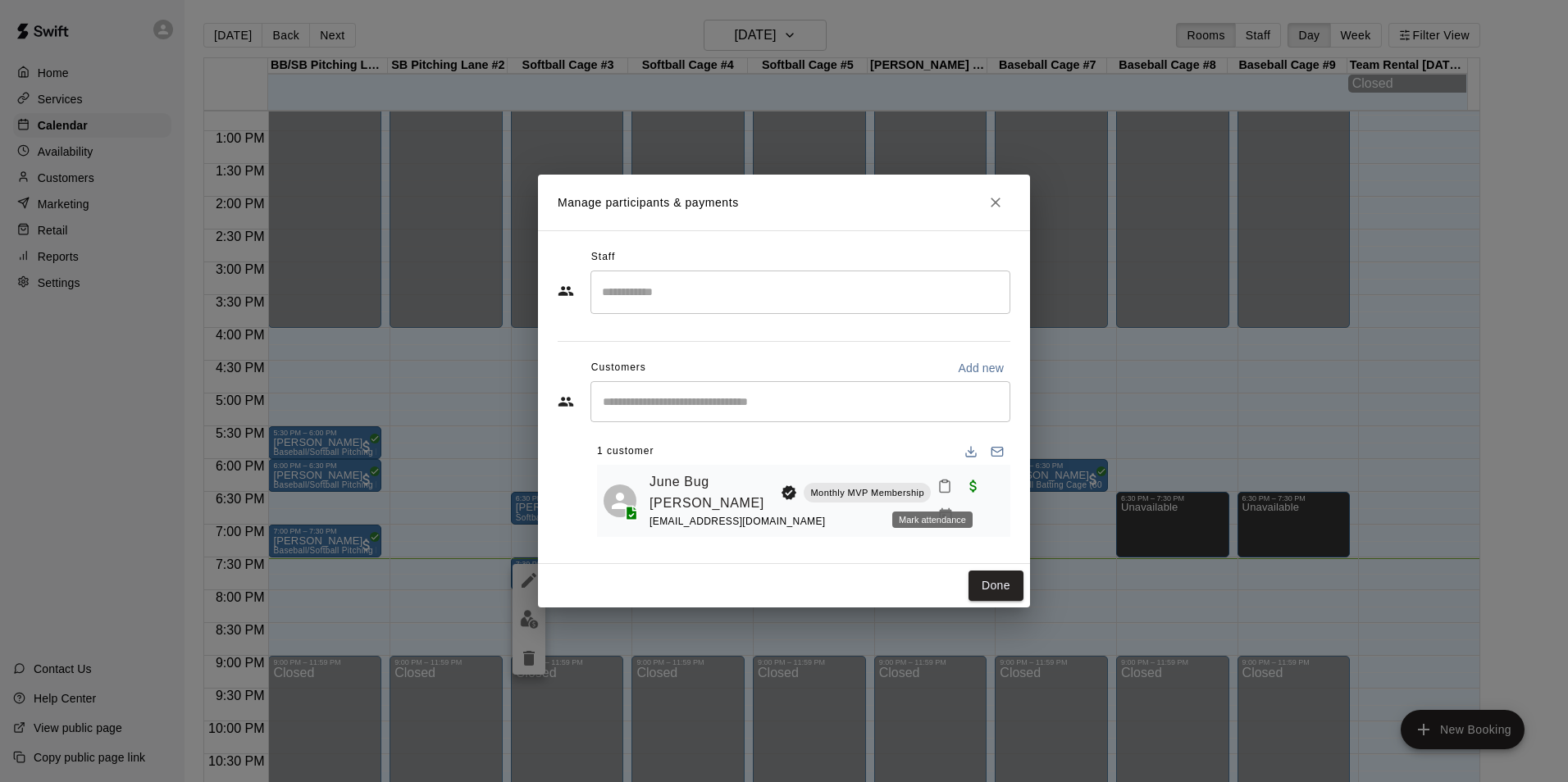
click at [937, 484] on icon "Mark attendance" at bounding box center [945, 486] width 15 height 15
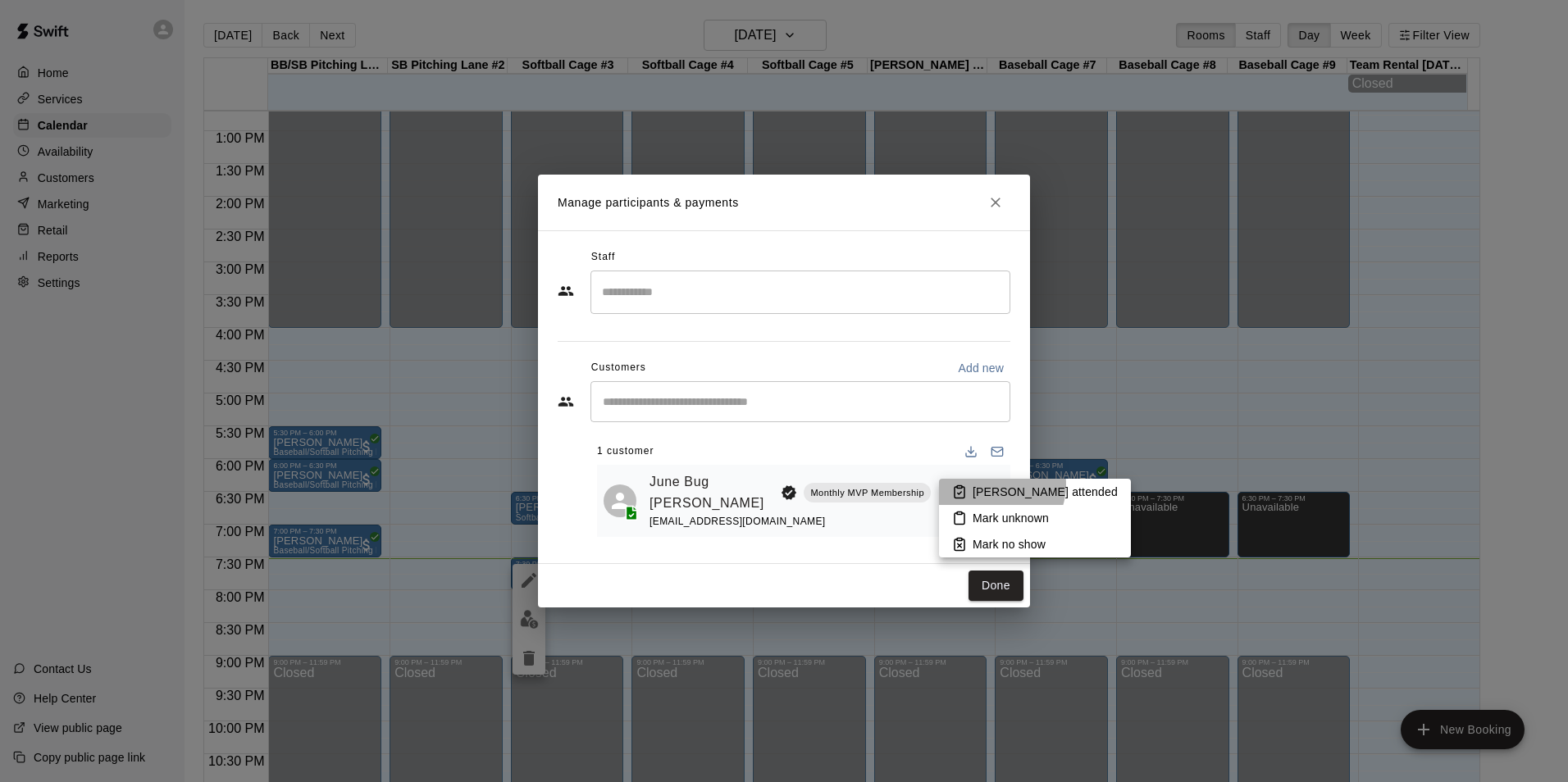
click at [993, 484] on p "[PERSON_NAME] attended" at bounding box center [1045, 492] width 146 height 17
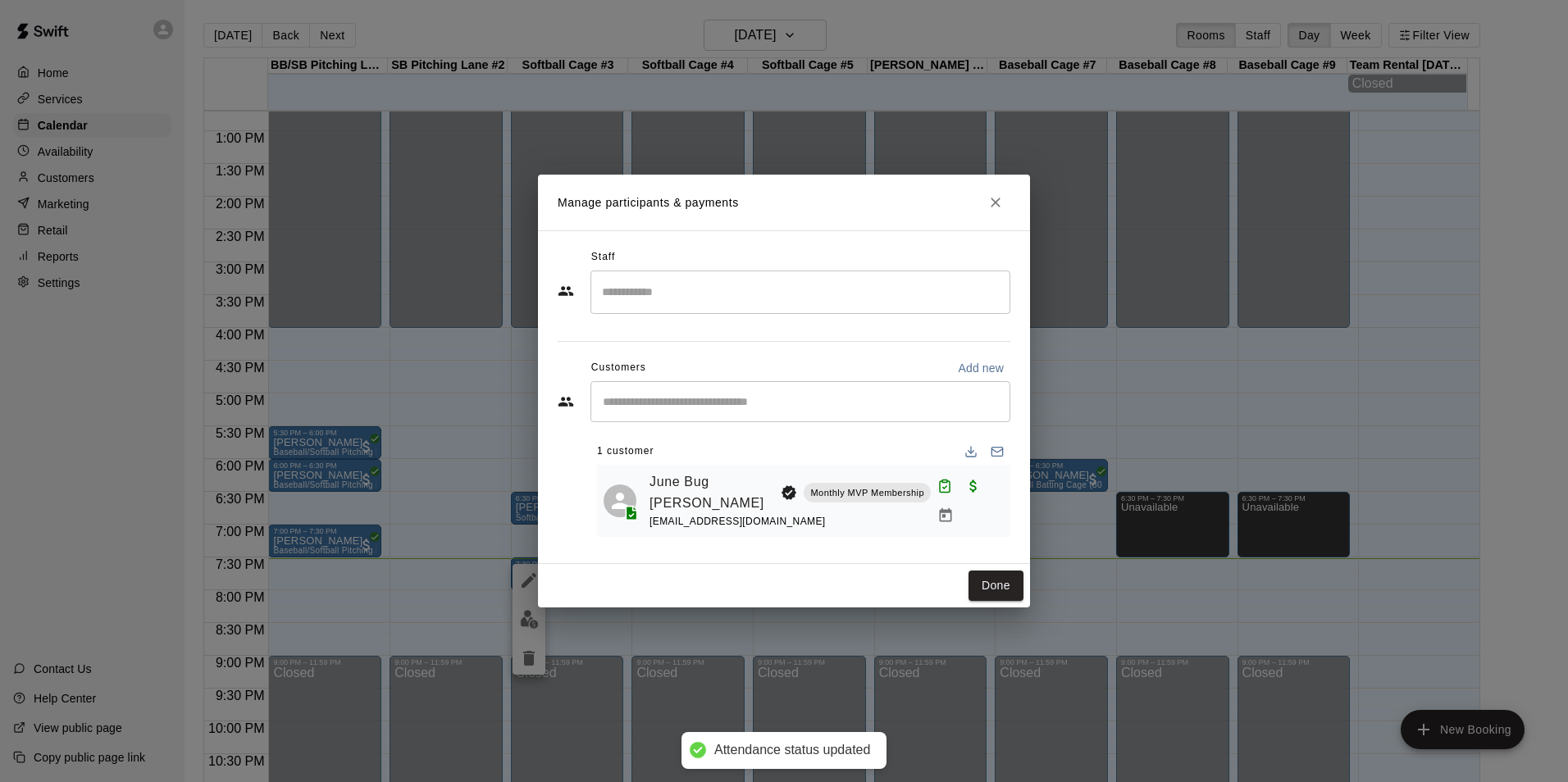
click at [996, 582] on button "Done" at bounding box center [996, 586] width 55 height 31
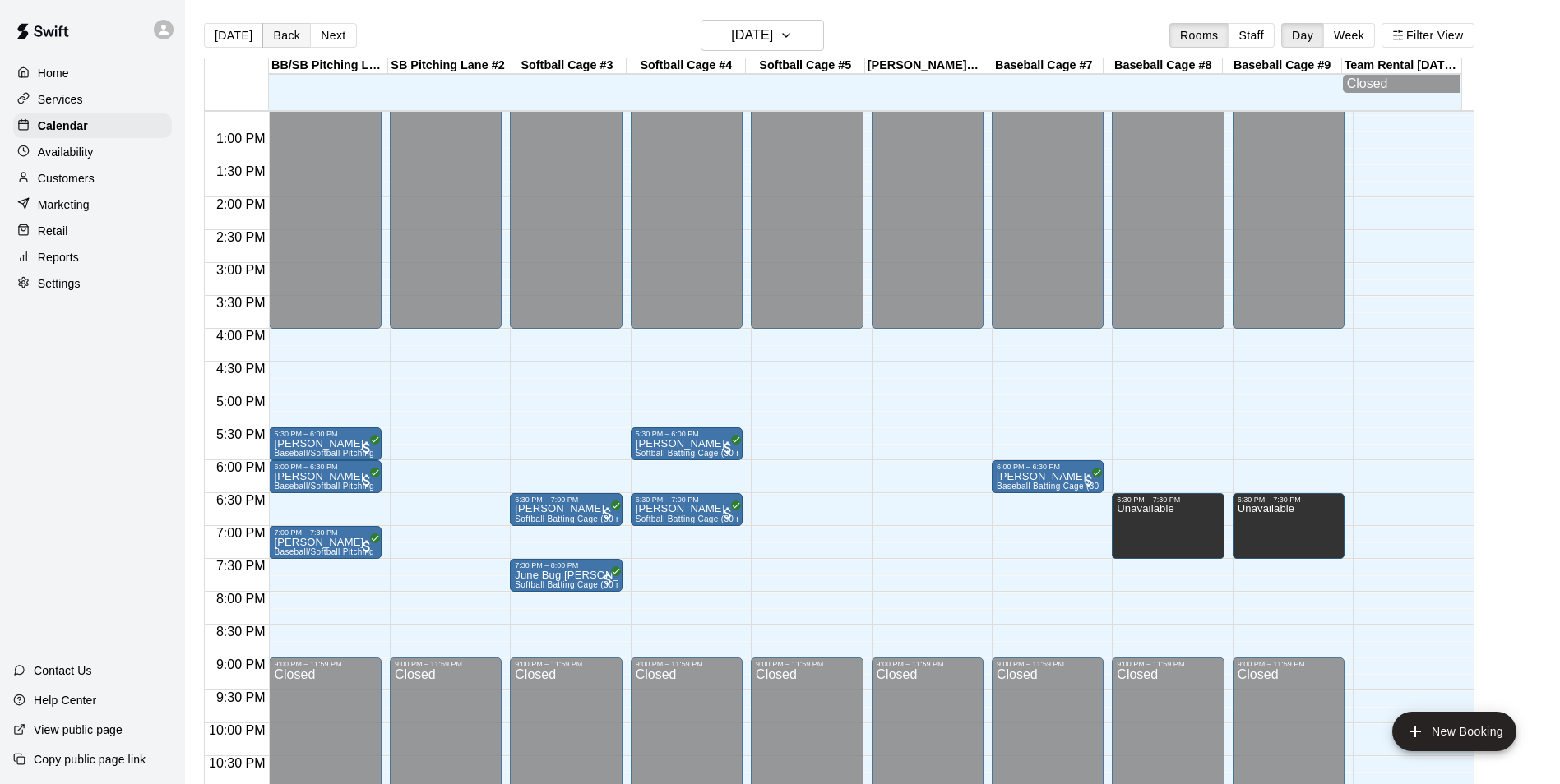
click at [299, 36] on button "Back" at bounding box center [286, 36] width 49 height 24
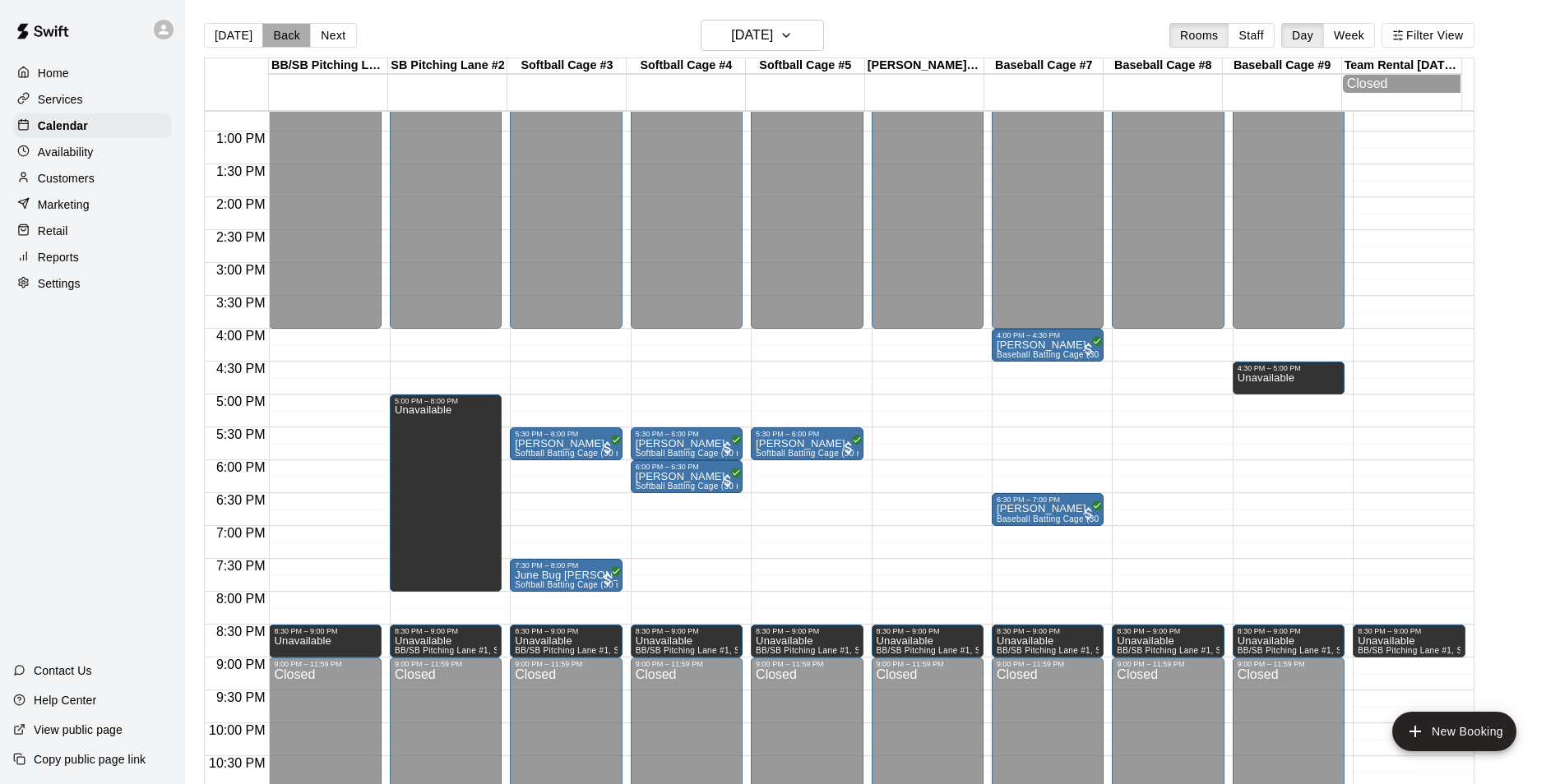
click at [273, 43] on button "Back" at bounding box center [286, 36] width 49 height 24
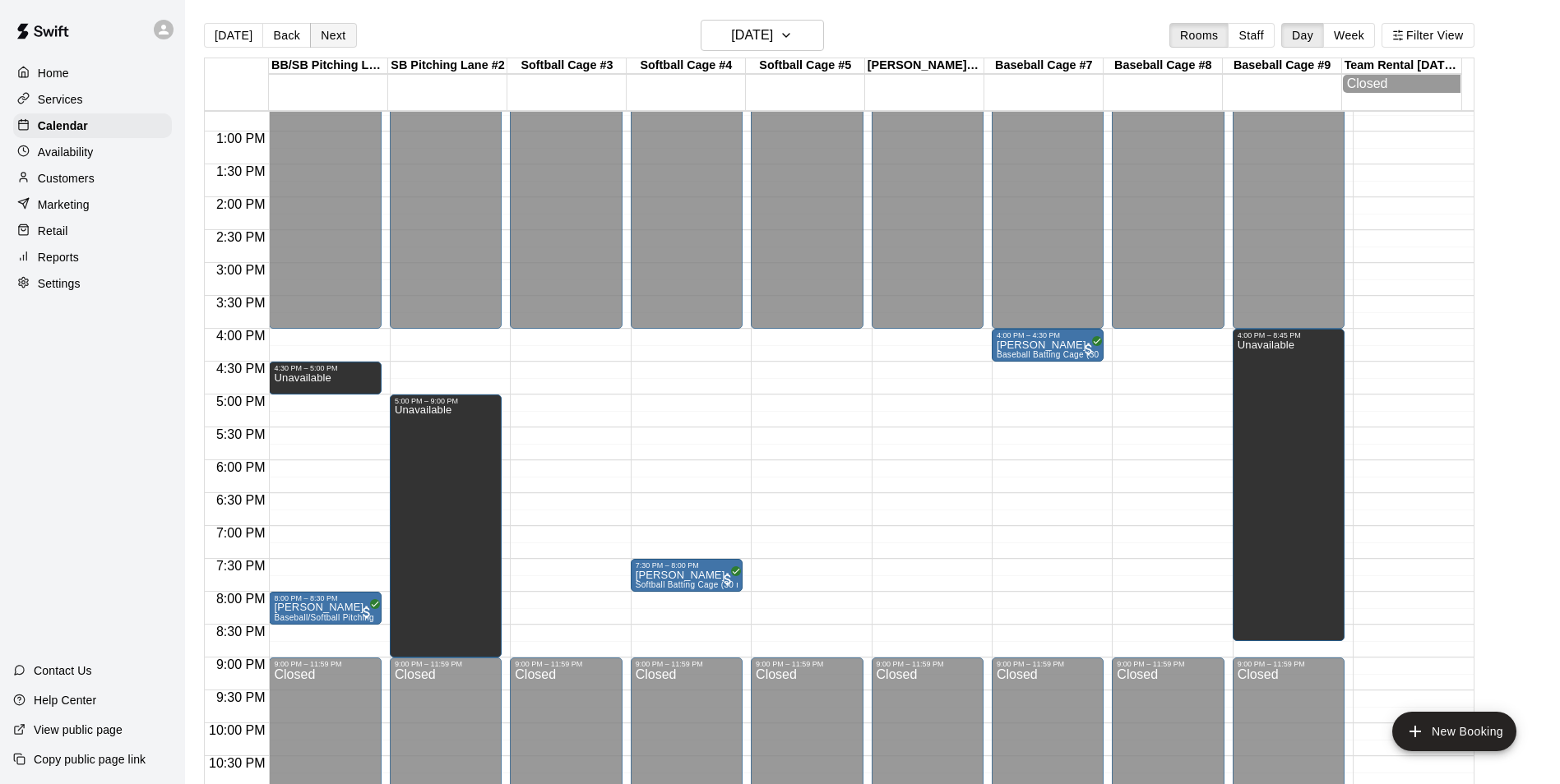
click at [321, 25] on div "[DATE] Back [DATE][DATE] Rooms Staff Day Week Filter View" at bounding box center [839, 38] width 1271 height 37
click at [326, 34] on button "Next" at bounding box center [332, 36] width 46 height 24
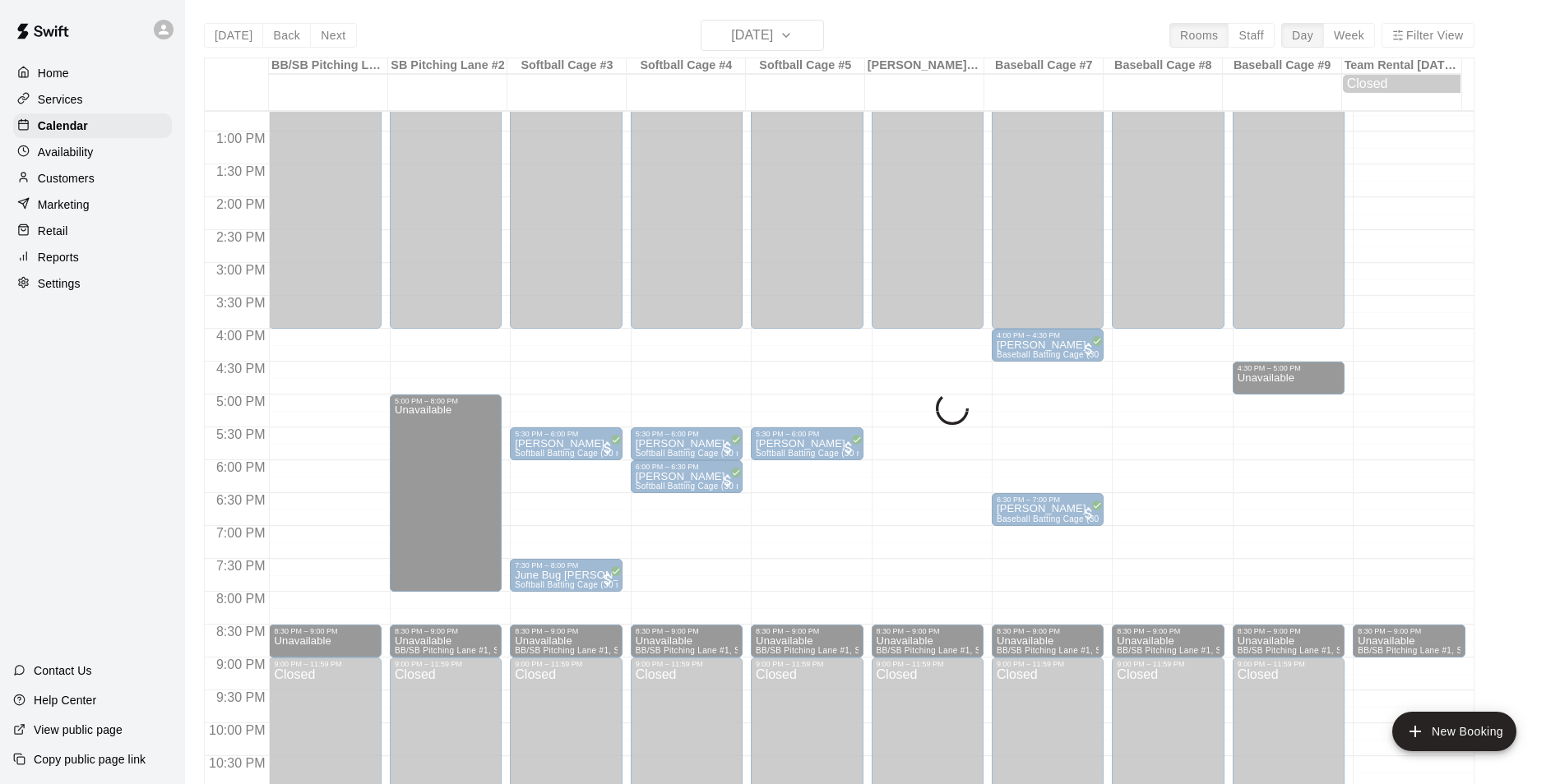
click at [330, 38] on div "[DATE] Back [DATE][DATE] Rooms Staff Day Week Filter View BB/[GEOGRAPHIC_DATA] …" at bounding box center [839, 412] width 1271 height 784
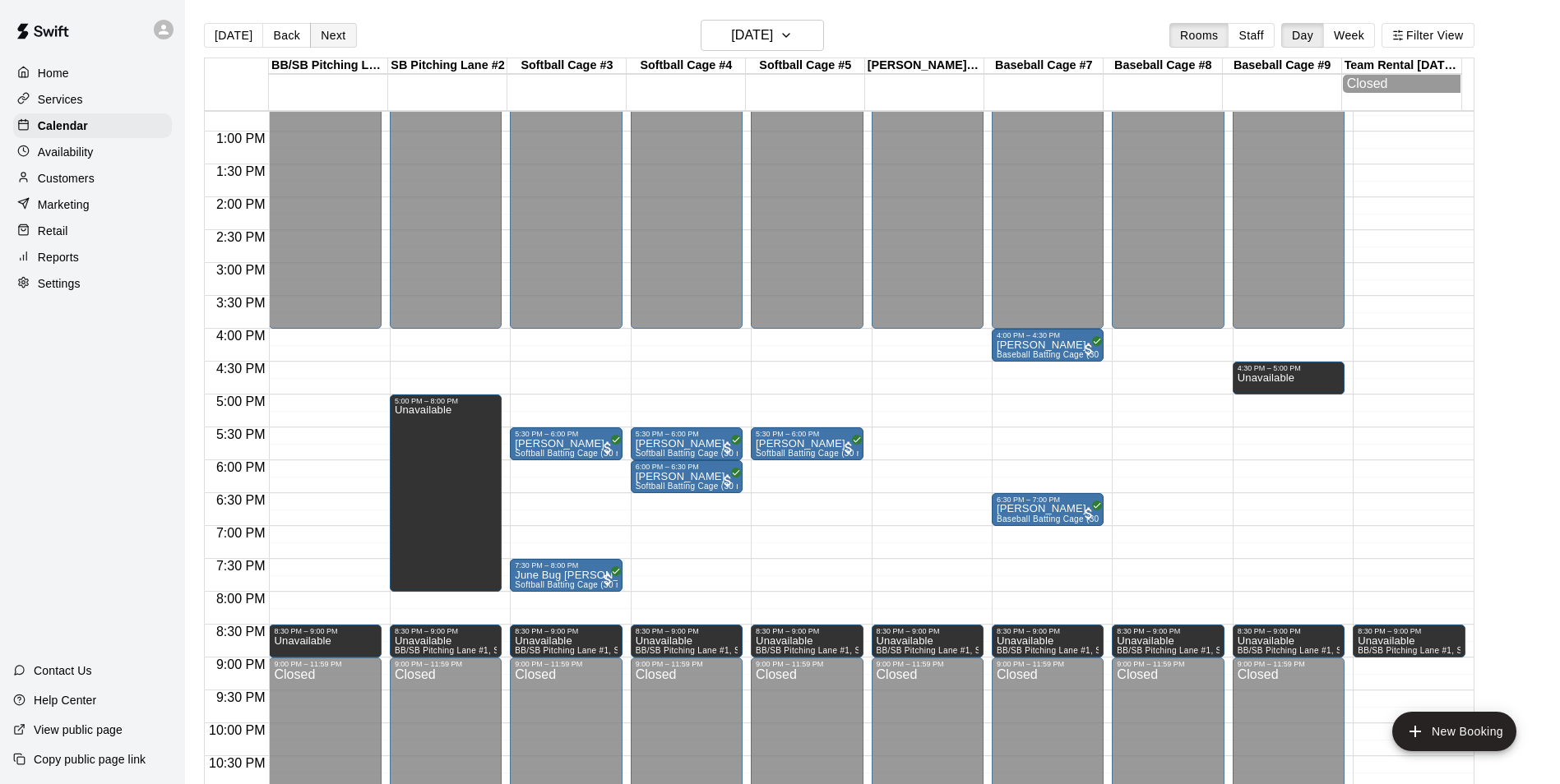
click at [332, 38] on button "Next" at bounding box center [332, 36] width 46 height 24
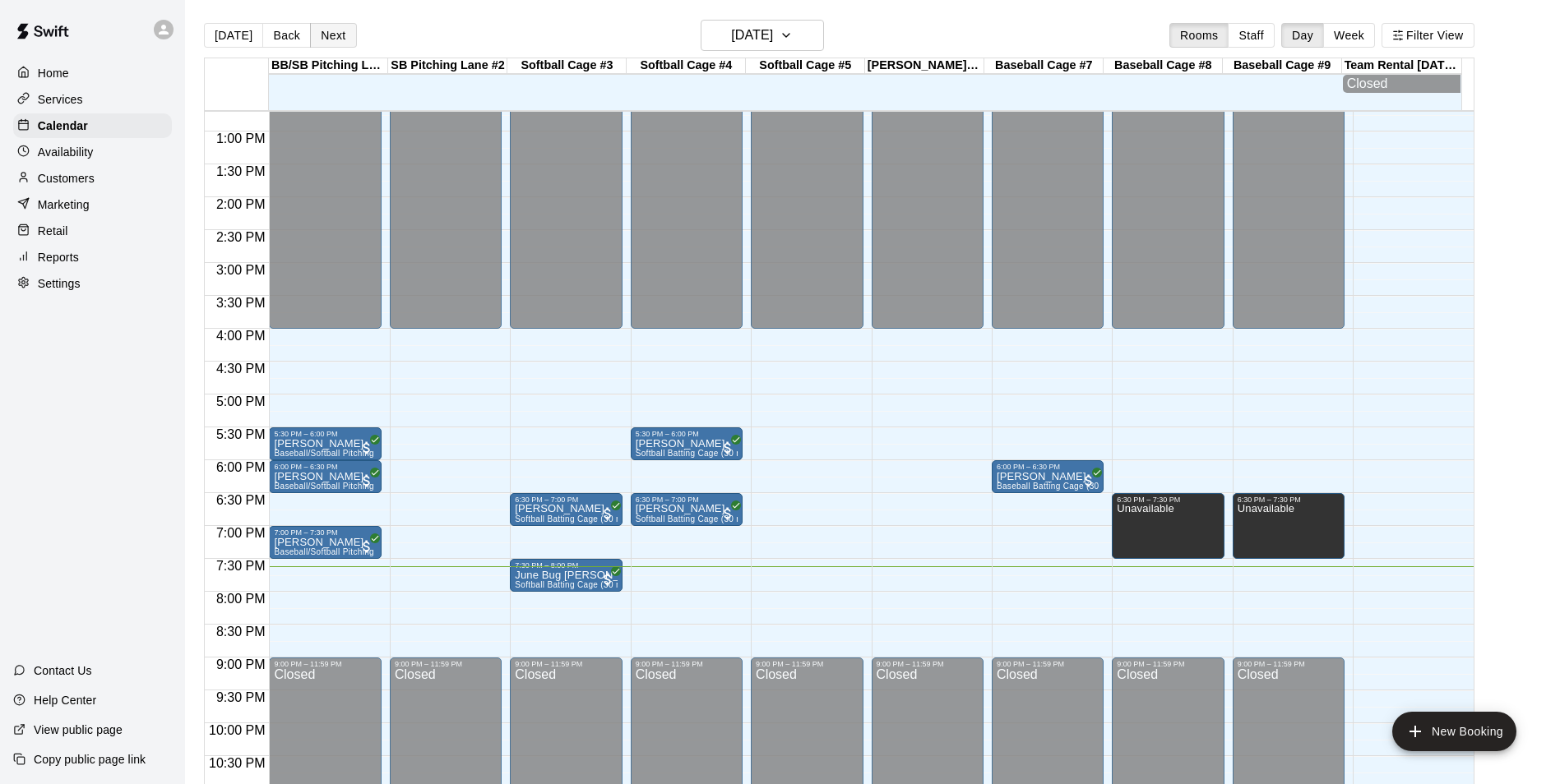
click at [336, 38] on button "Next" at bounding box center [332, 36] width 46 height 24
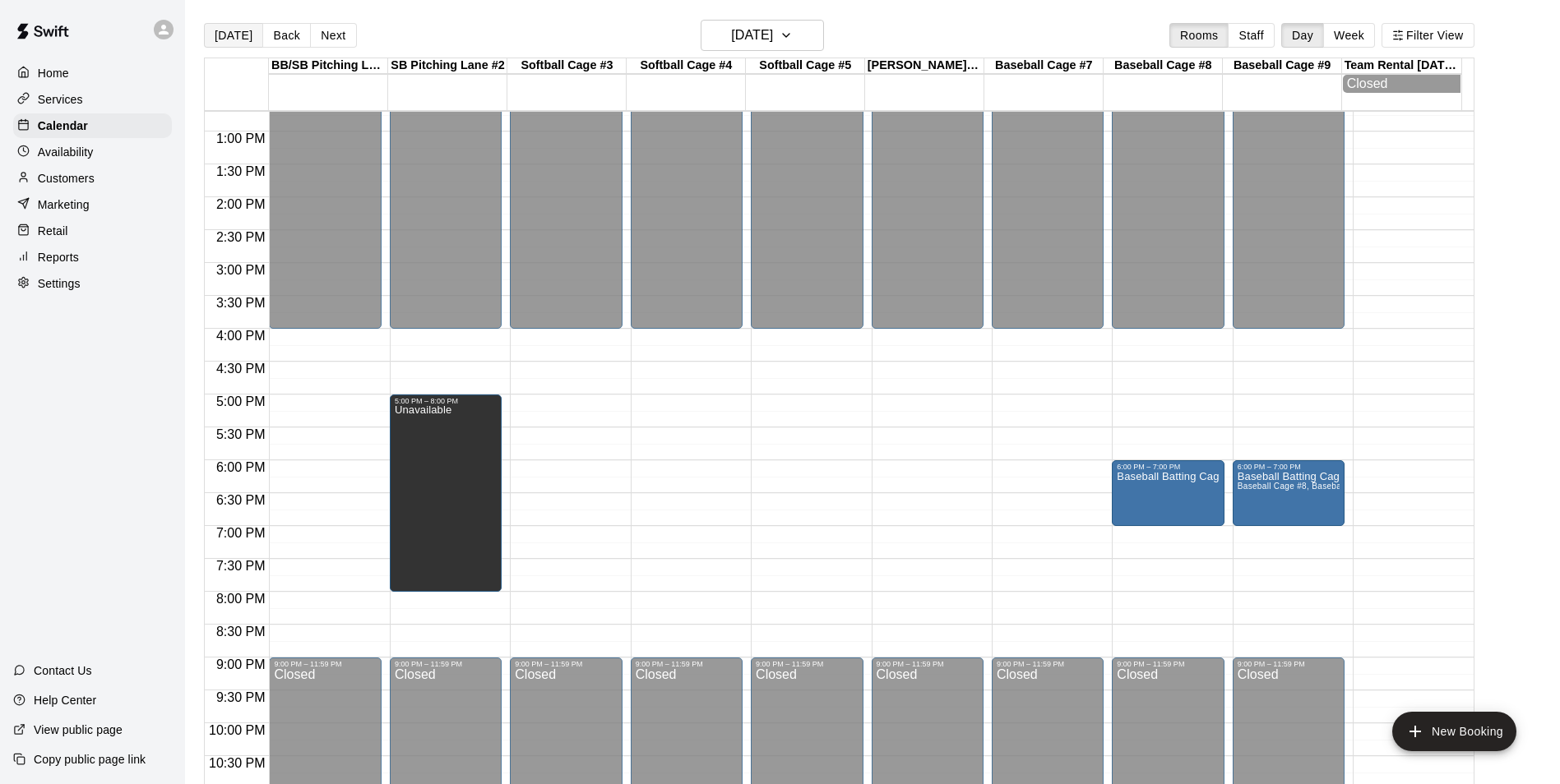
click at [227, 41] on button "[DATE]" at bounding box center [233, 36] width 59 height 24
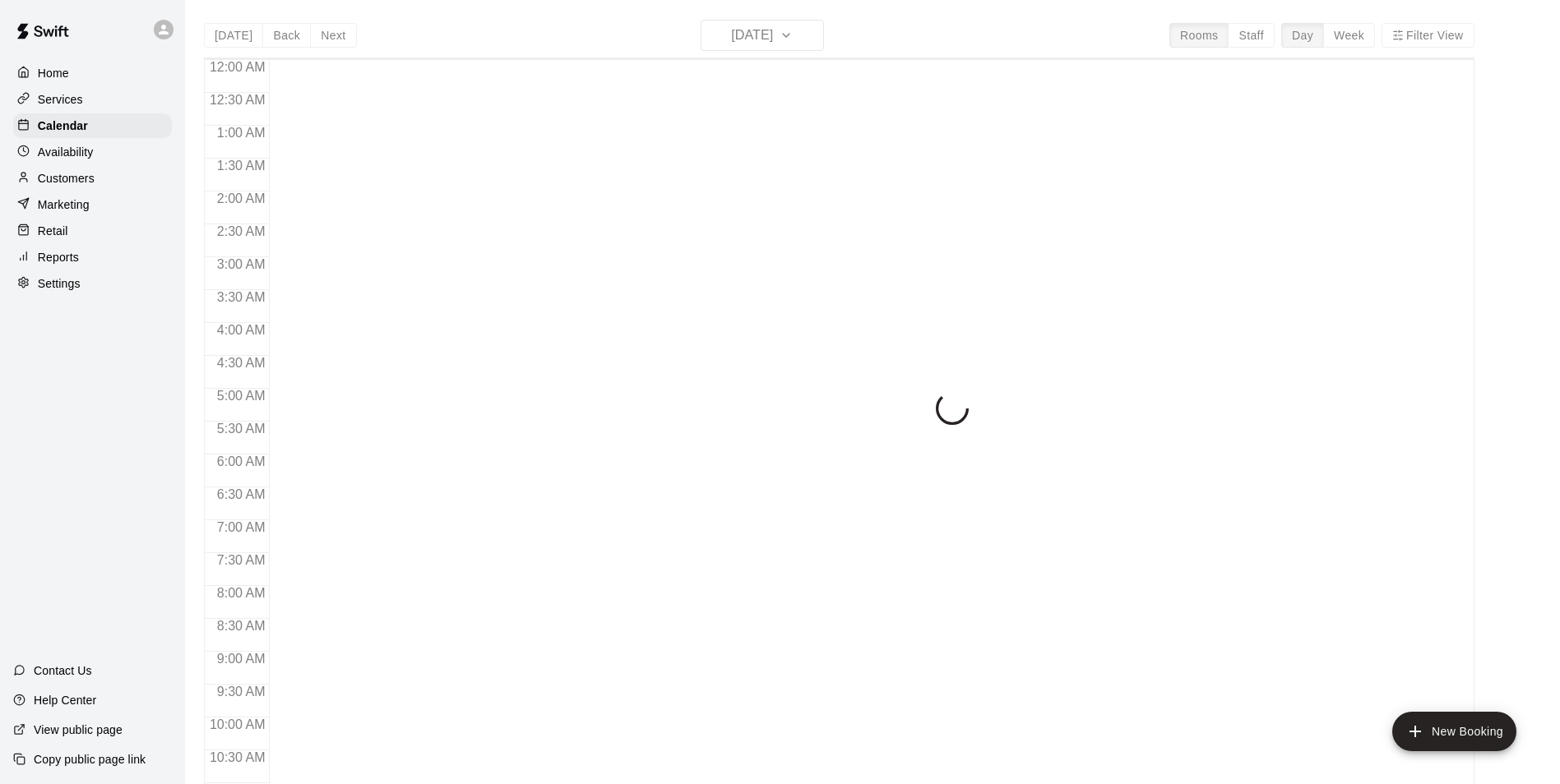
scroll to position [835, 0]
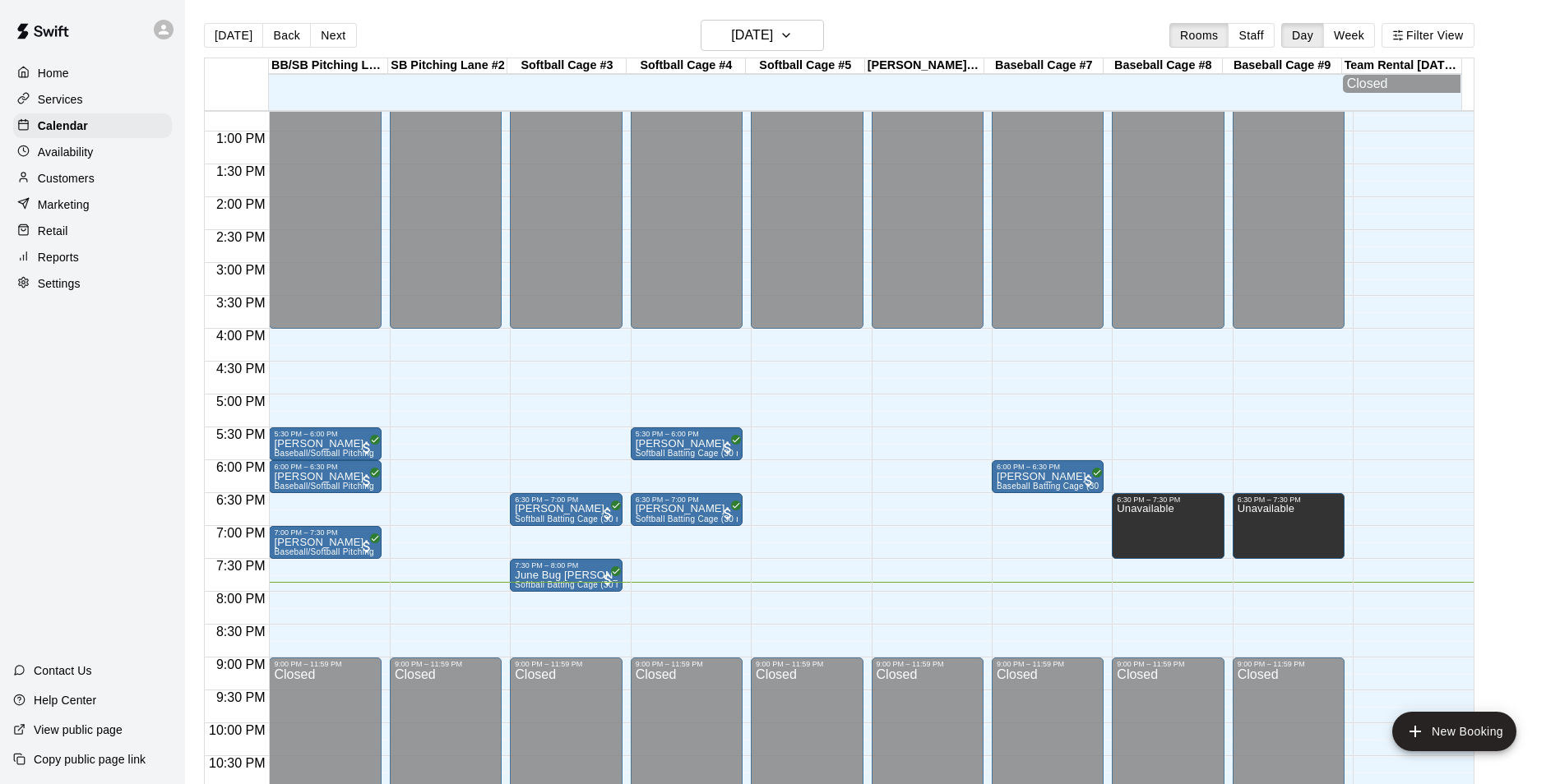
click at [341, 635] on div "12:00 AM – 4:00 PM Closed 5:30 PM – 6:00 PM [PERSON_NAME] Baseball/Softball Pit…" at bounding box center [325, 65] width 112 height 1578
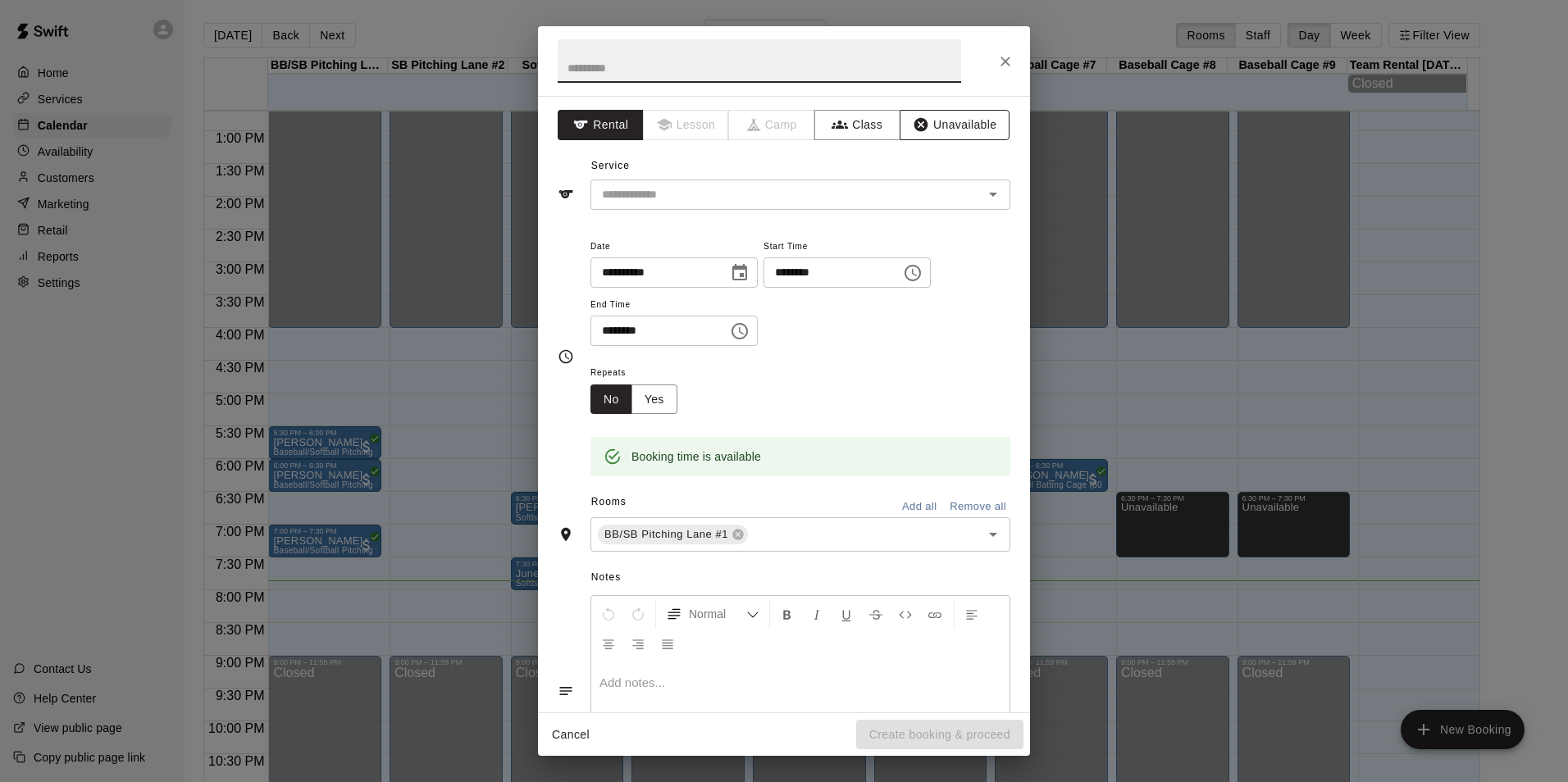
click at [947, 124] on button "Unavailable" at bounding box center [955, 125] width 110 height 31
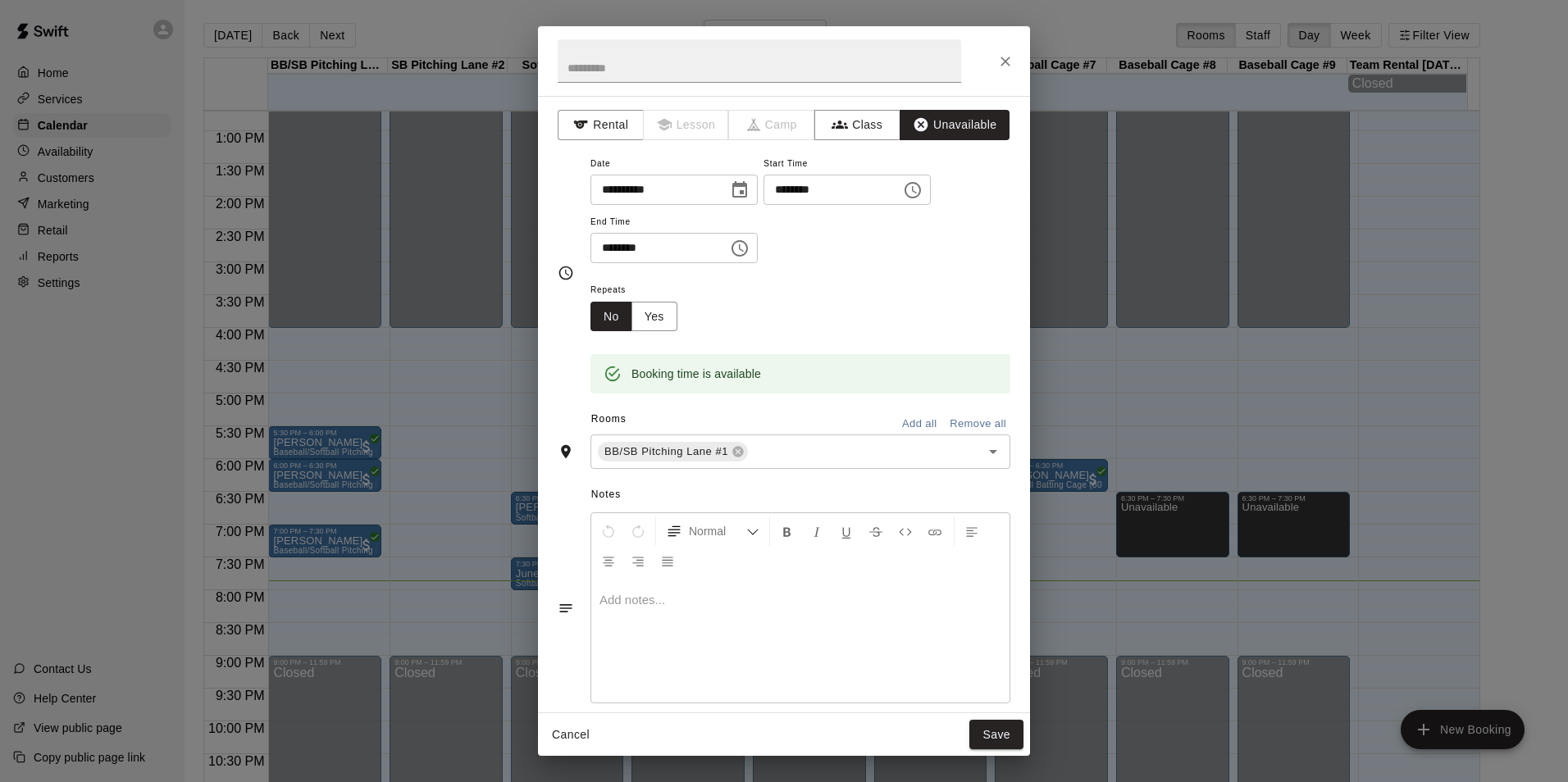
click at [907, 426] on button "Add all" at bounding box center [919, 424] width 52 height 25
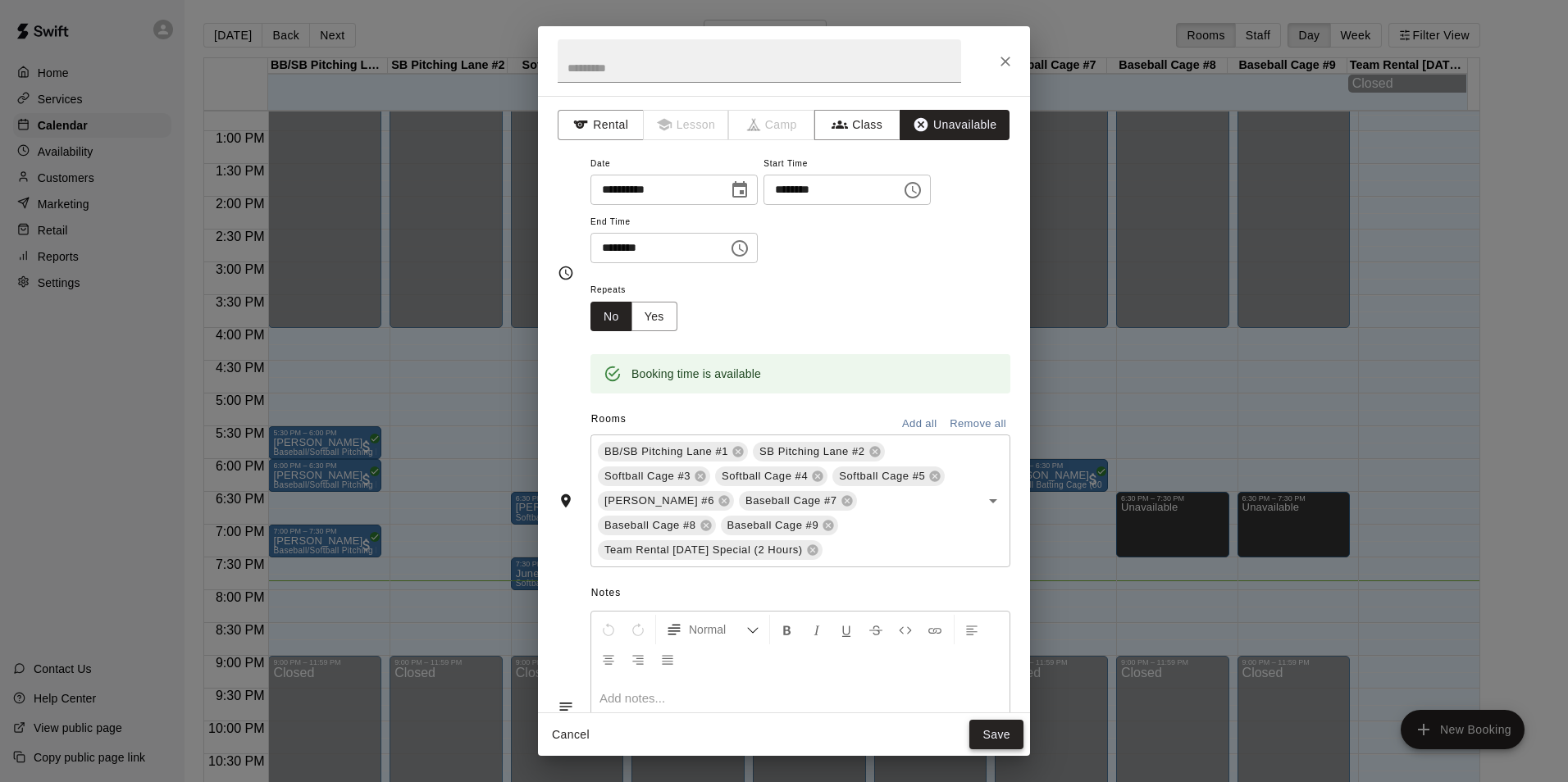
click at [1001, 737] on button "Save" at bounding box center [997, 735] width 54 height 31
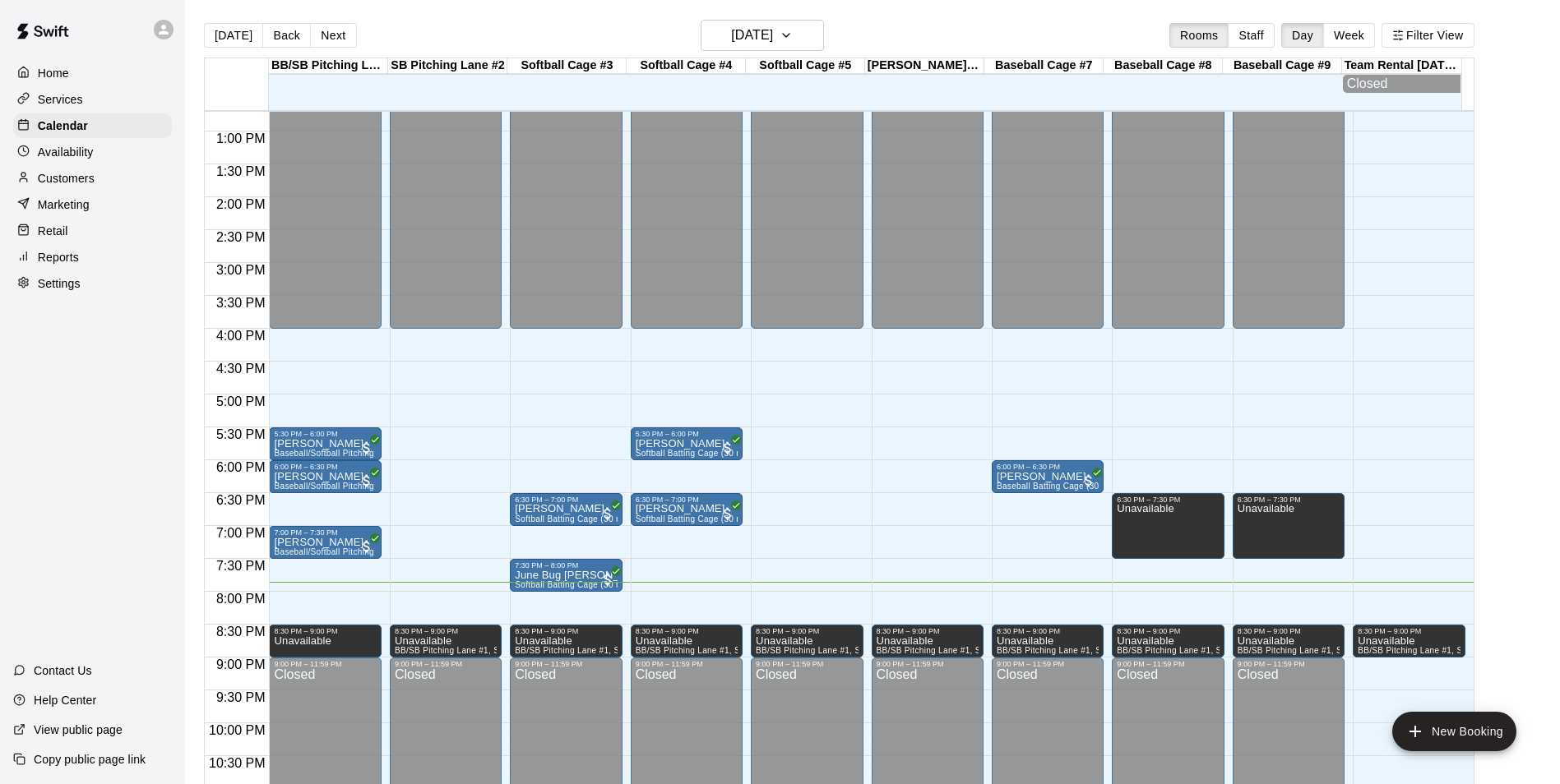
click at [1487, 336] on div "[DATE] Back [DATE][DATE] Rooms Staff Day Week Filter View BB/[GEOGRAPHIC_DATA] …" at bounding box center [839, 412] width 1295 height 784
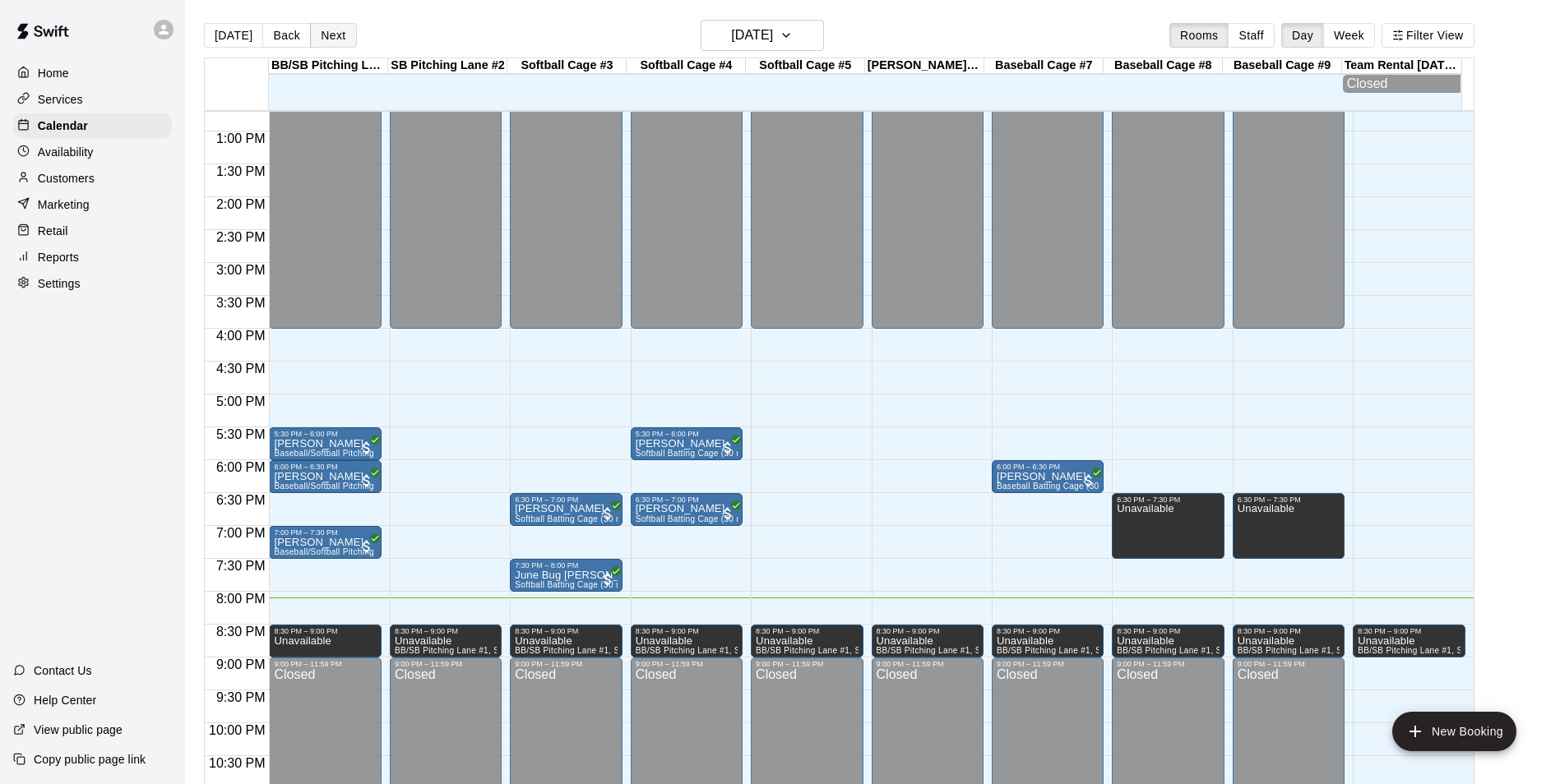
click at [328, 45] on button "Next" at bounding box center [332, 36] width 46 height 24
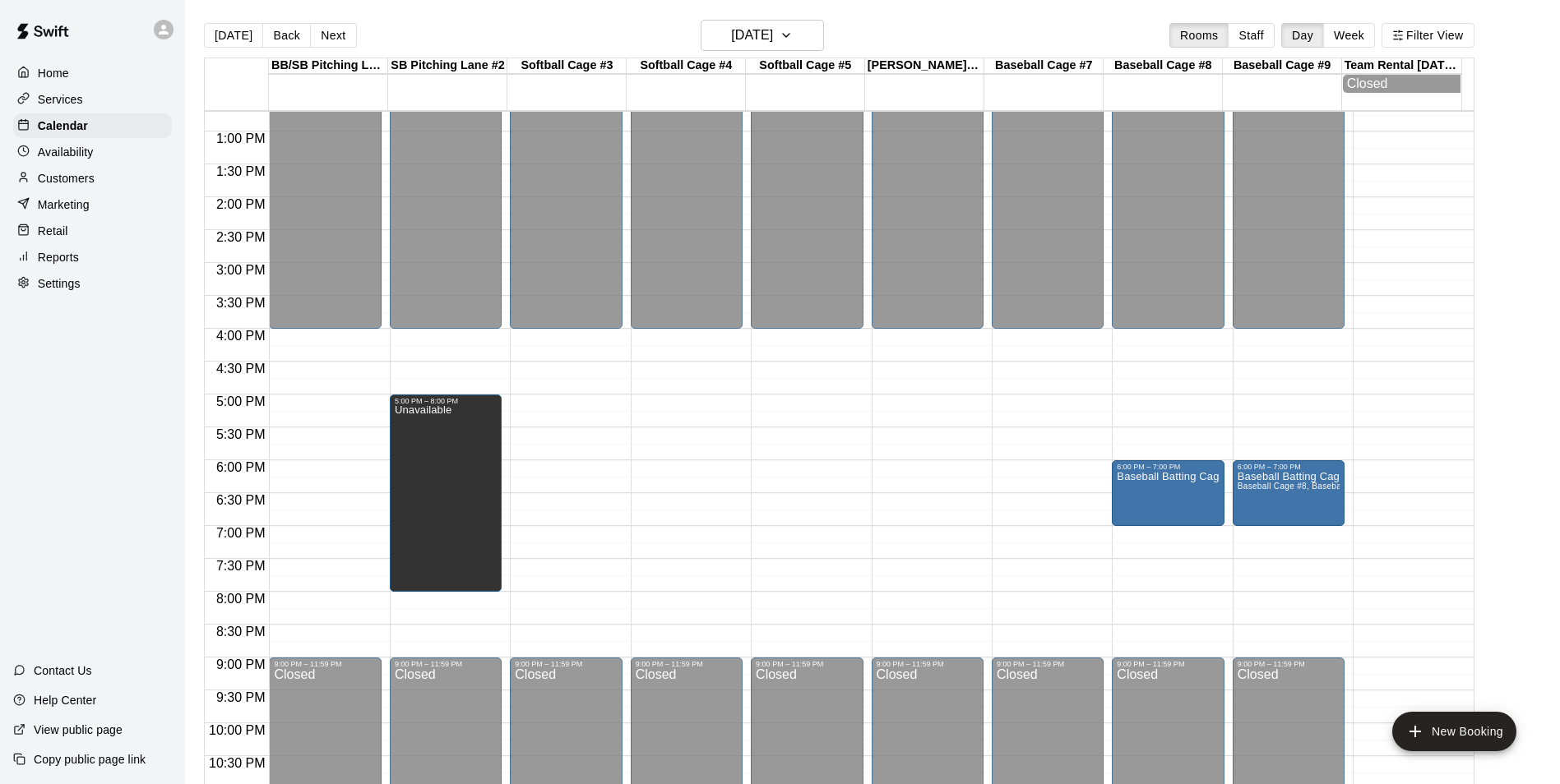
click at [226, 42] on button "[DATE]" at bounding box center [233, 36] width 59 height 24
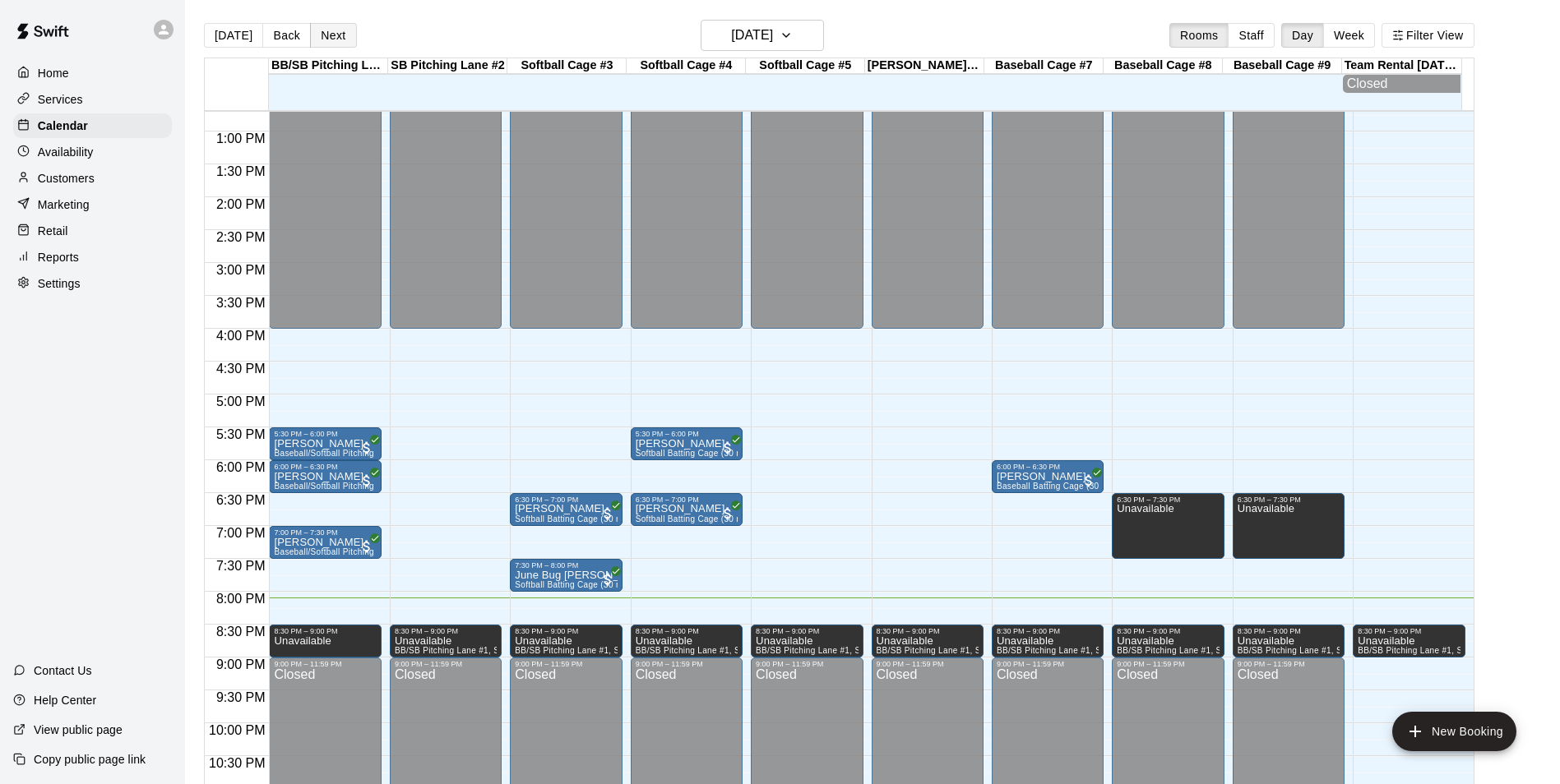
click at [326, 29] on button "Next" at bounding box center [332, 36] width 46 height 24
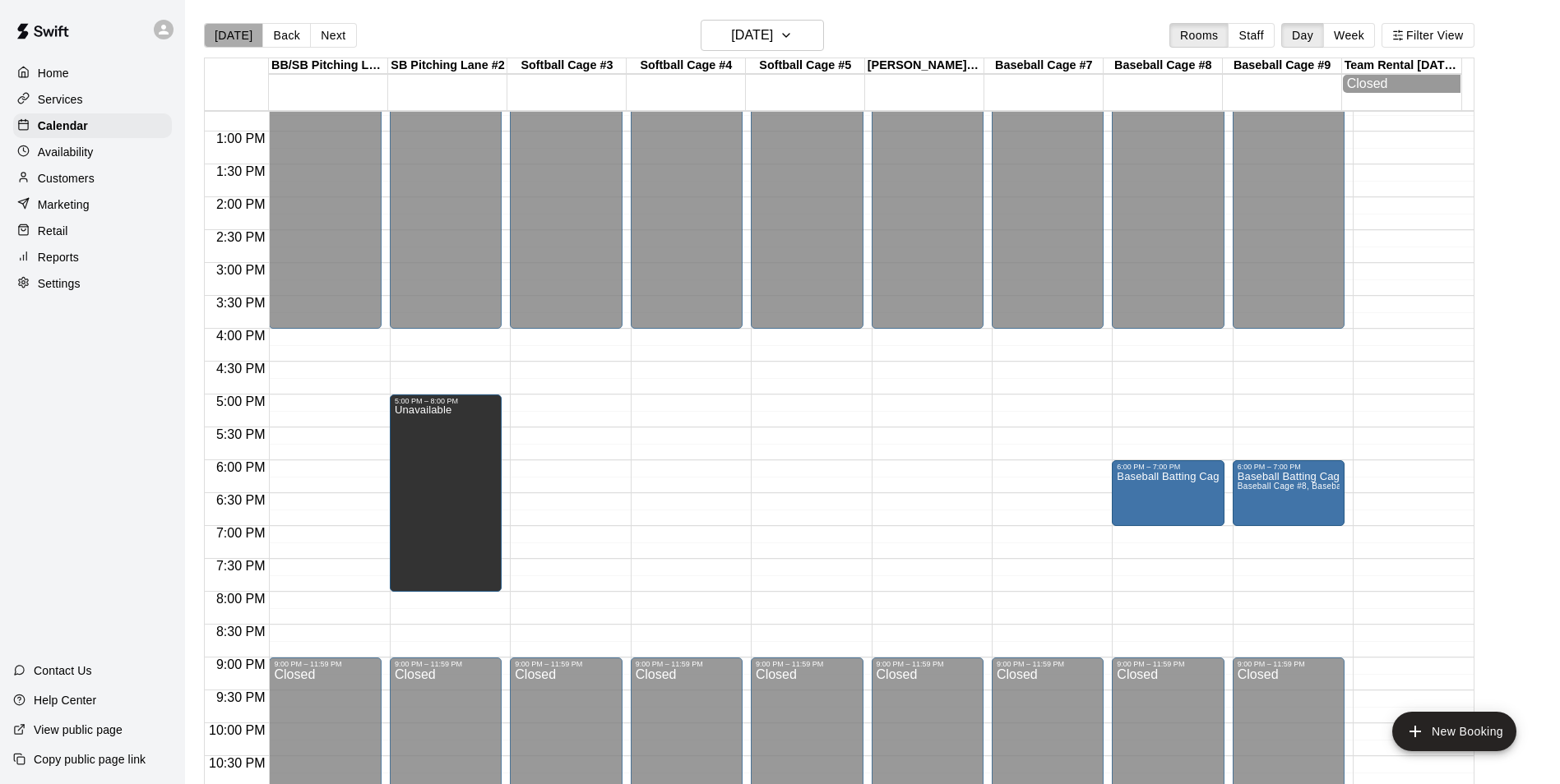
click at [237, 37] on button "[DATE]" at bounding box center [233, 36] width 59 height 24
